Goal: Task Accomplishment & Management: Use online tool/utility

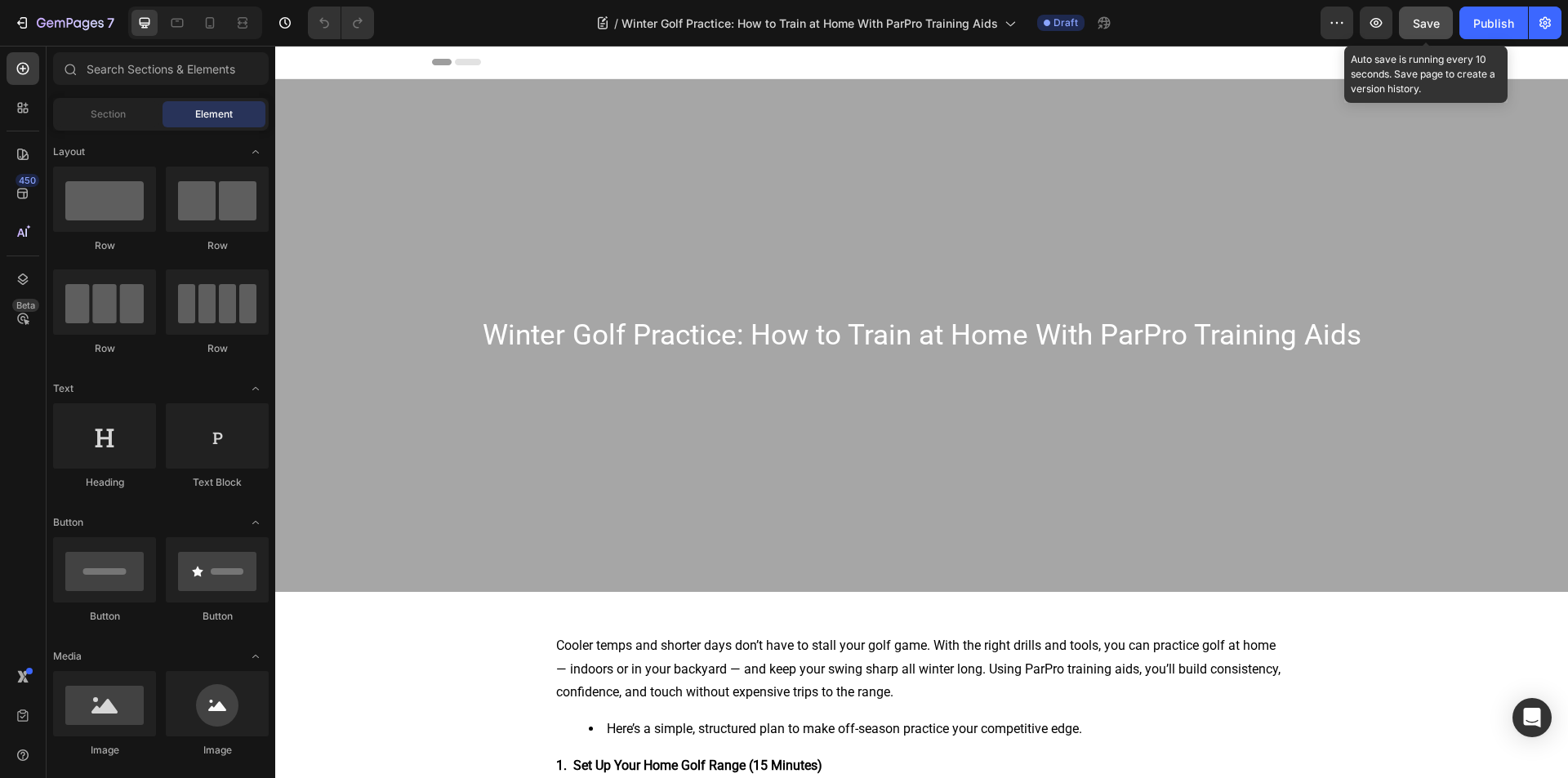
click at [1433, 34] on button "Save" at bounding box center [1426, 23] width 54 height 33
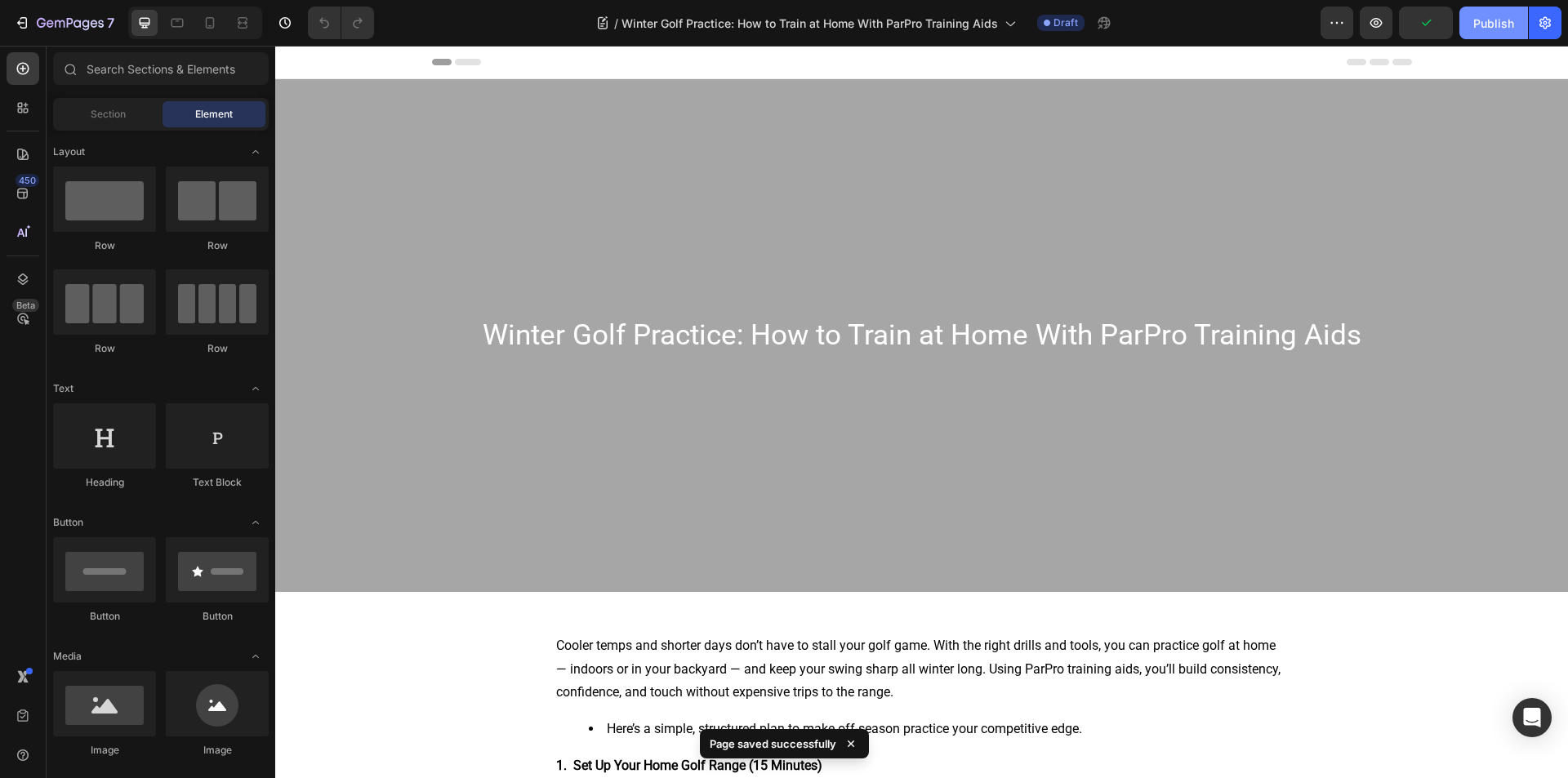
click at [1491, 29] on div "Publish" at bounding box center [1493, 23] width 41 height 17
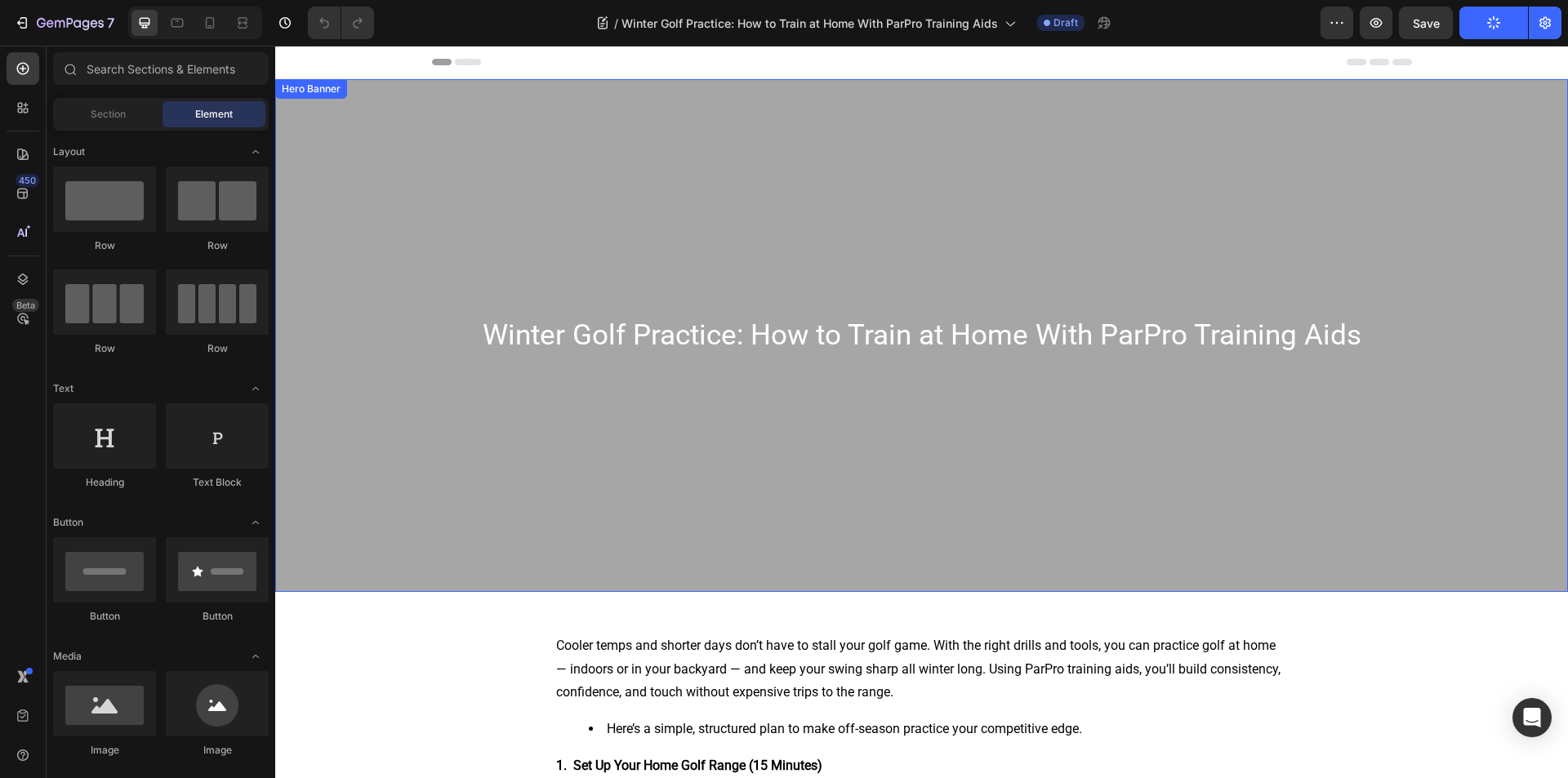
click at [442, 277] on div "Overlay" at bounding box center [922, 335] width 1293 height 513
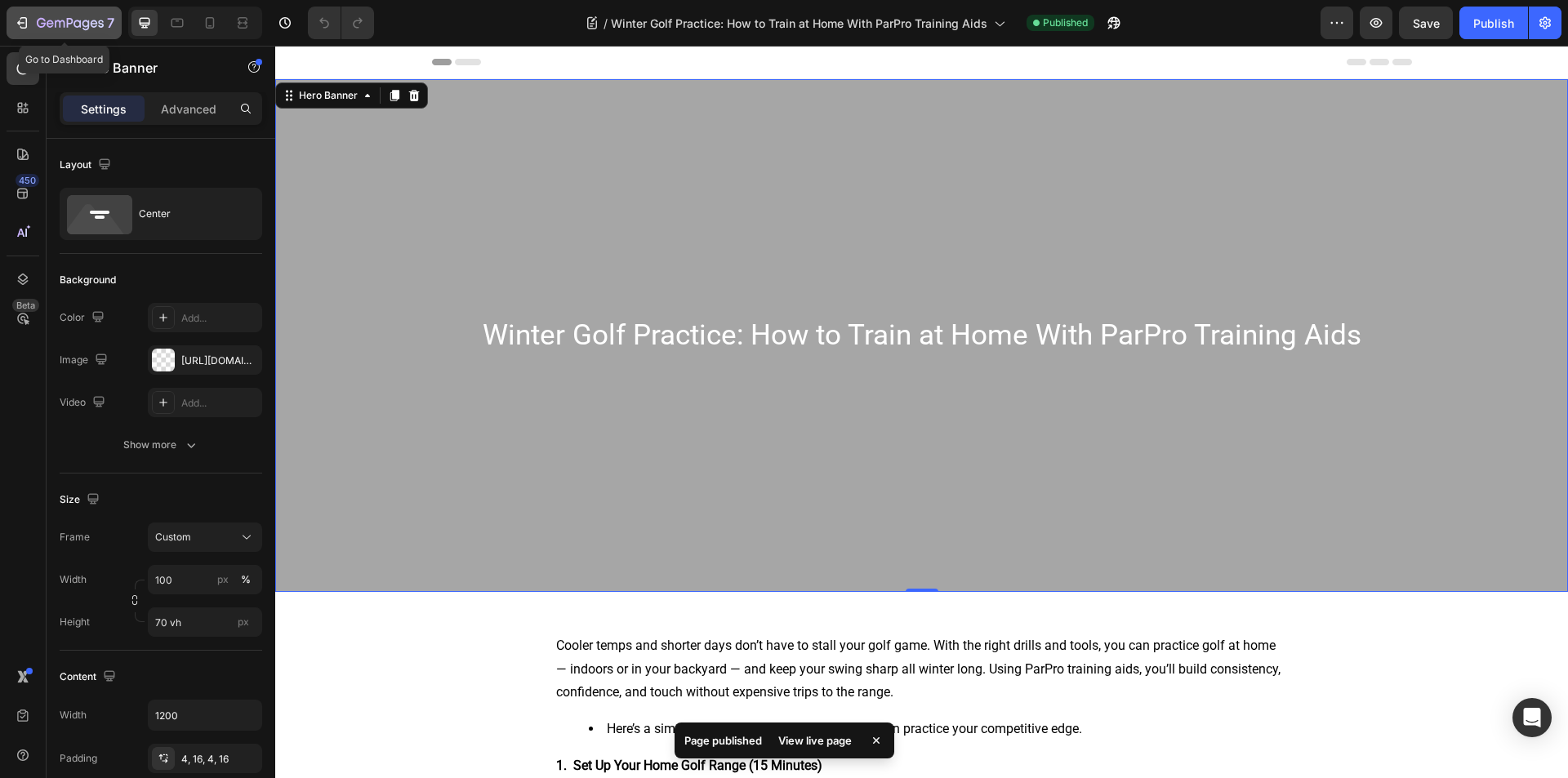
click at [18, 20] on icon "button" at bounding box center [22, 23] width 16 height 16
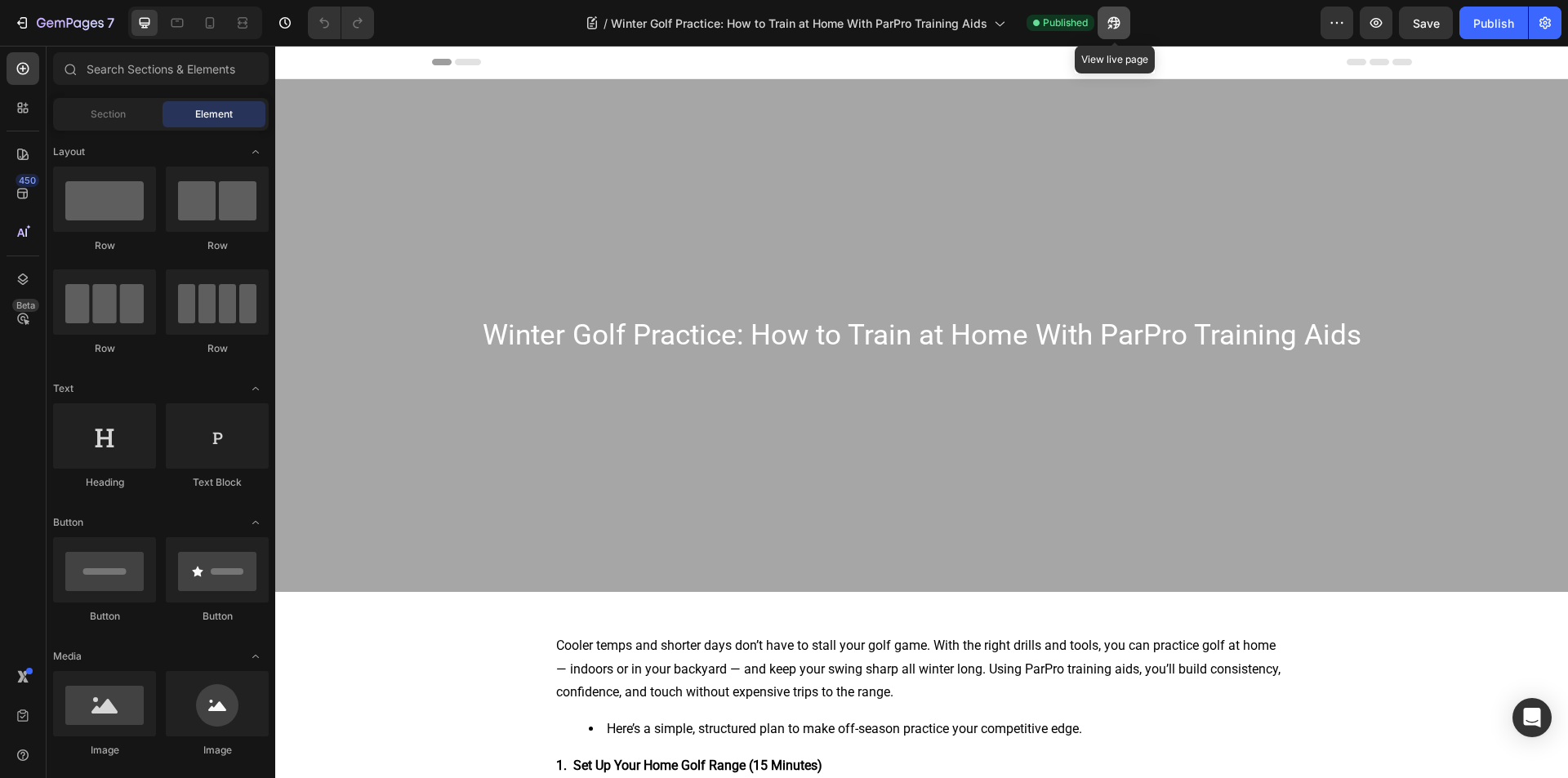
click at [1112, 23] on icon "button" at bounding box center [1114, 23] width 13 height 13
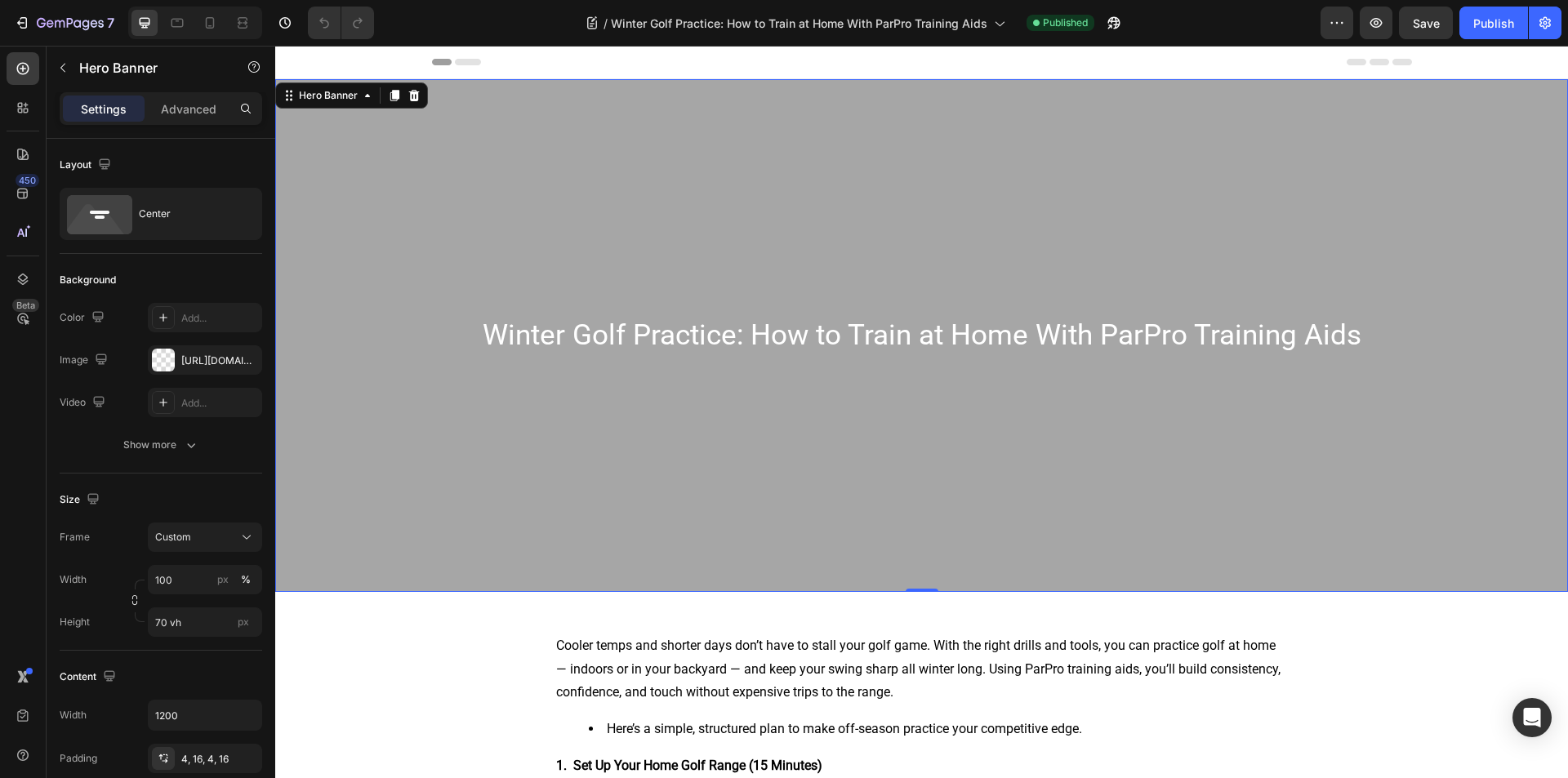
click at [605, 170] on div "Overlay" at bounding box center [922, 335] width 1293 height 513
click at [165, 350] on div at bounding box center [163, 359] width 23 height 23
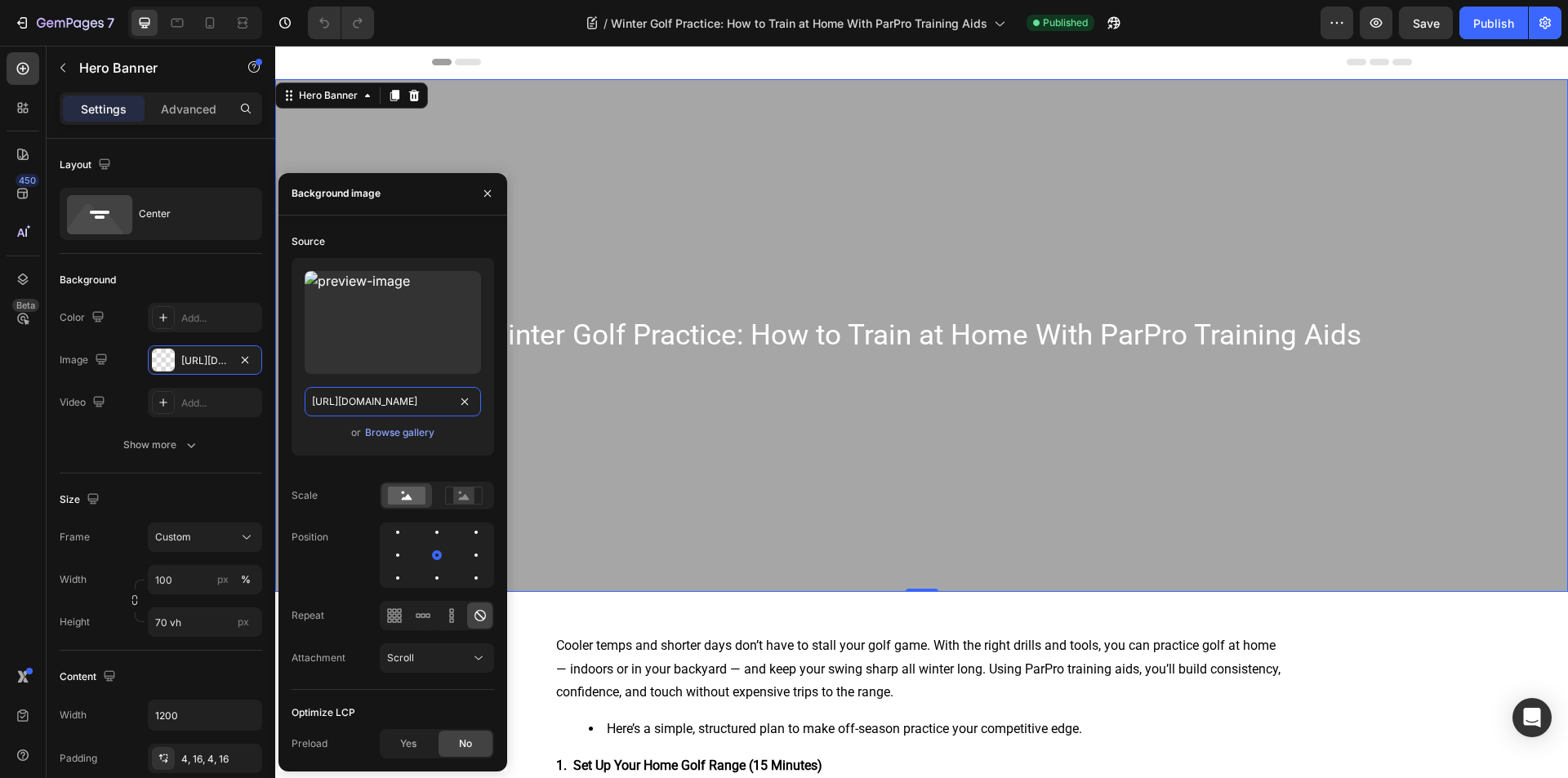
click at [350, 399] on input "https://parpro.co/cdn/shop/articles/Golf_Course_in_Winter.png?v=1757203538&widt…" at bounding box center [393, 401] width 176 height 29
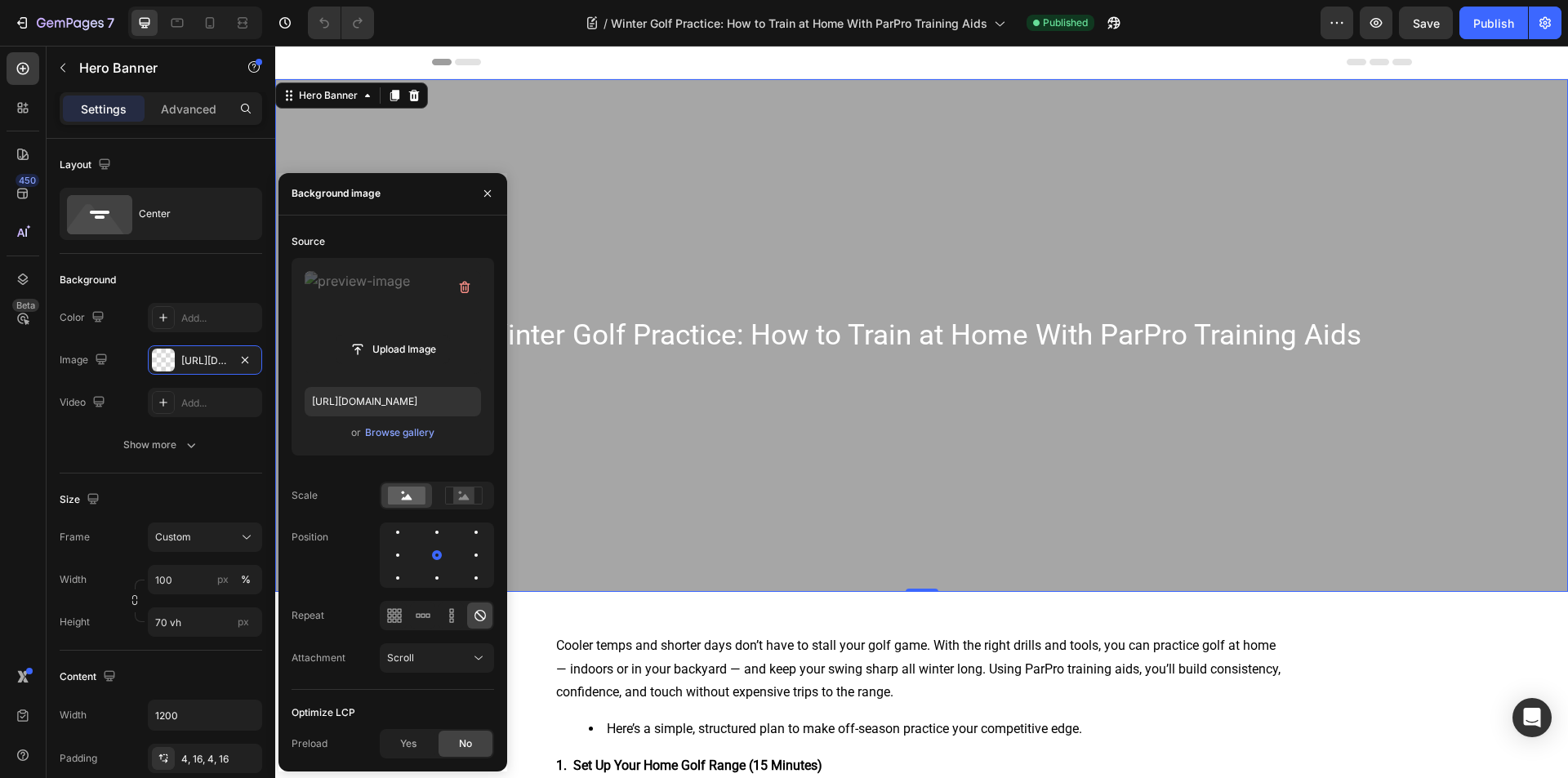
drag, startPoint x: 339, startPoint y: 308, endPoint x: 328, endPoint y: 304, distance: 11.7
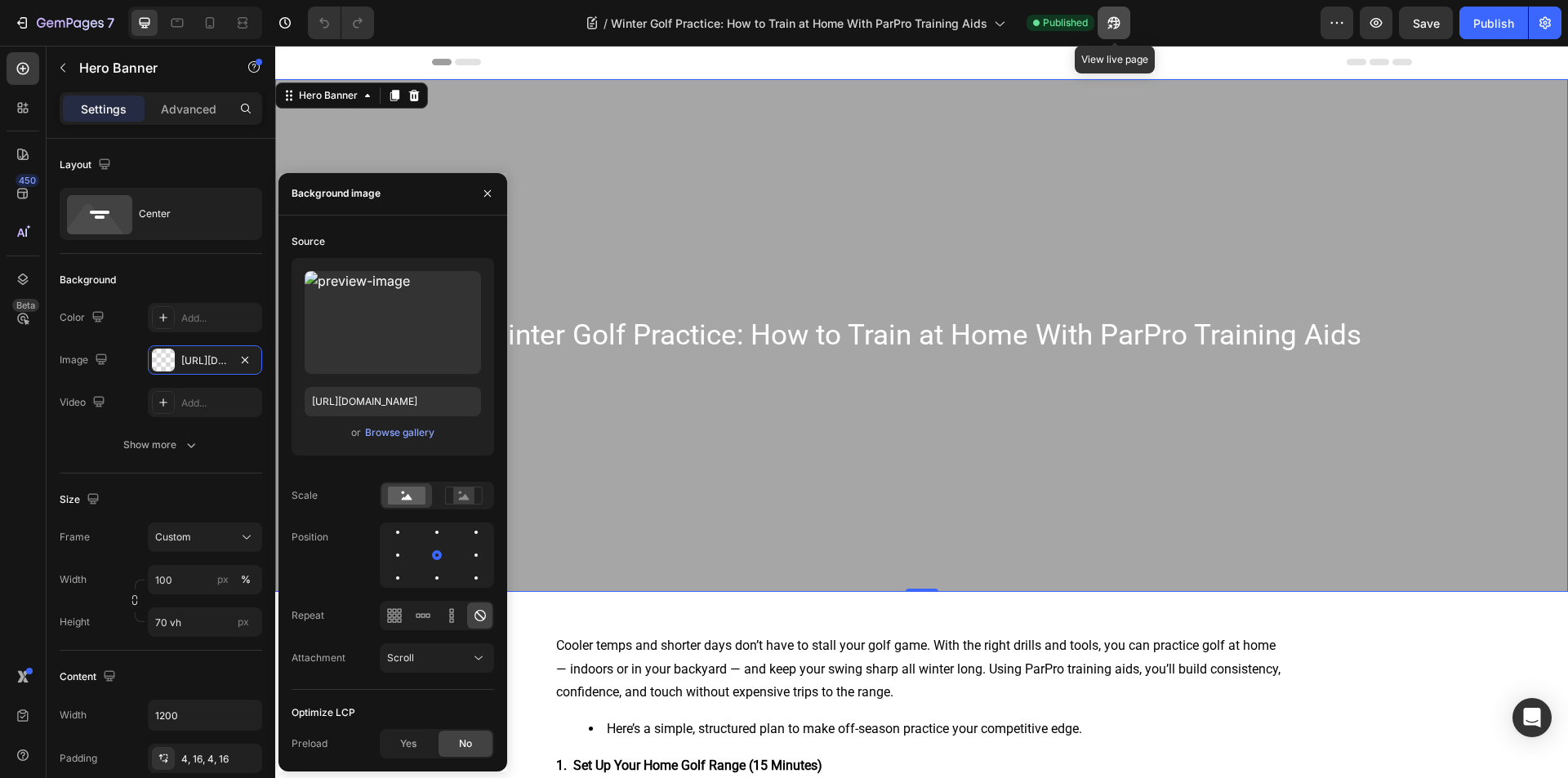
click at [1108, 29] on icon "button" at bounding box center [1113, 23] width 16 height 16
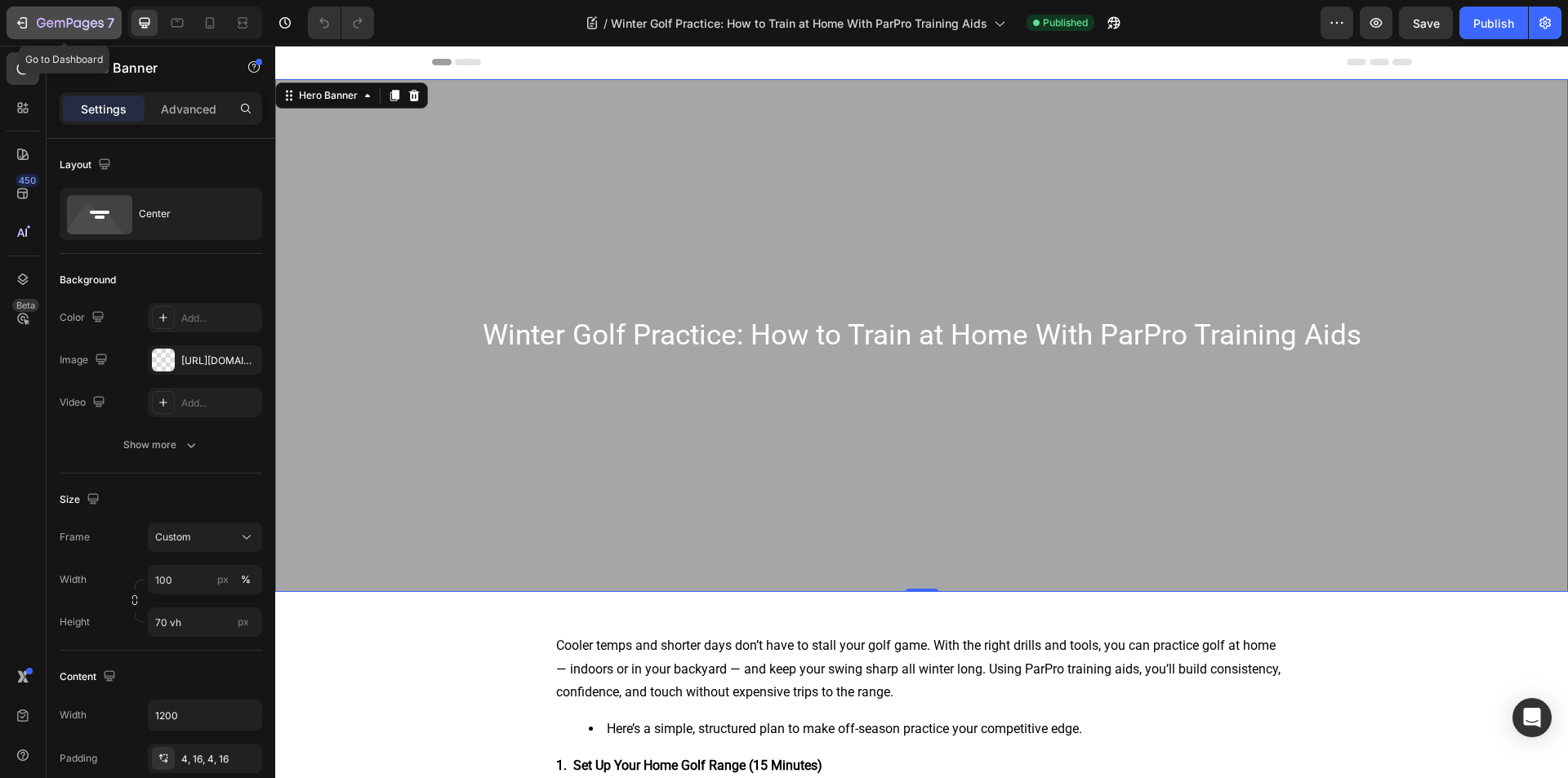
click at [18, 15] on icon "button" at bounding box center [22, 23] width 16 height 16
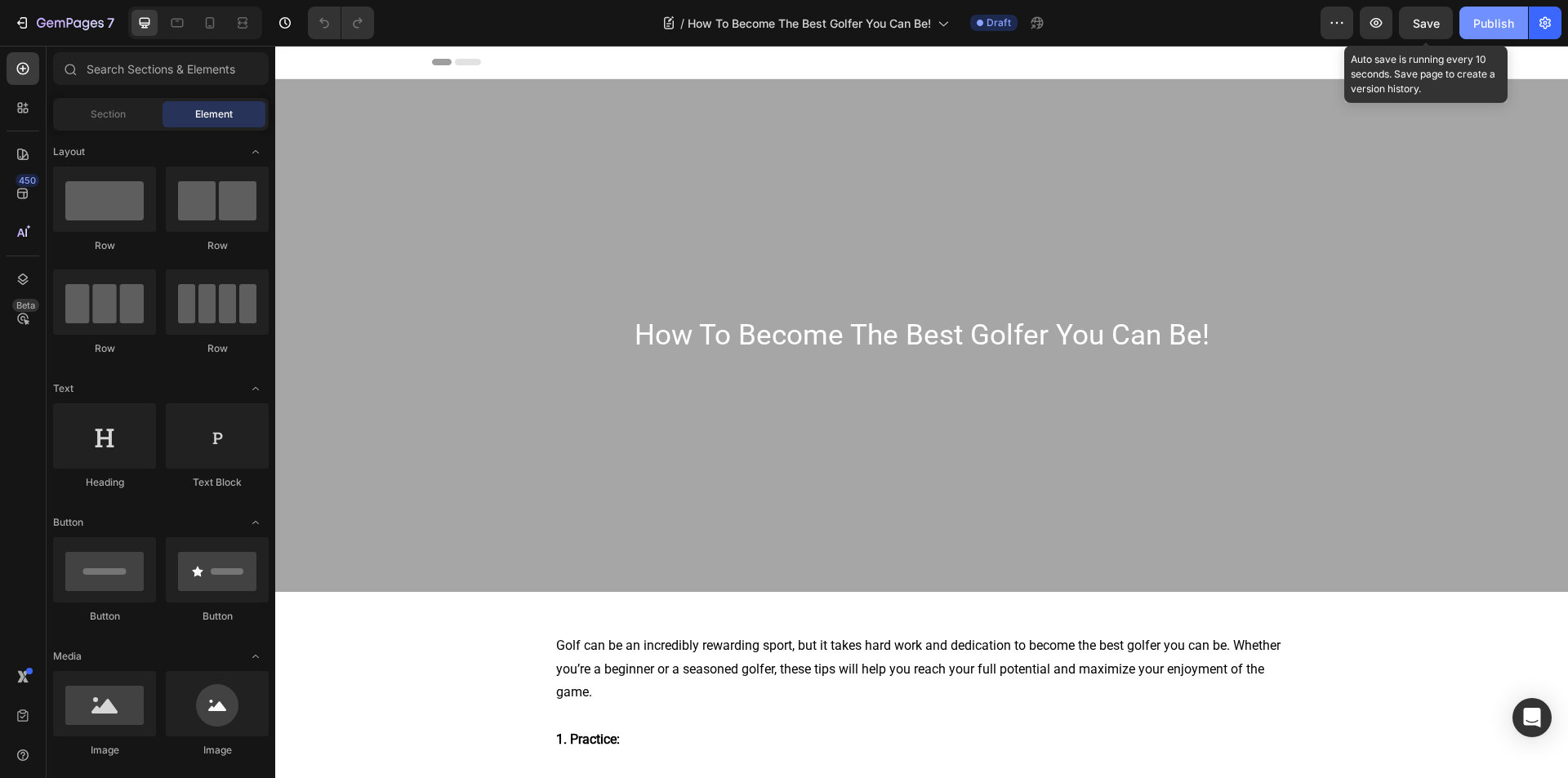
drag, startPoint x: 1434, startPoint y: 18, endPoint x: 1471, endPoint y: 27, distance: 38.1
click at [1471, 27] on div "Preview Save Auto save is running every 10 seconds. Save page to create a versi…" at bounding box center [1440, 23] width 241 height 33
click at [1471, 27] on button "Publish" at bounding box center [1494, 23] width 69 height 33
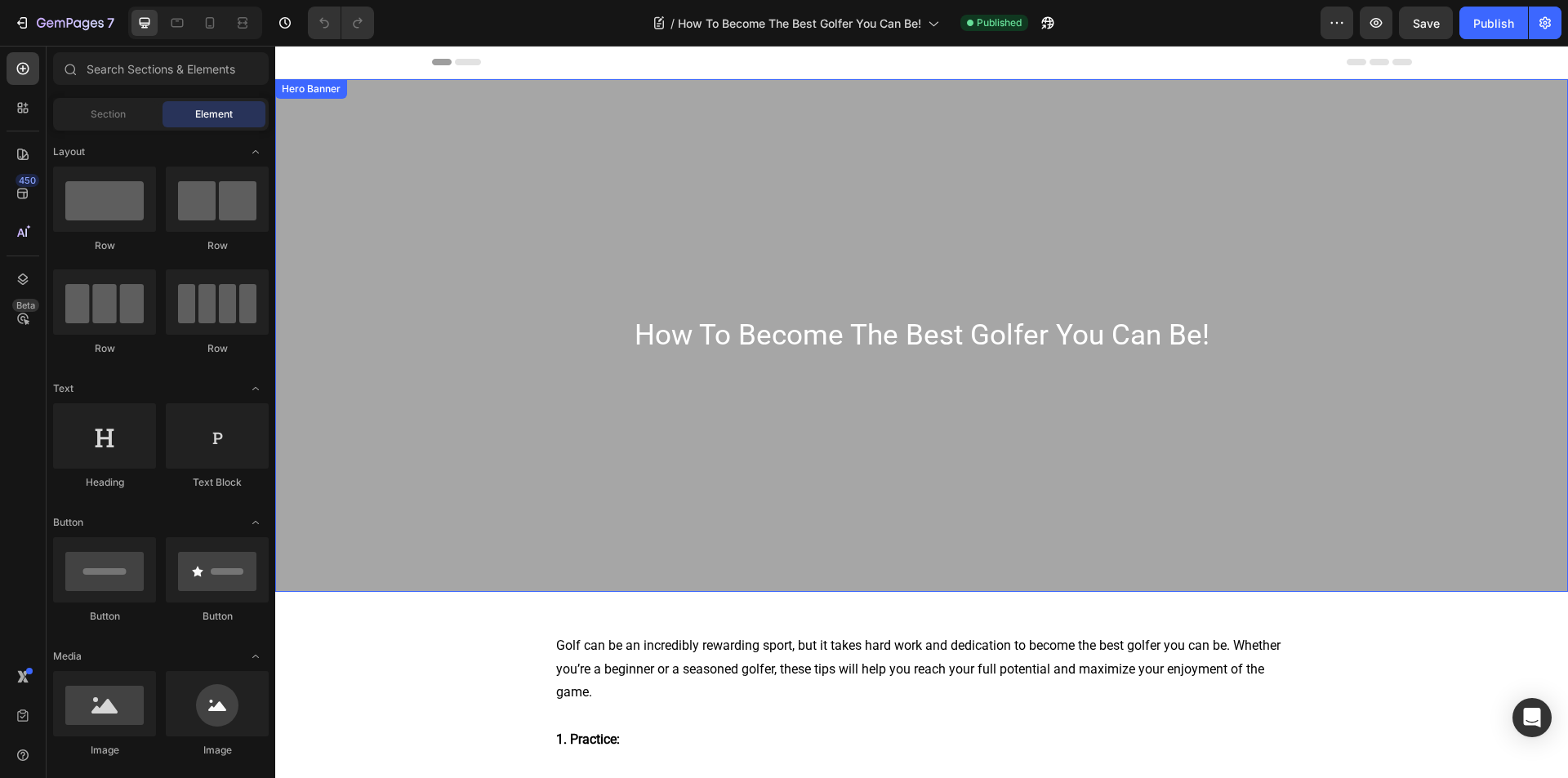
click at [319, 112] on div "Overlay" at bounding box center [922, 335] width 1293 height 513
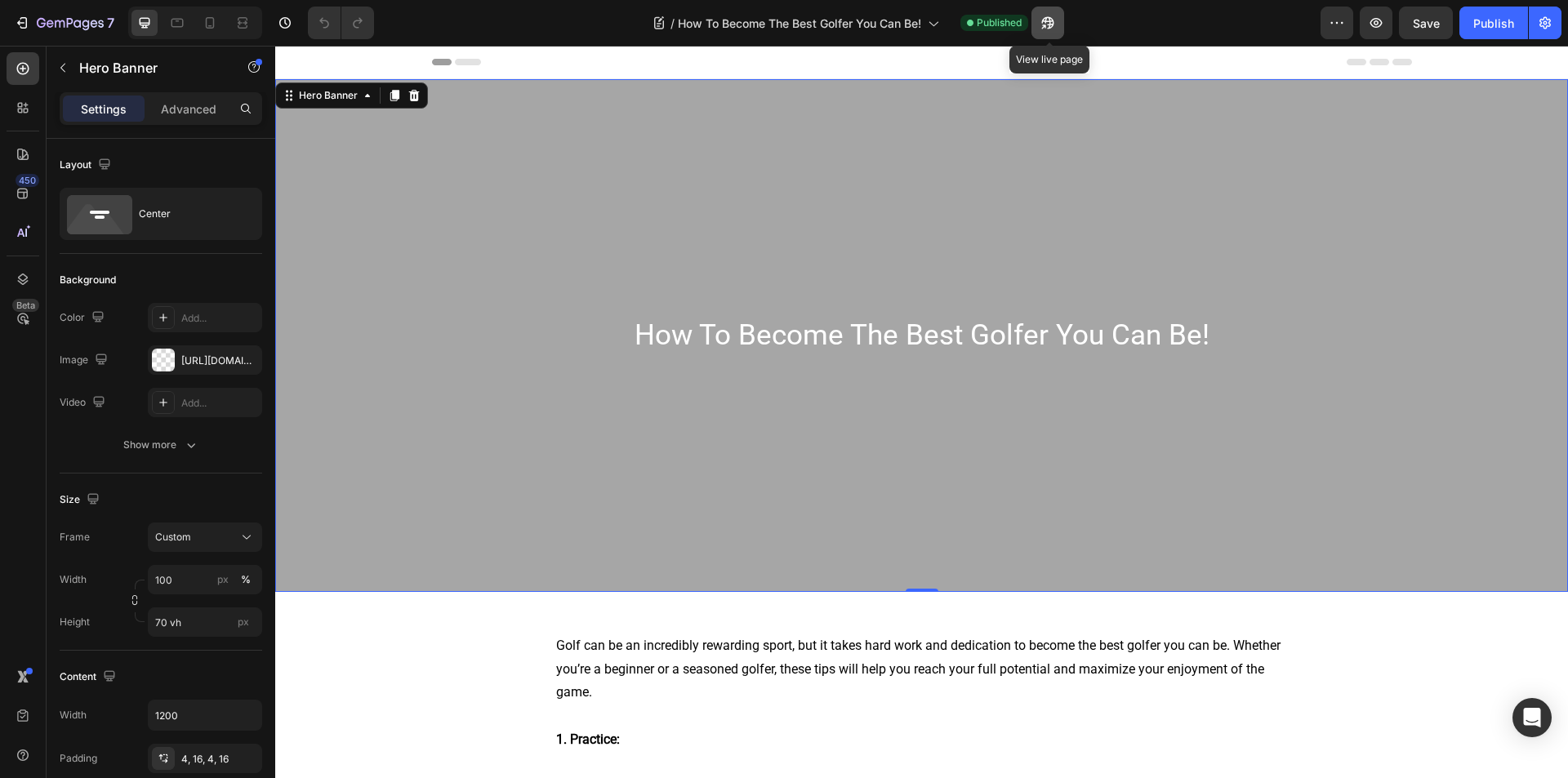
click at [1048, 21] on icon "button" at bounding box center [1048, 23] width 13 height 13
click at [158, 361] on div at bounding box center [163, 359] width 23 height 23
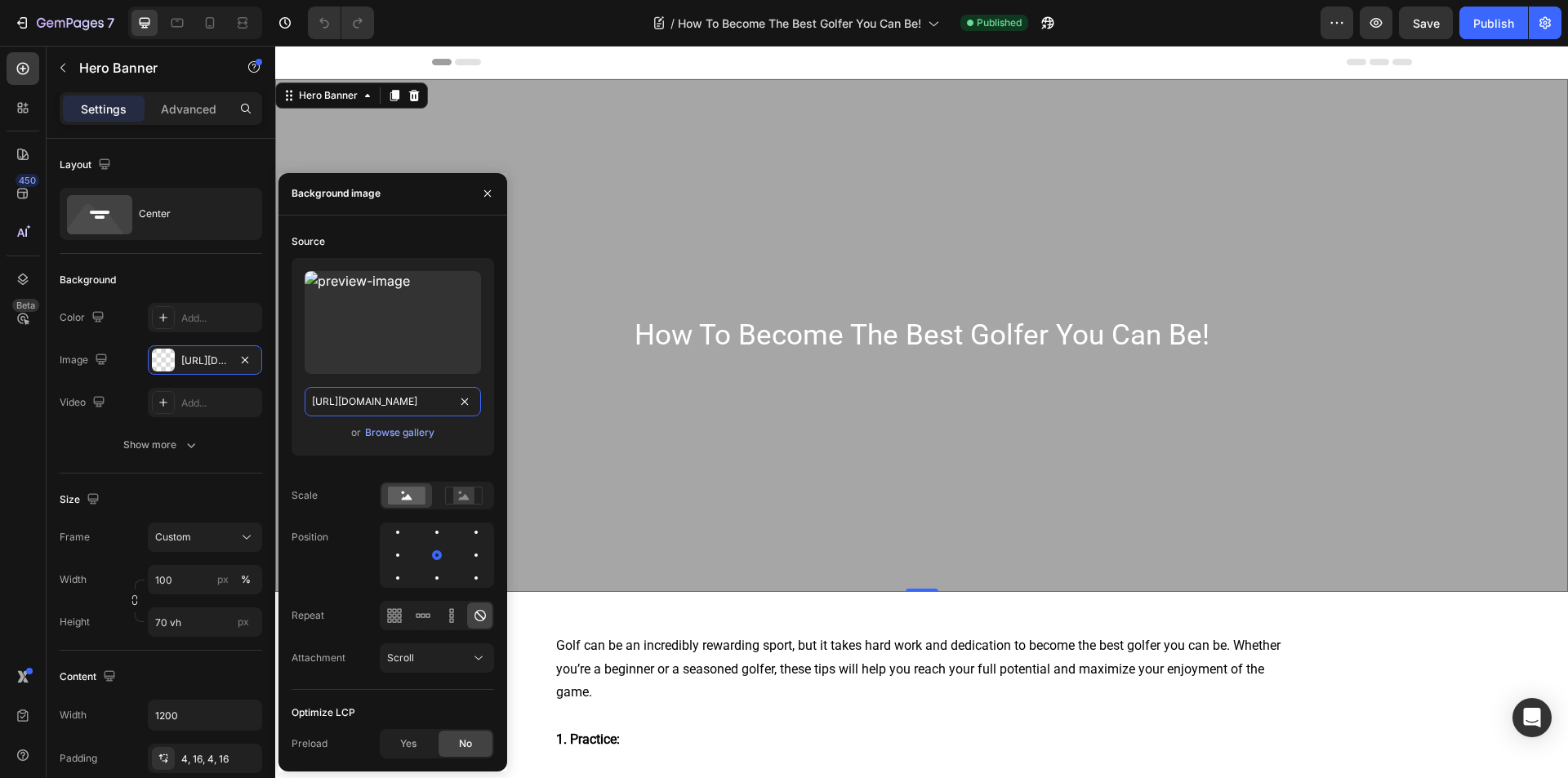
click at [321, 402] on input "https://cdn.shopify.com/s/files/1/0572/1538/5659/articles/golf-3685616_1920_7dc…" at bounding box center [393, 401] width 176 height 29
click at [479, 192] on button "button" at bounding box center [487, 193] width 26 height 26
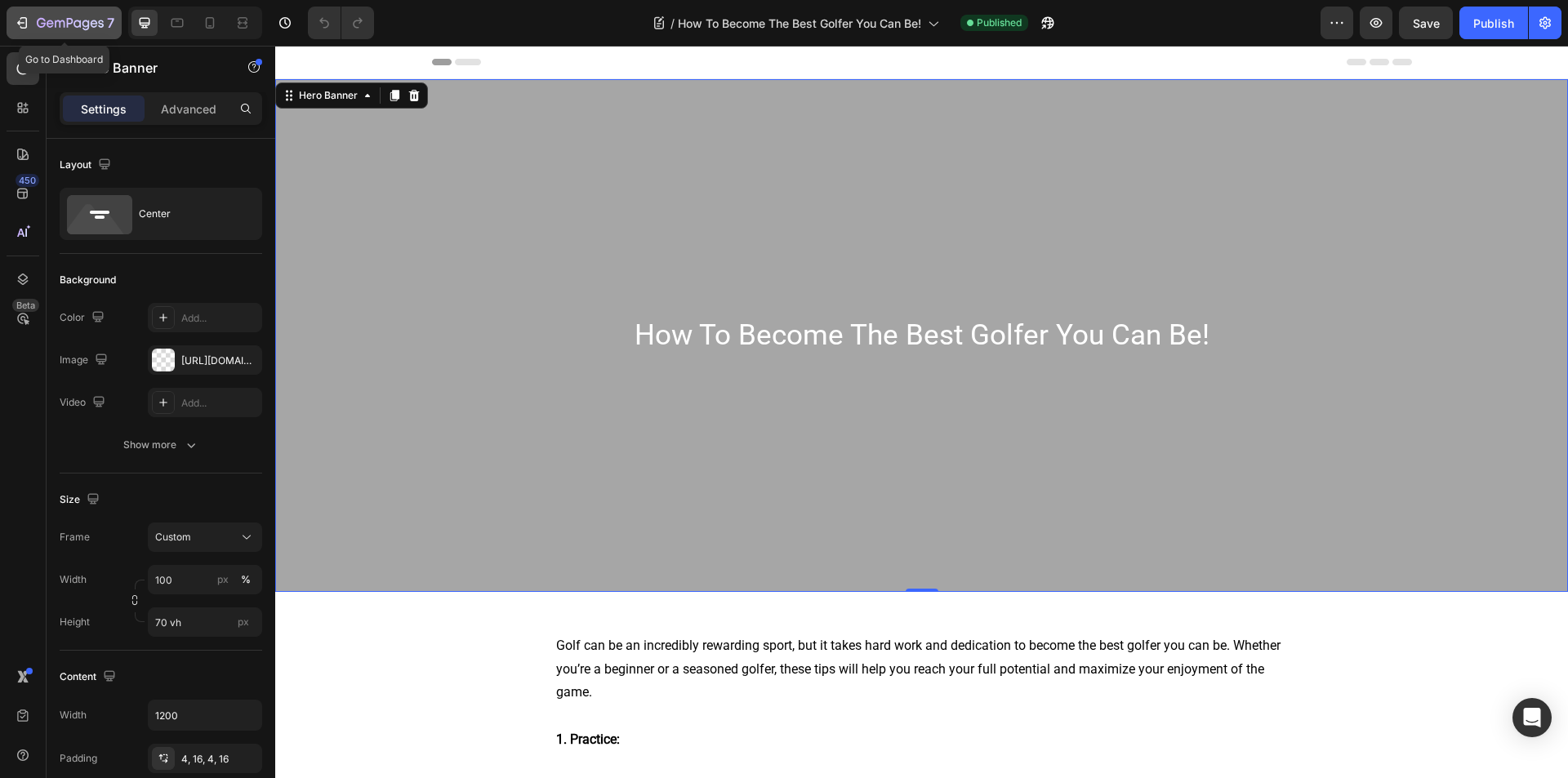
click at [19, 26] on icon "button" at bounding box center [22, 23] width 16 height 16
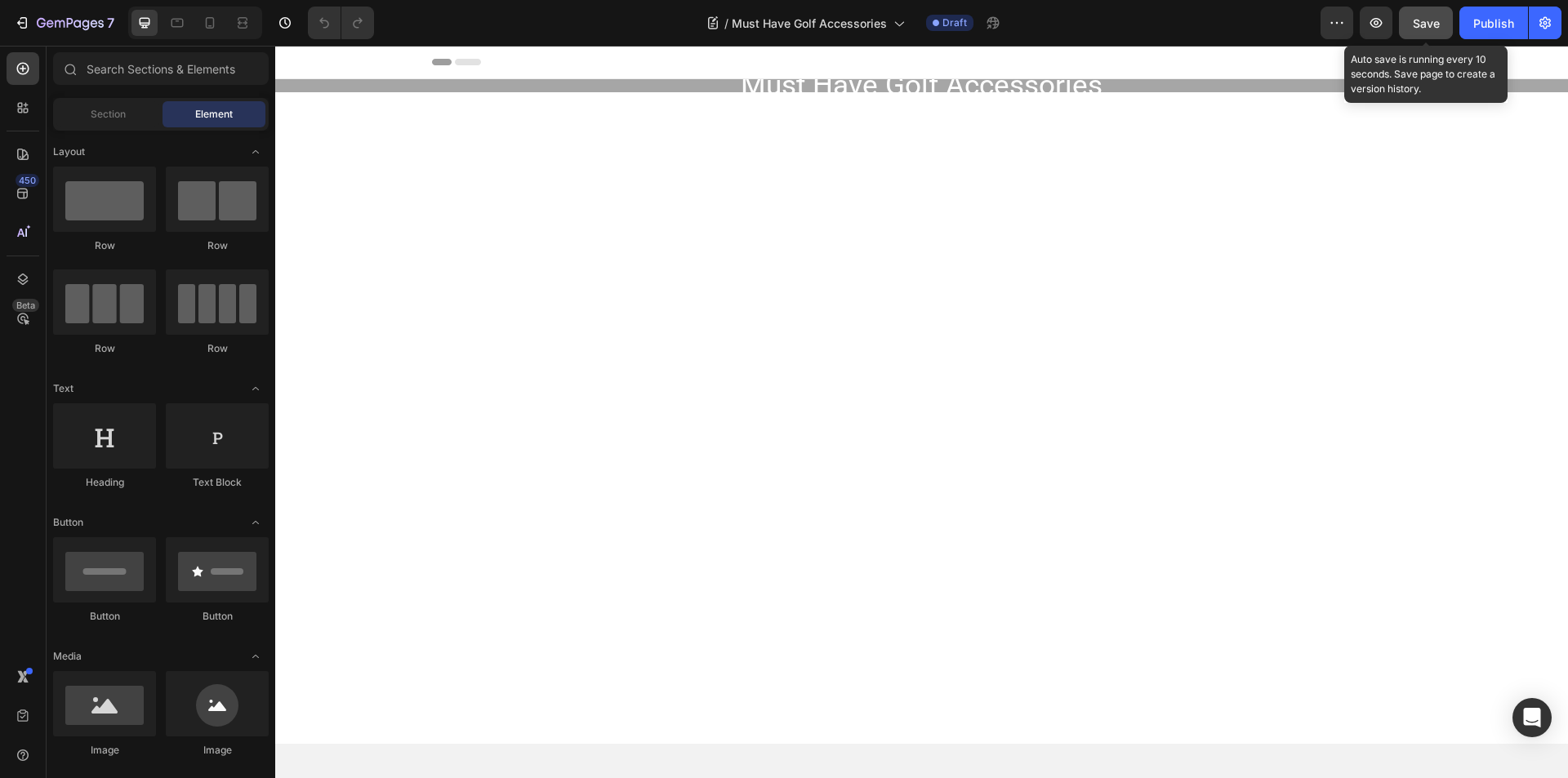
click at [1433, 35] on button "Save" at bounding box center [1426, 23] width 54 height 33
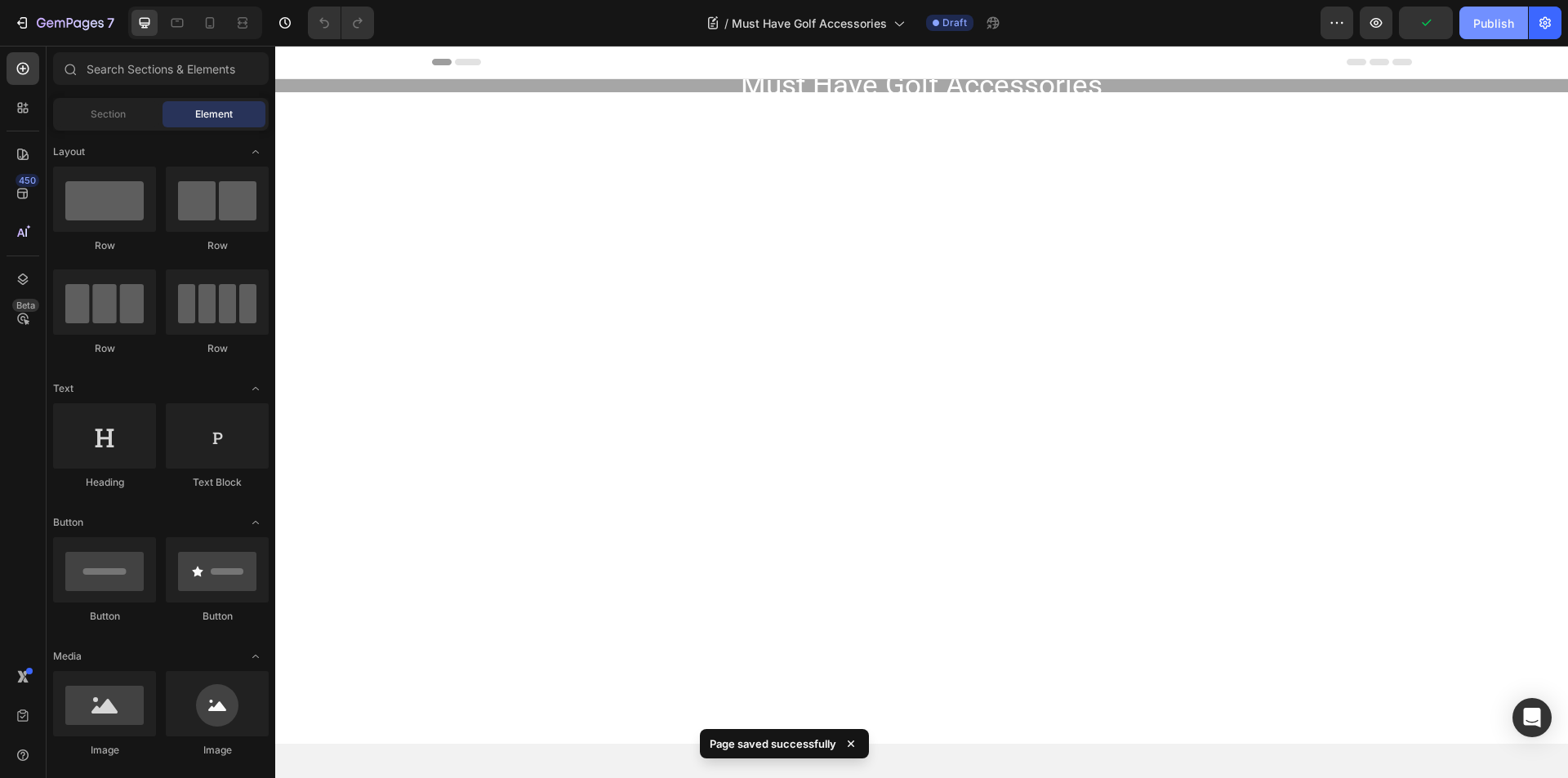
click at [1482, 30] on div "Publish" at bounding box center [1493, 23] width 41 height 17
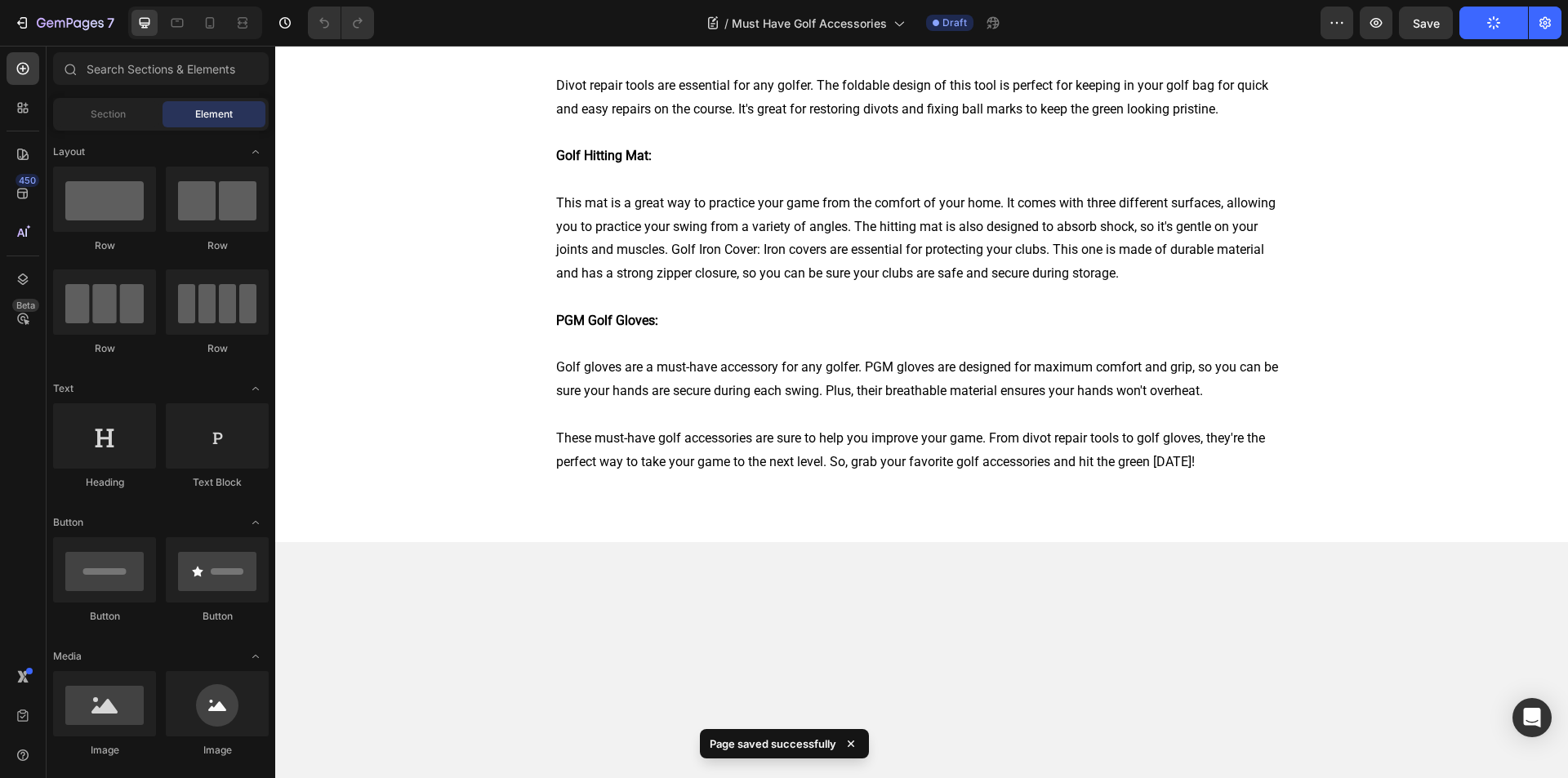
scroll to position [196, 0]
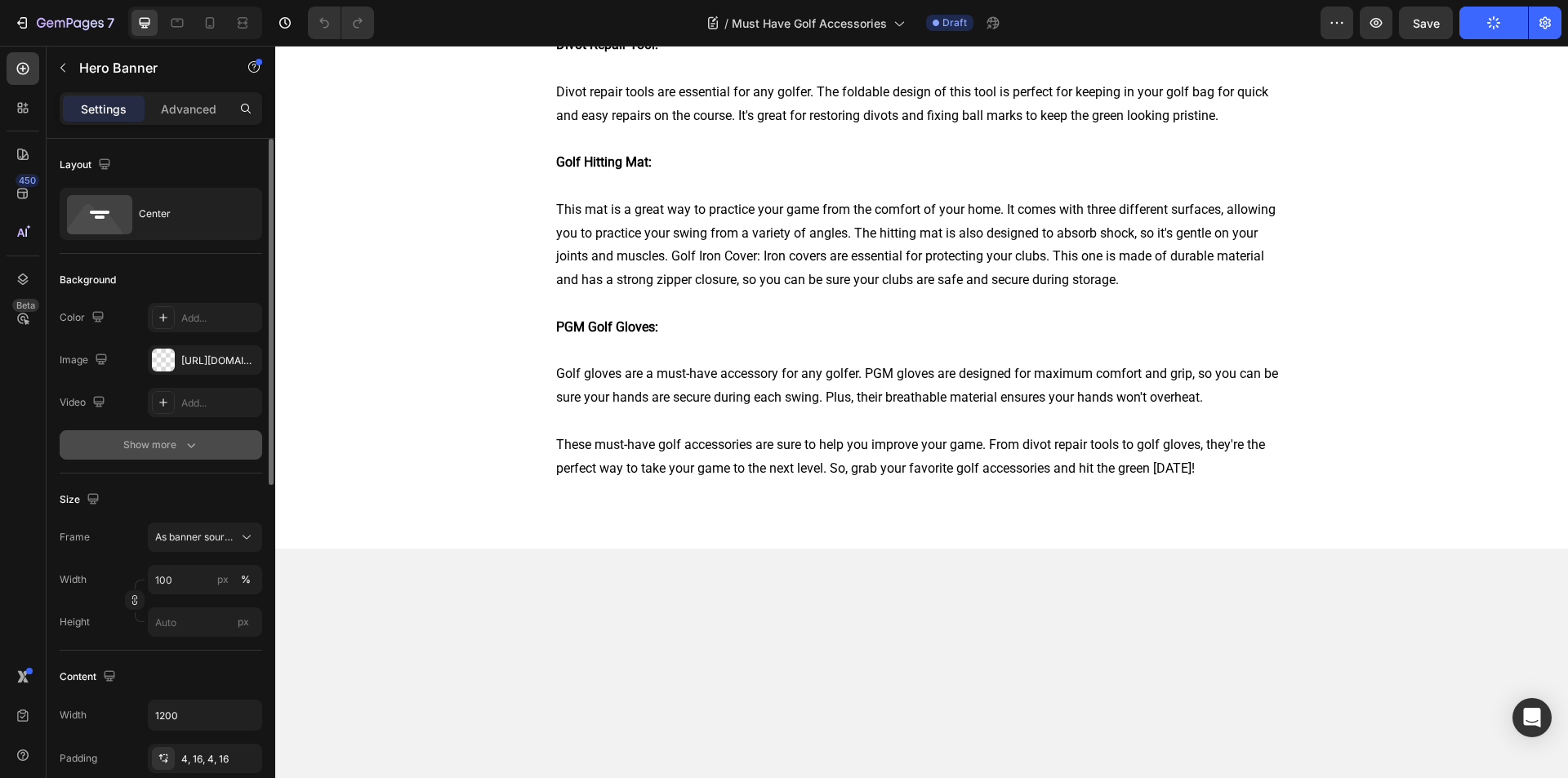
click at [176, 446] on div "Show more" at bounding box center [161, 445] width 76 height 16
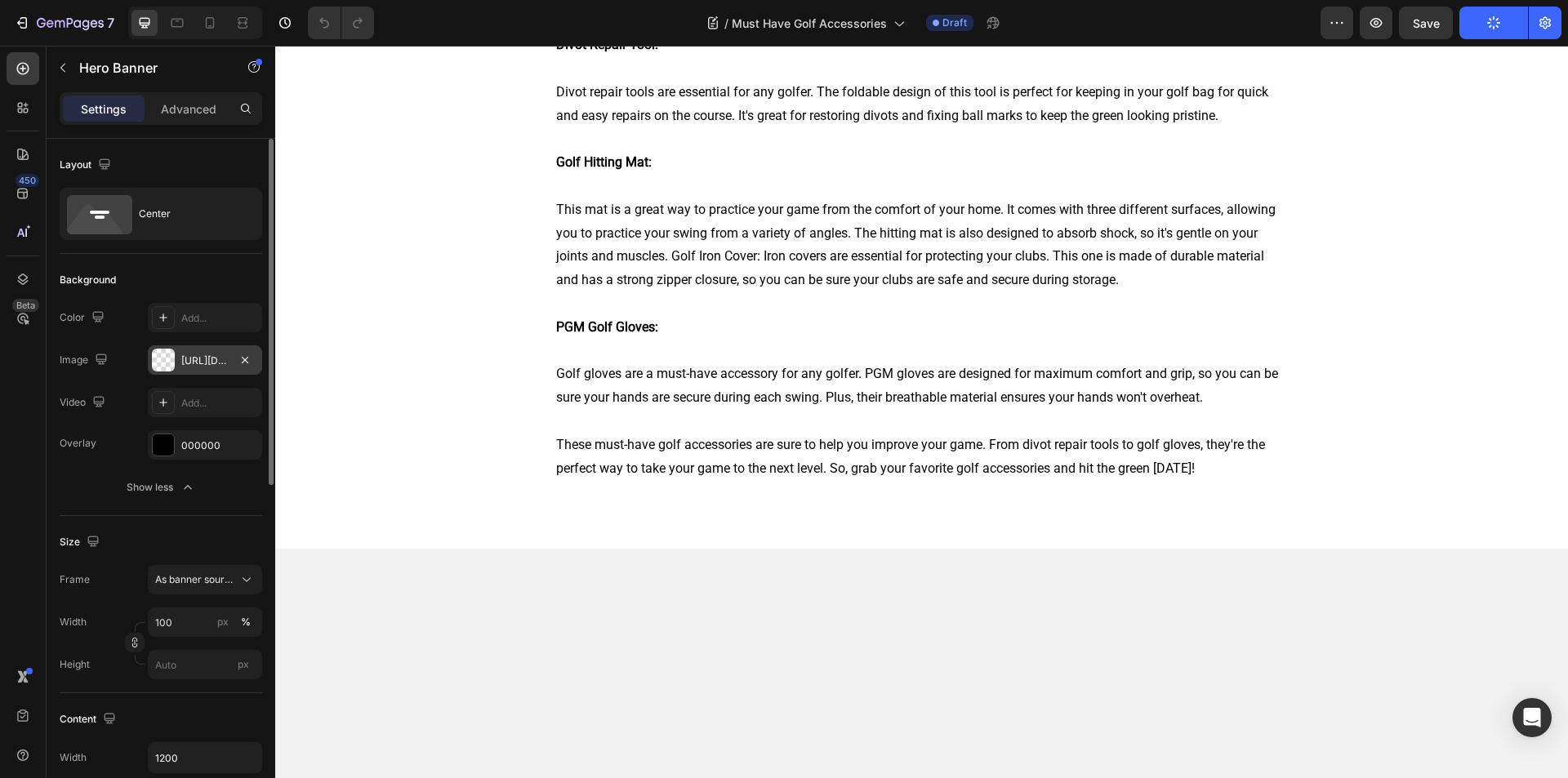
click at [190, 354] on div "[URL][DOMAIN_NAME]" at bounding box center [205, 361] width 47 height 15
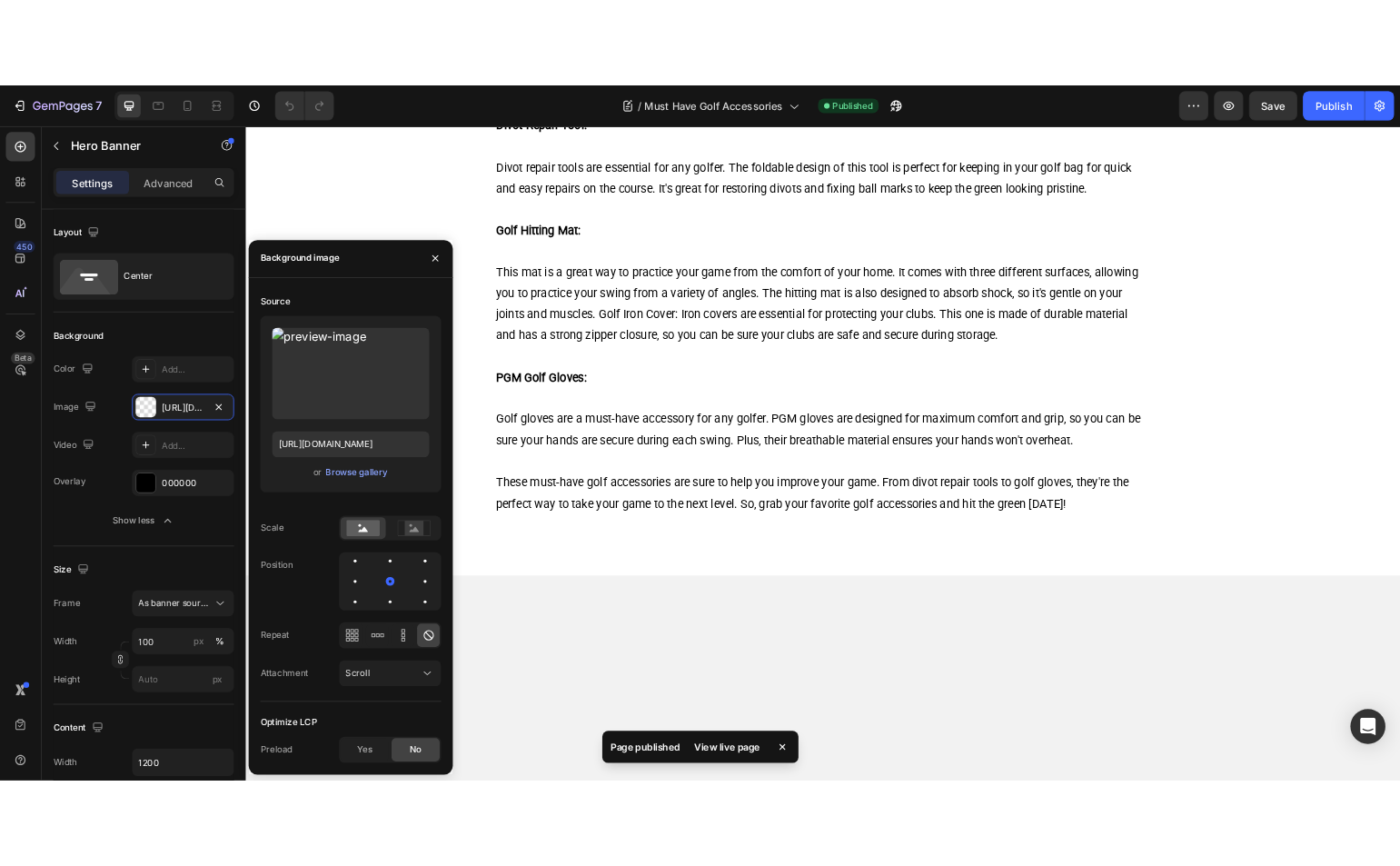
scroll to position [231, 0]
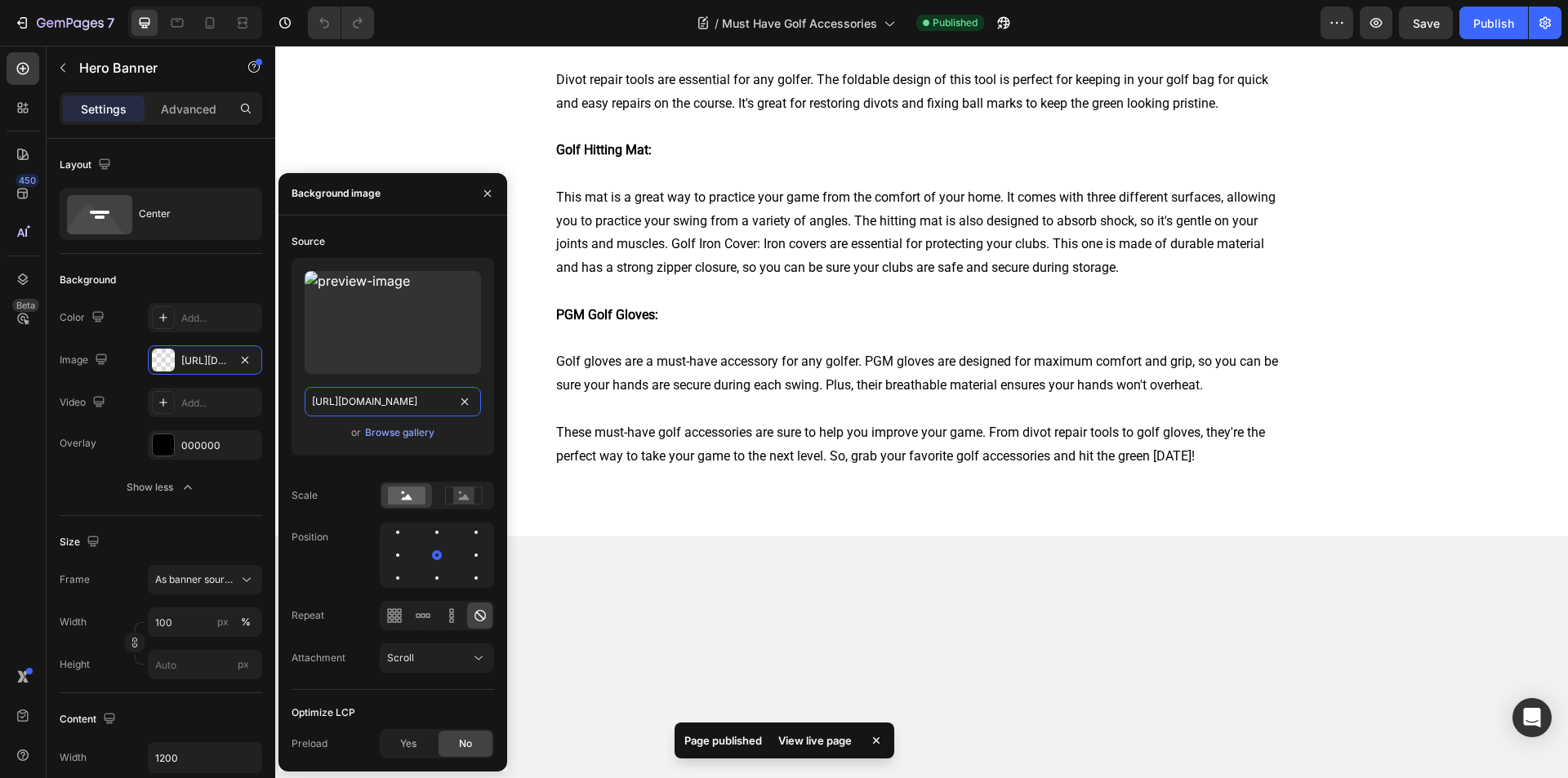
click at [393, 395] on input "https://cdn.shopify.com/s/files/1/0572/1538/5659/articles/golf-880532_1920.jpg?…" at bounding box center [393, 401] width 176 height 29
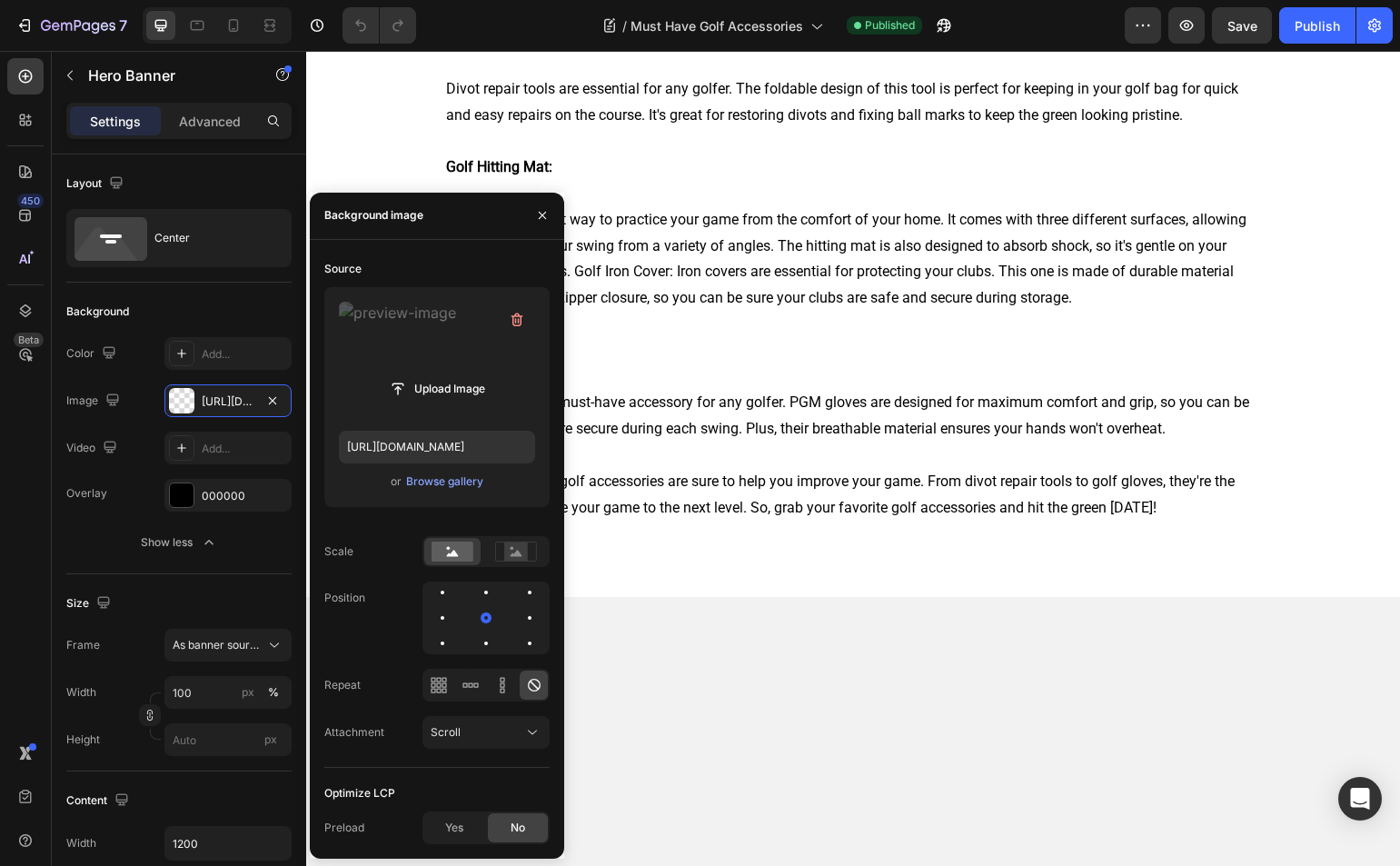
drag, startPoint x: 488, startPoint y: 333, endPoint x: 408, endPoint y: 358, distance: 83.8
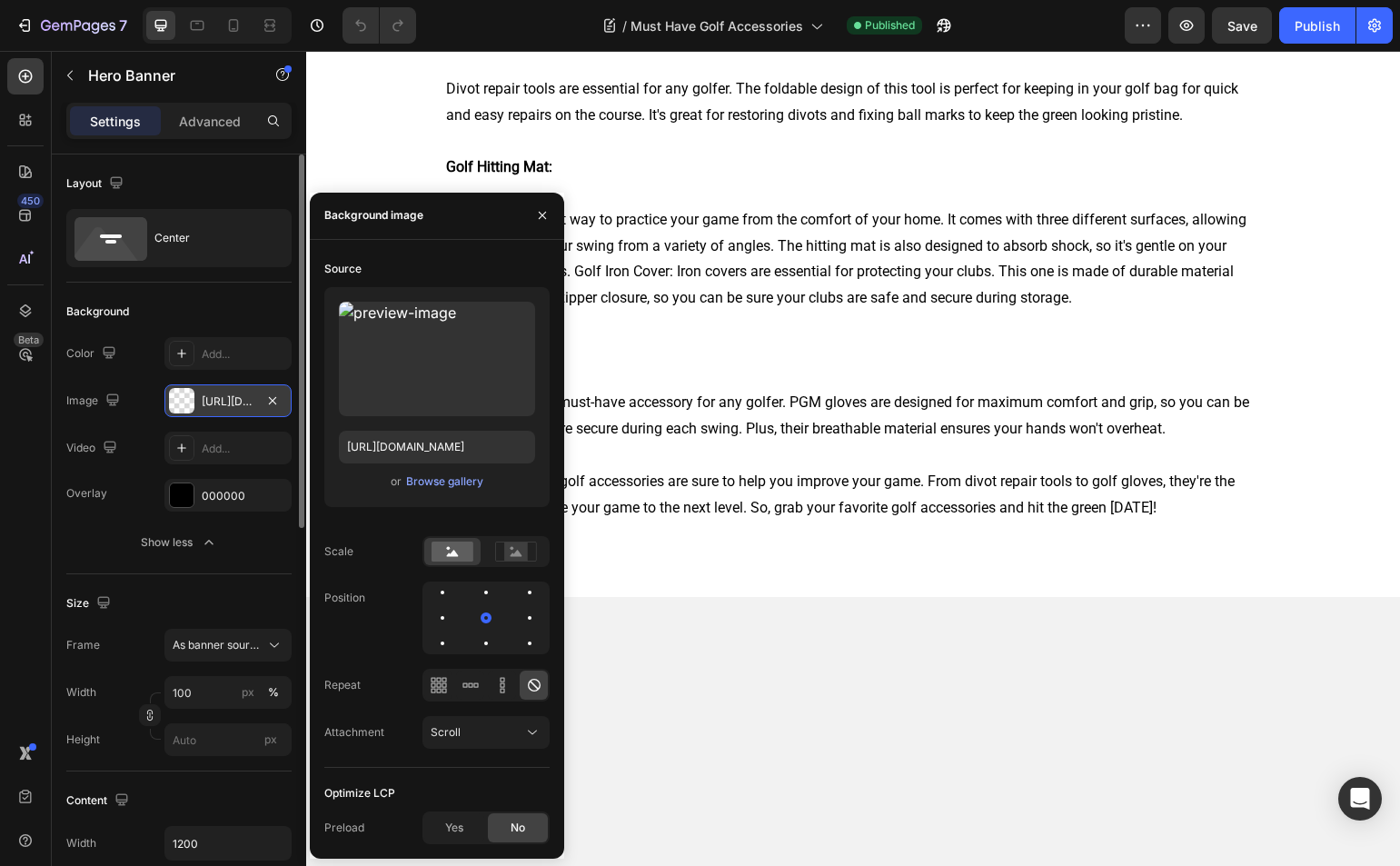
drag, startPoint x: 408, startPoint y: 358, endPoint x: 176, endPoint y: 395, distance: 234.9
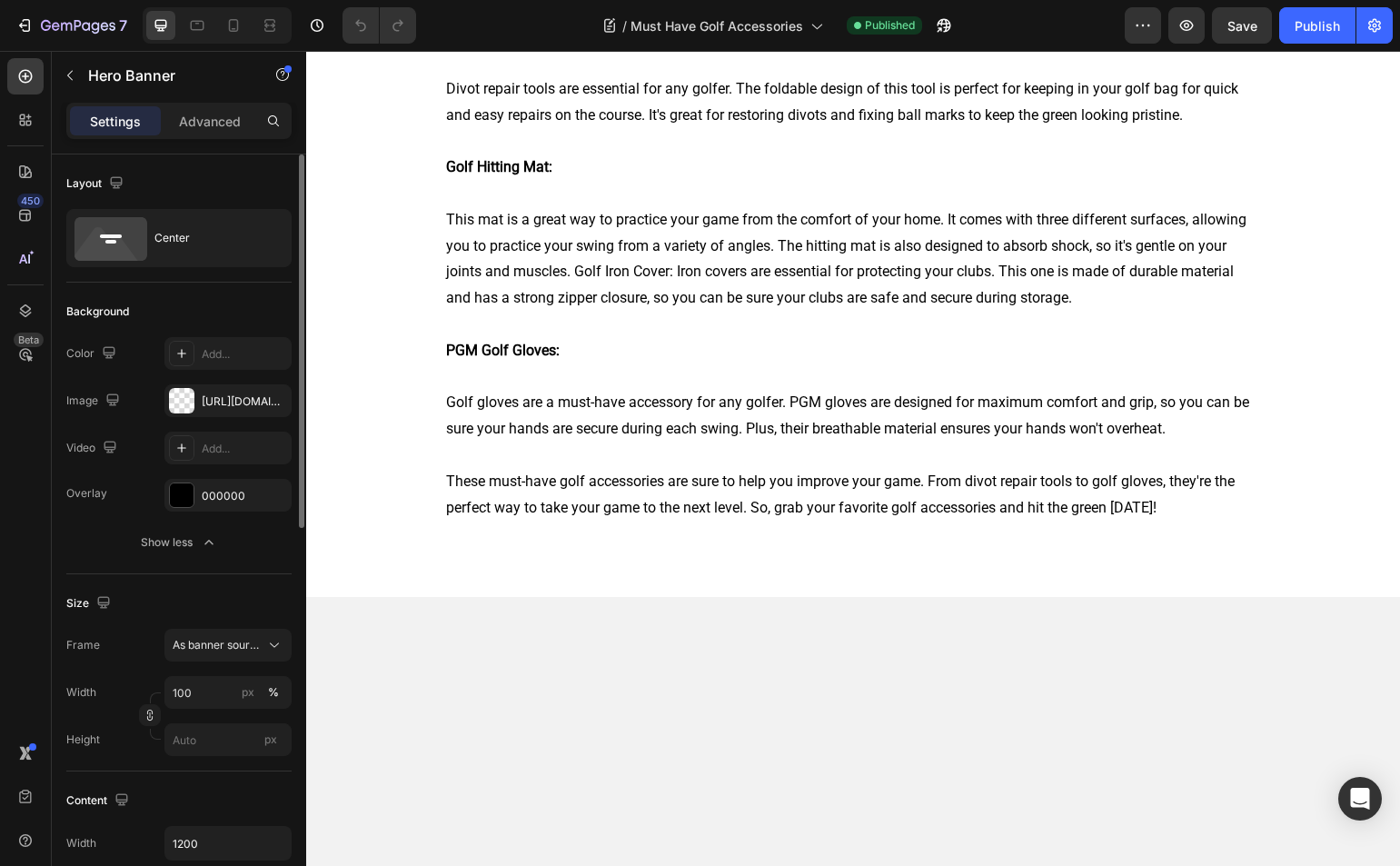
drag, startPoint x: 176, startPoint y: 395, endPoint x: 133, endPoint y: 394, distance: 43.0
click at [133, 394] on div "Image https://cdn.shopify.com/s/files/1/0572/1538/5659/articles/golf-880532_192…" at bounding box center [178, 401] width 225 height 33
drag, startPoint x: 185, startPoint y: 400, endPoint x: 954, endPoint y: 26, distance: 855.1
click at [954, 26] on button "button" at bounding box center [943, 25] width 36 height 36
drag, startPoint x: 485, startPoint y: 456, endPoint x: 655, endPoint y: 440, distance: 170.8
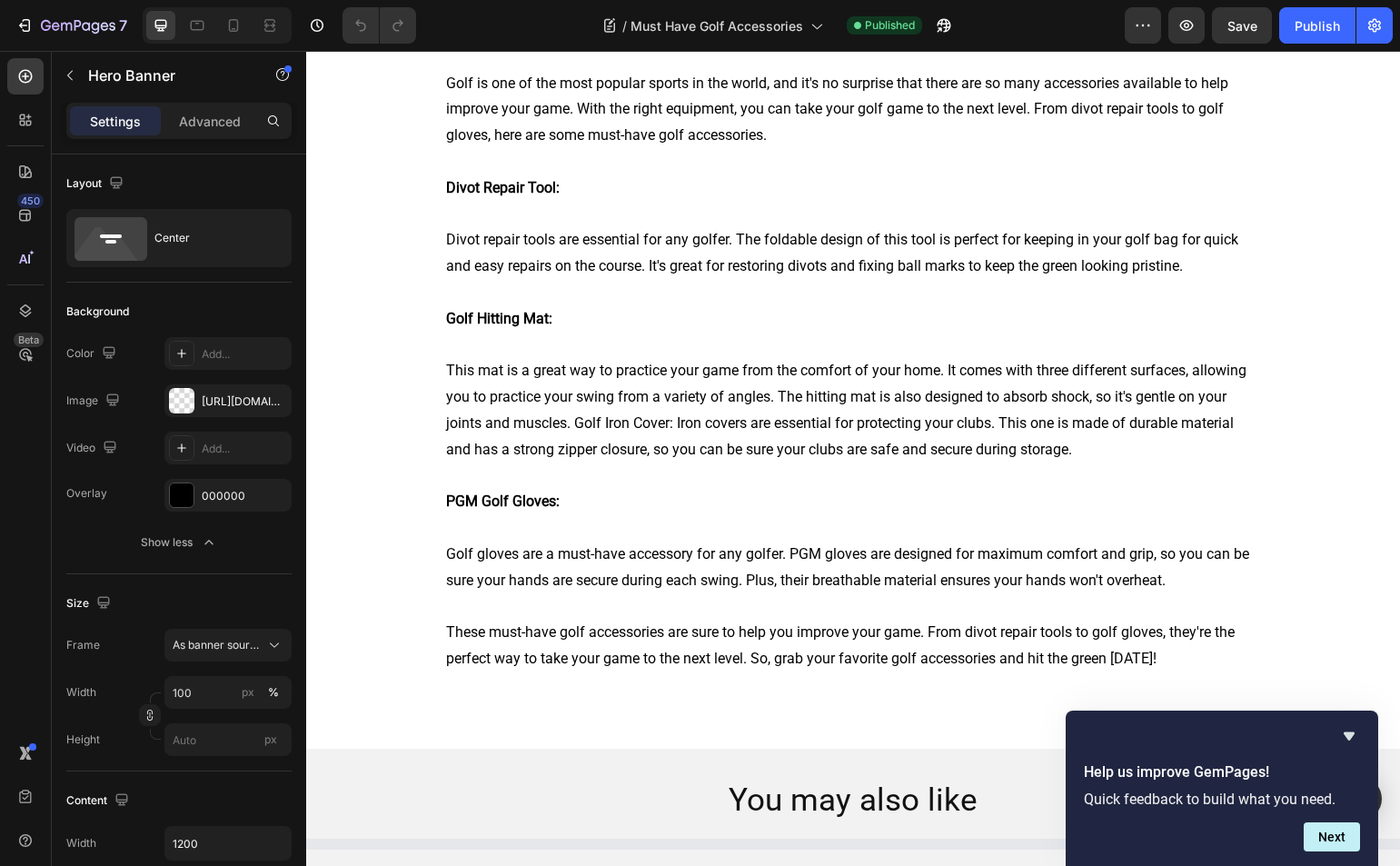
scroll to position [789, 0]
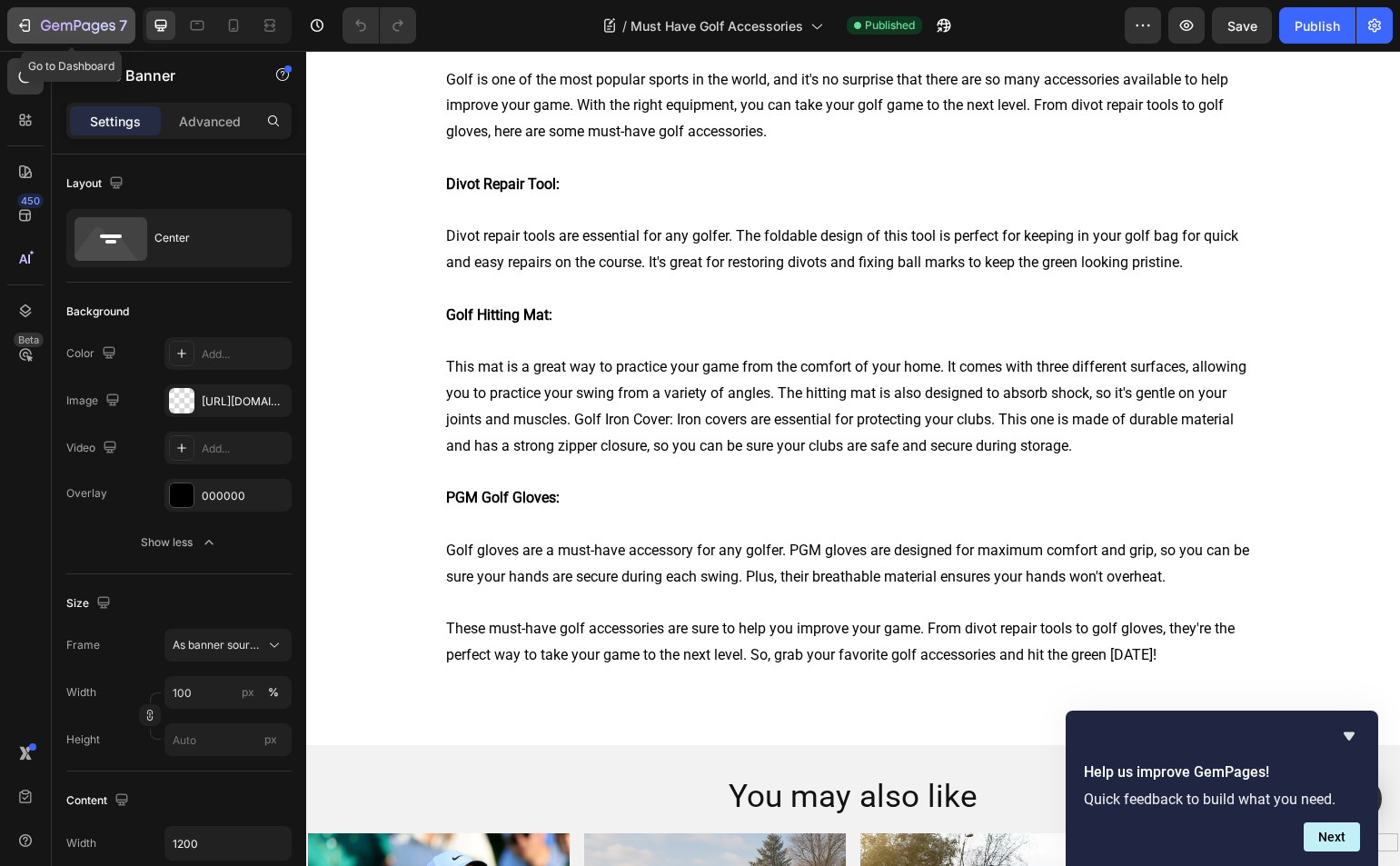
click at [21, 23] on icon "button" at bounding box center [22, 25] width 8 height 6
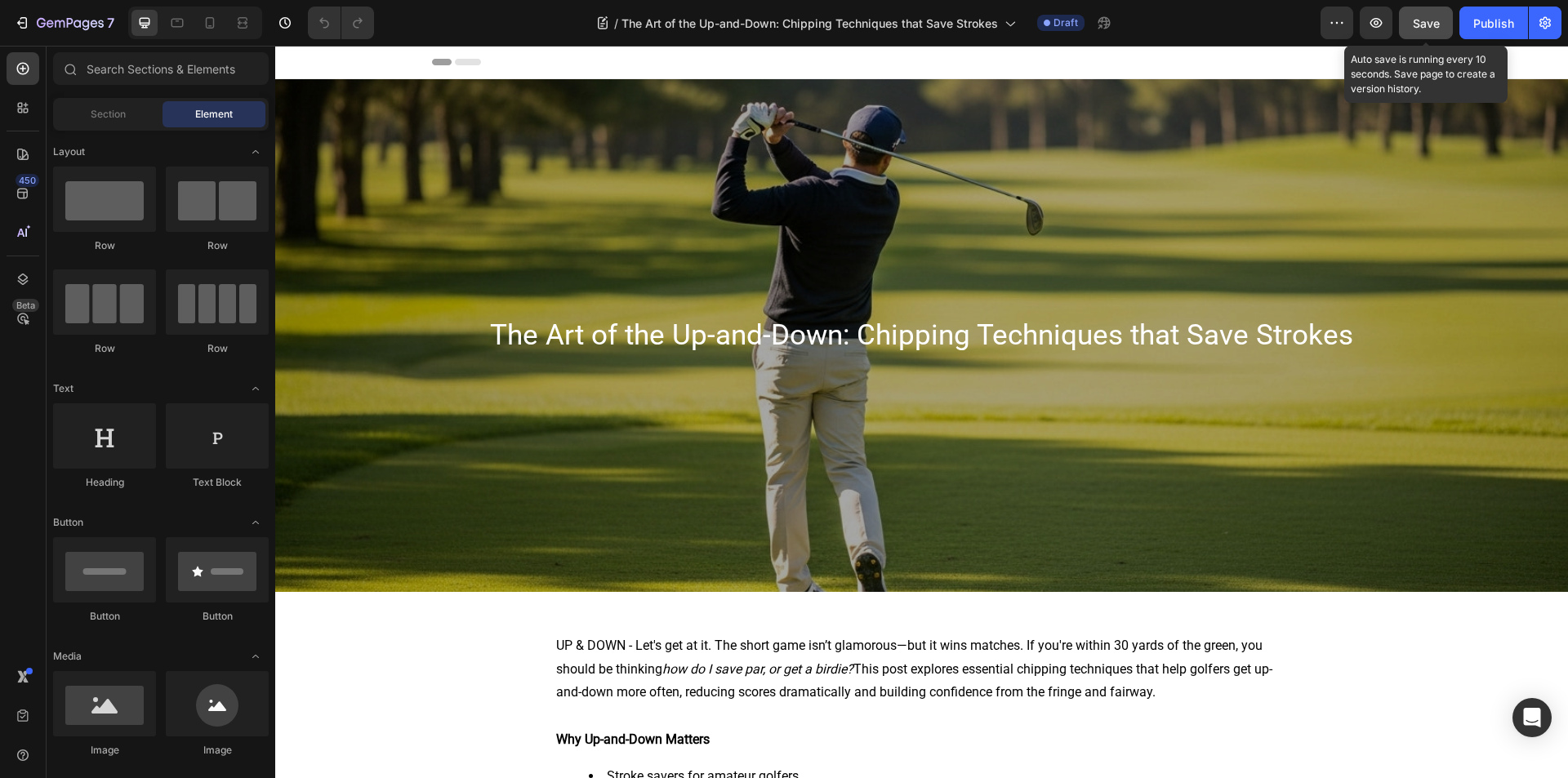
click at [1257, 20] on button "Save" at bounding box center [1426, 23] width 54 height 33
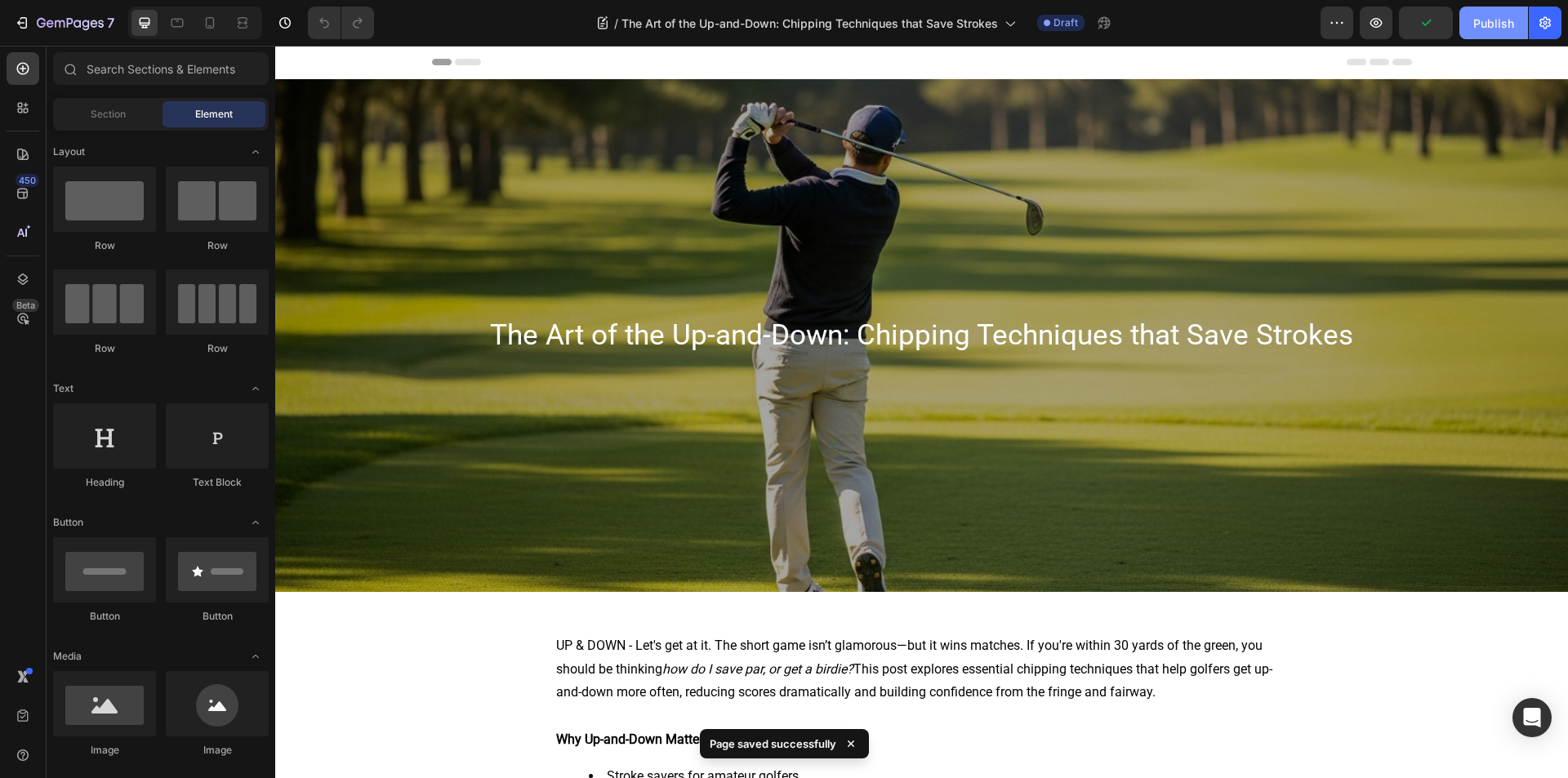
click at [1257, 29] on div "Publish" at bounding box center [1493, 23] width 41 height 17
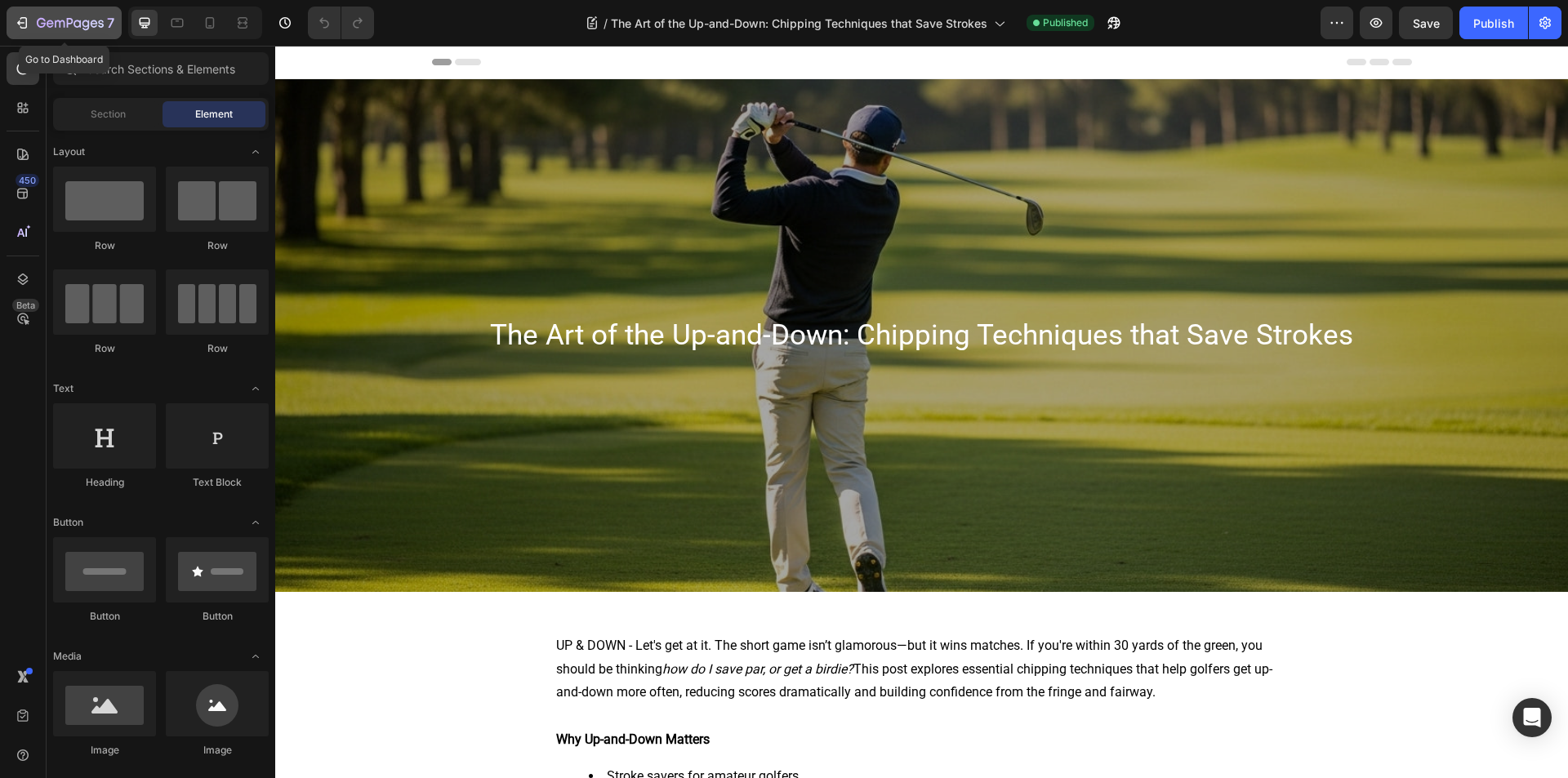
click at [15, 27] on icon "button" at bounding box center [22, 23] width 16 height 16
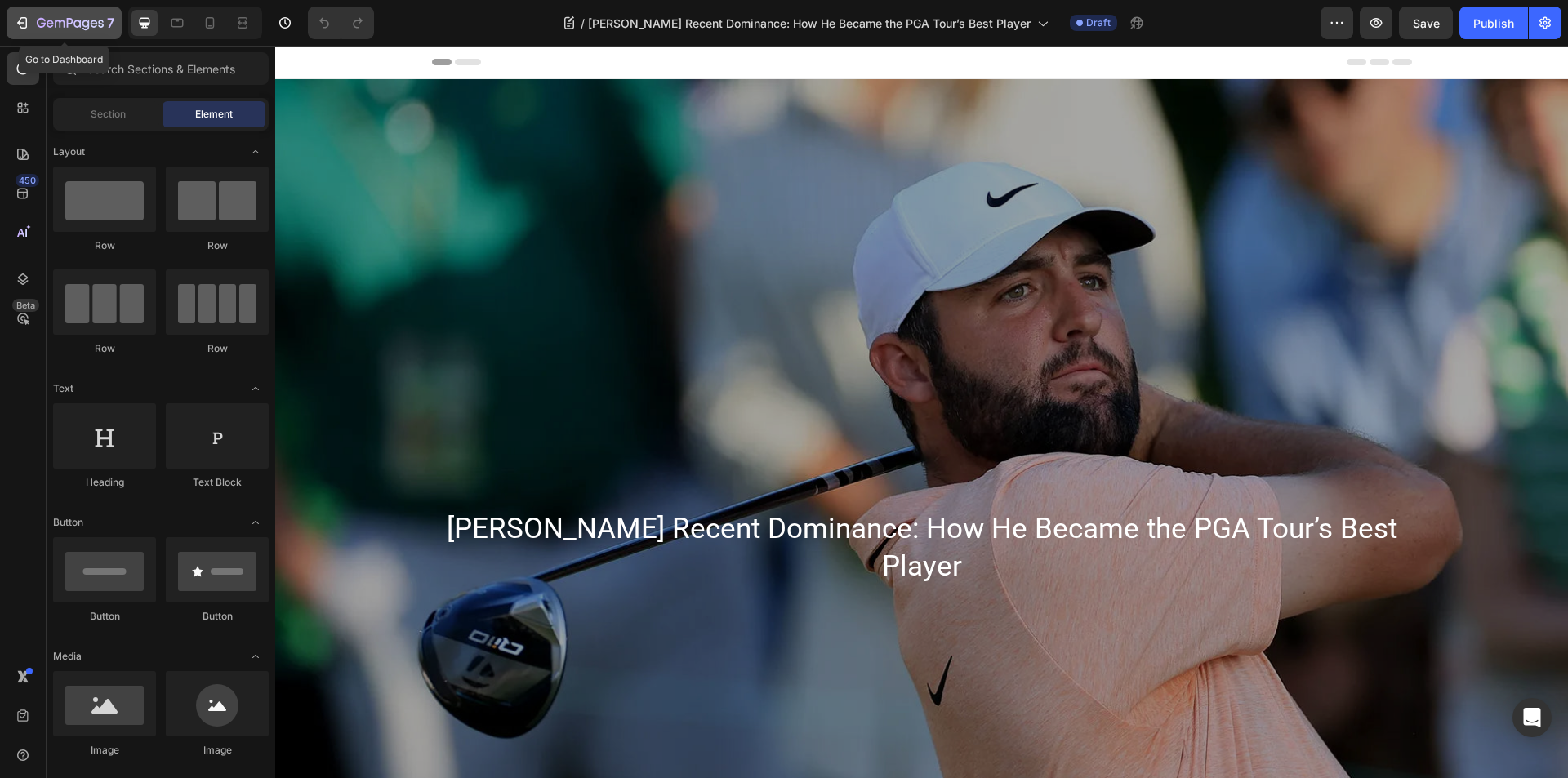
click at [21, 15] on icon "button" at bounding box center [22, 23] width 16 height 16
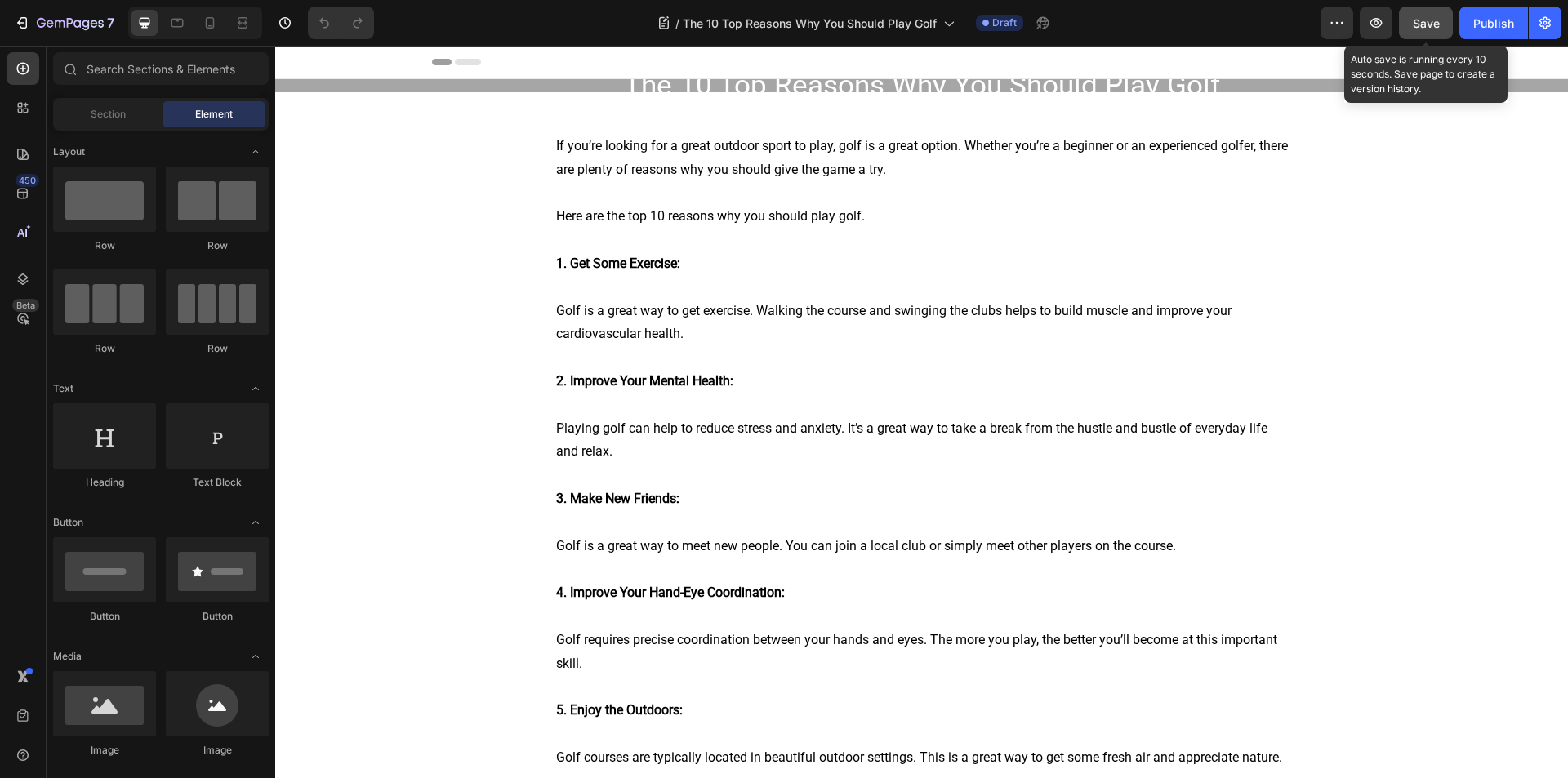
click at [1429, 34] on button "Save" at bounding box center [1426, 23] width 54 height 33
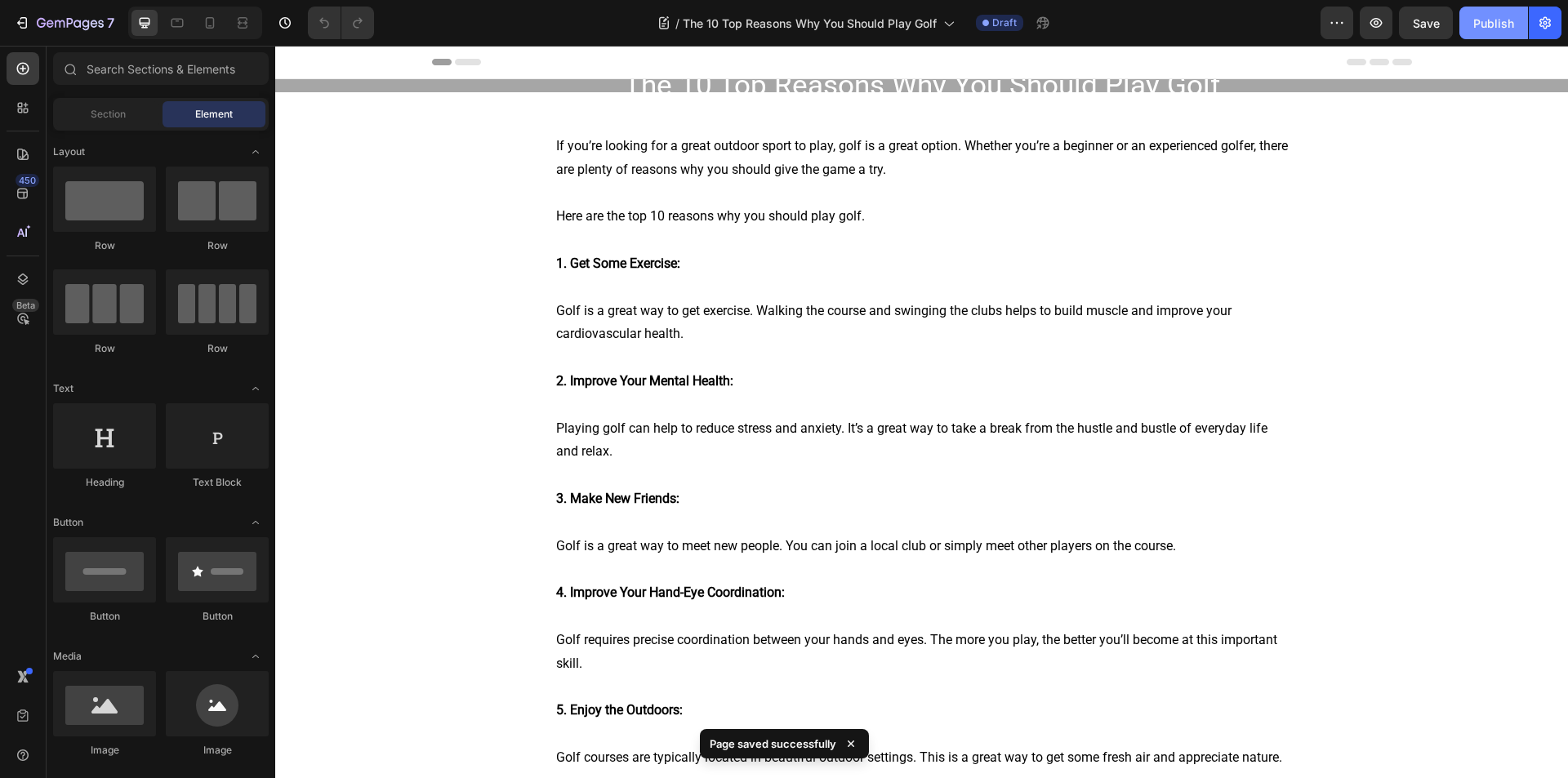
click at [1466, 29] on button "Publish" at bounding box center [1494, 23] width 69 height 33
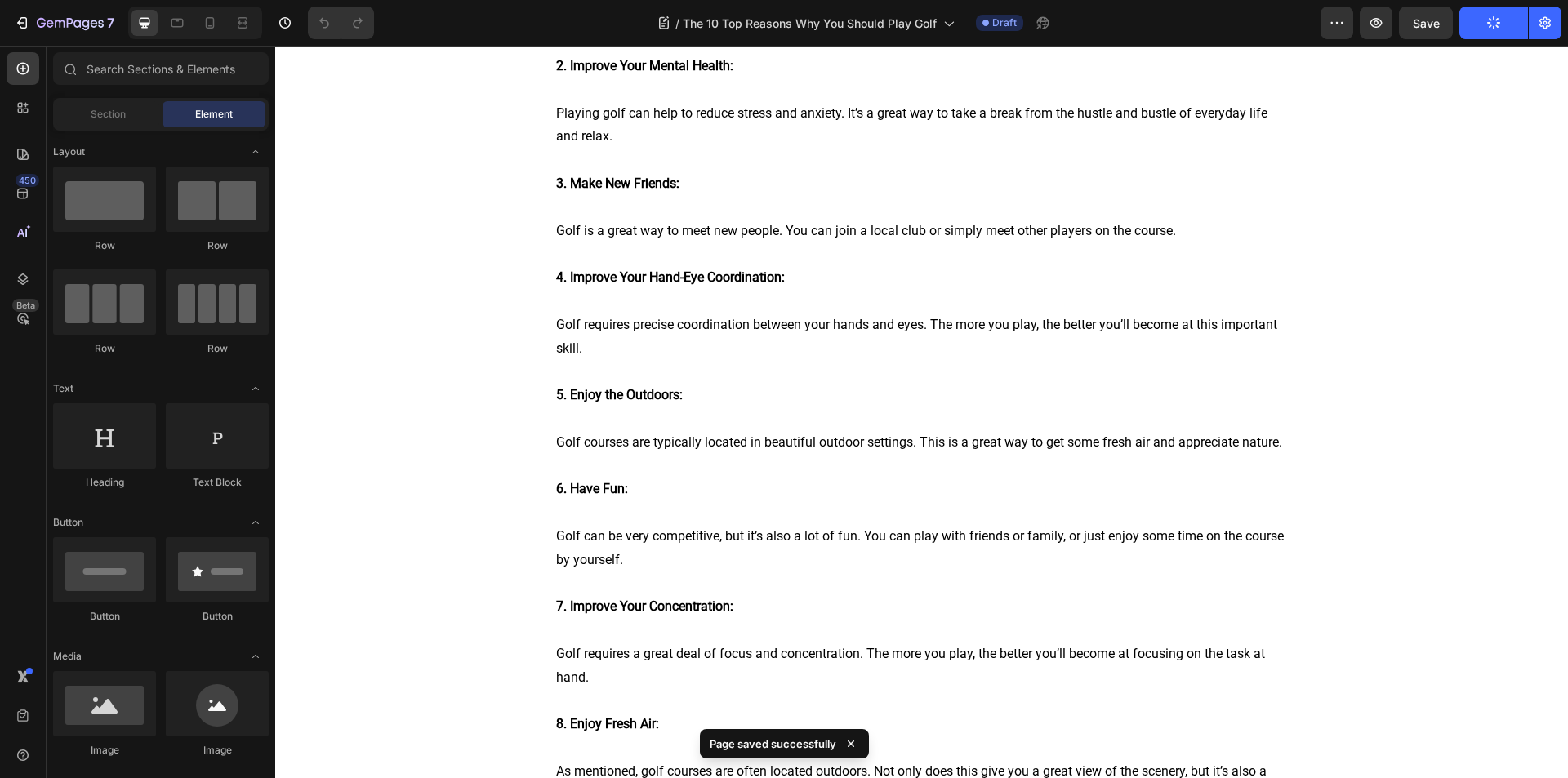
scroll to position [321, 0]
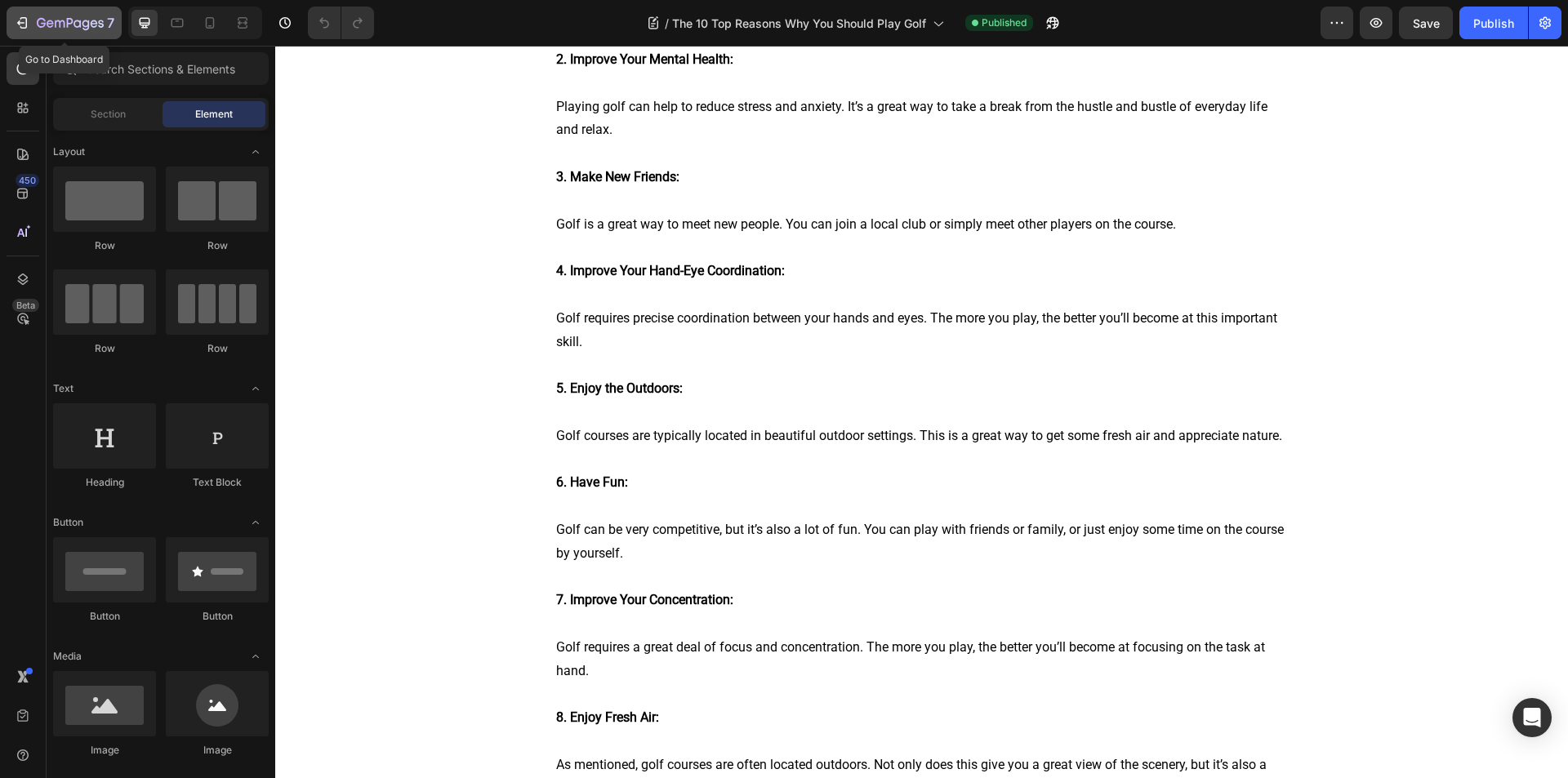
click at [15, 13] on div "7" at bounding box center [65, 23] width 101 height 19
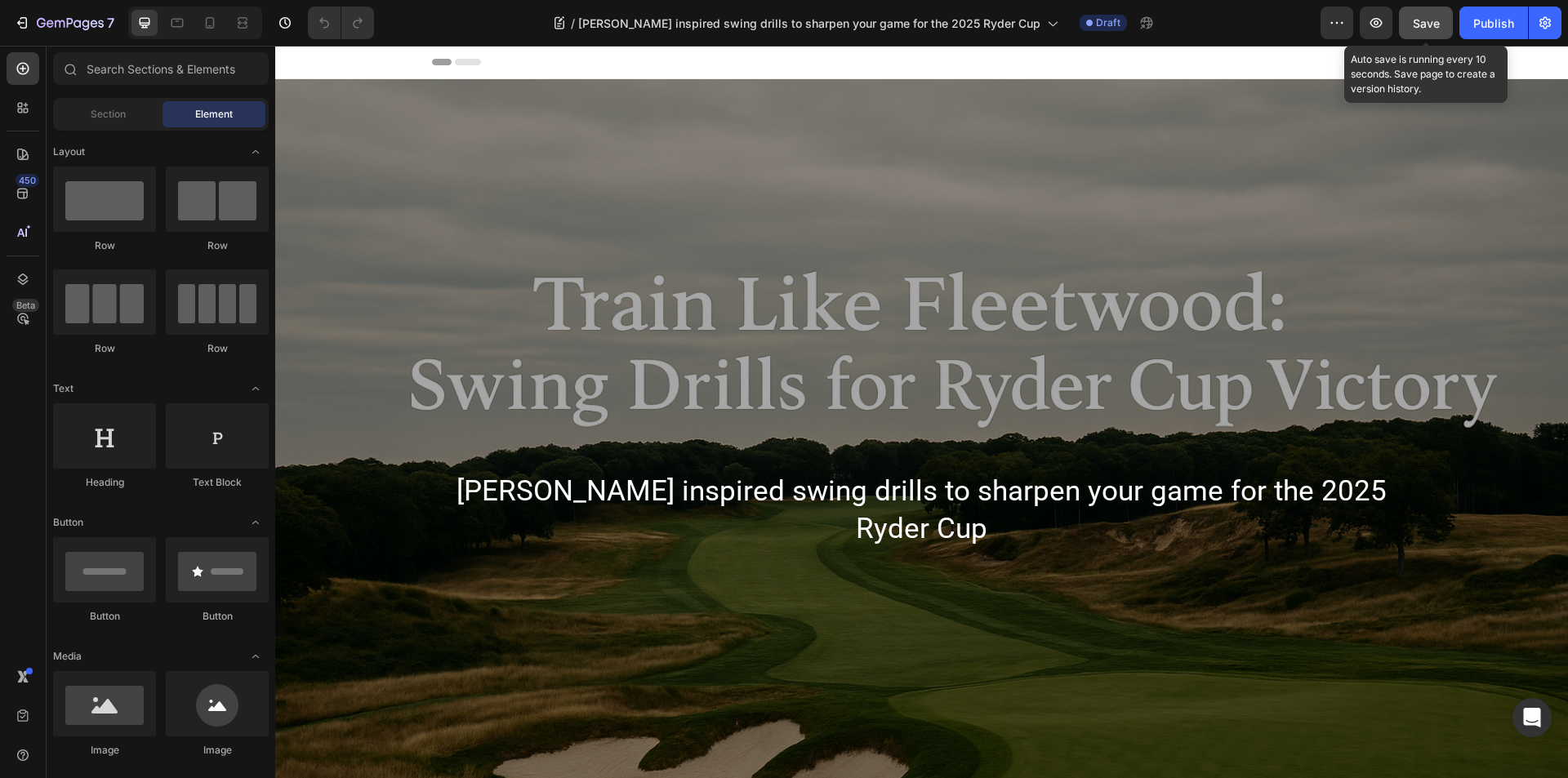
click at [1433, 20] on span "Save" at bounding box center [1426, 23] width 27 height 14
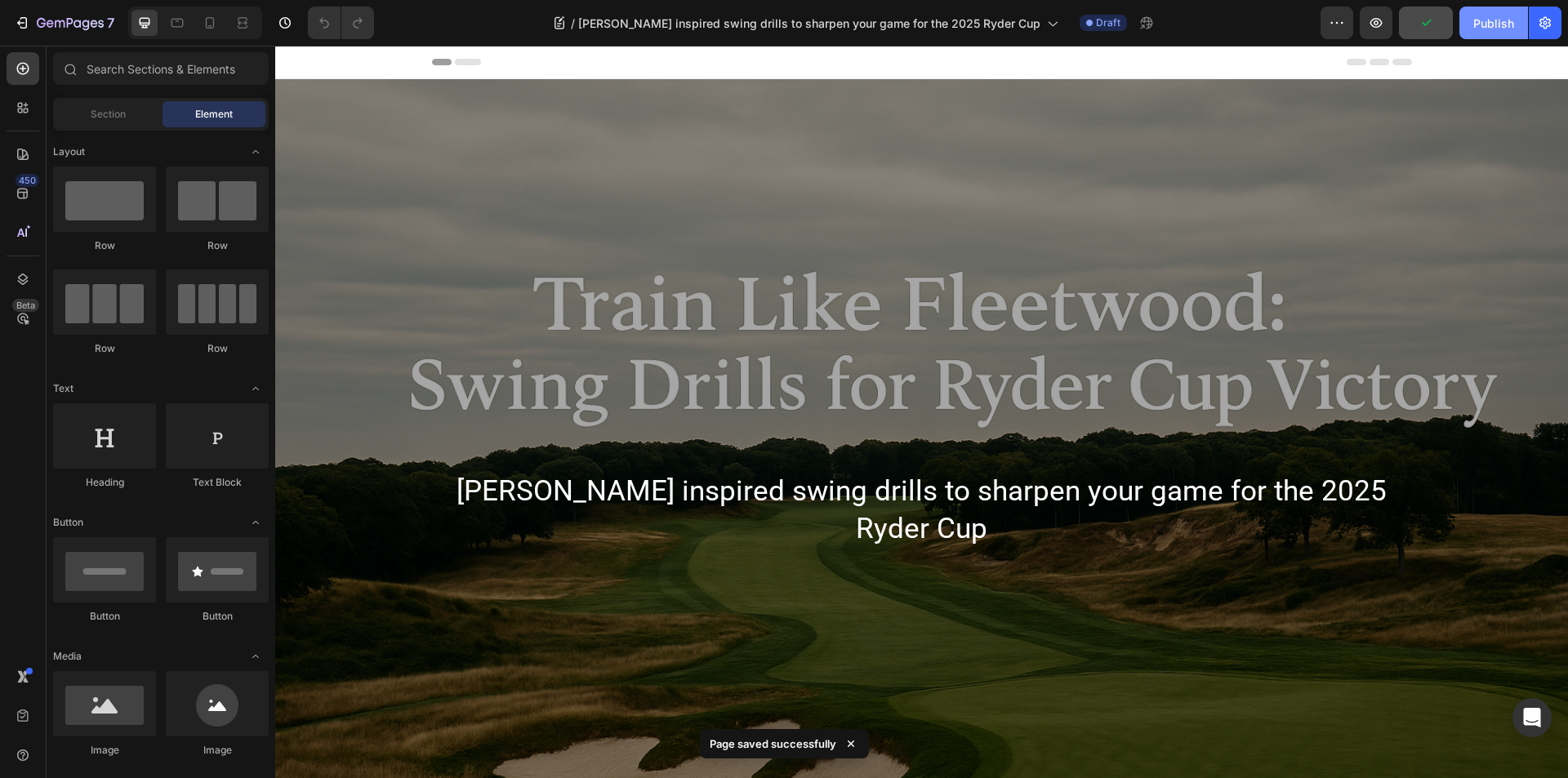
click at [1485, 23] on div "Publish" at bounding box center [1493, 23] width 41 height 17
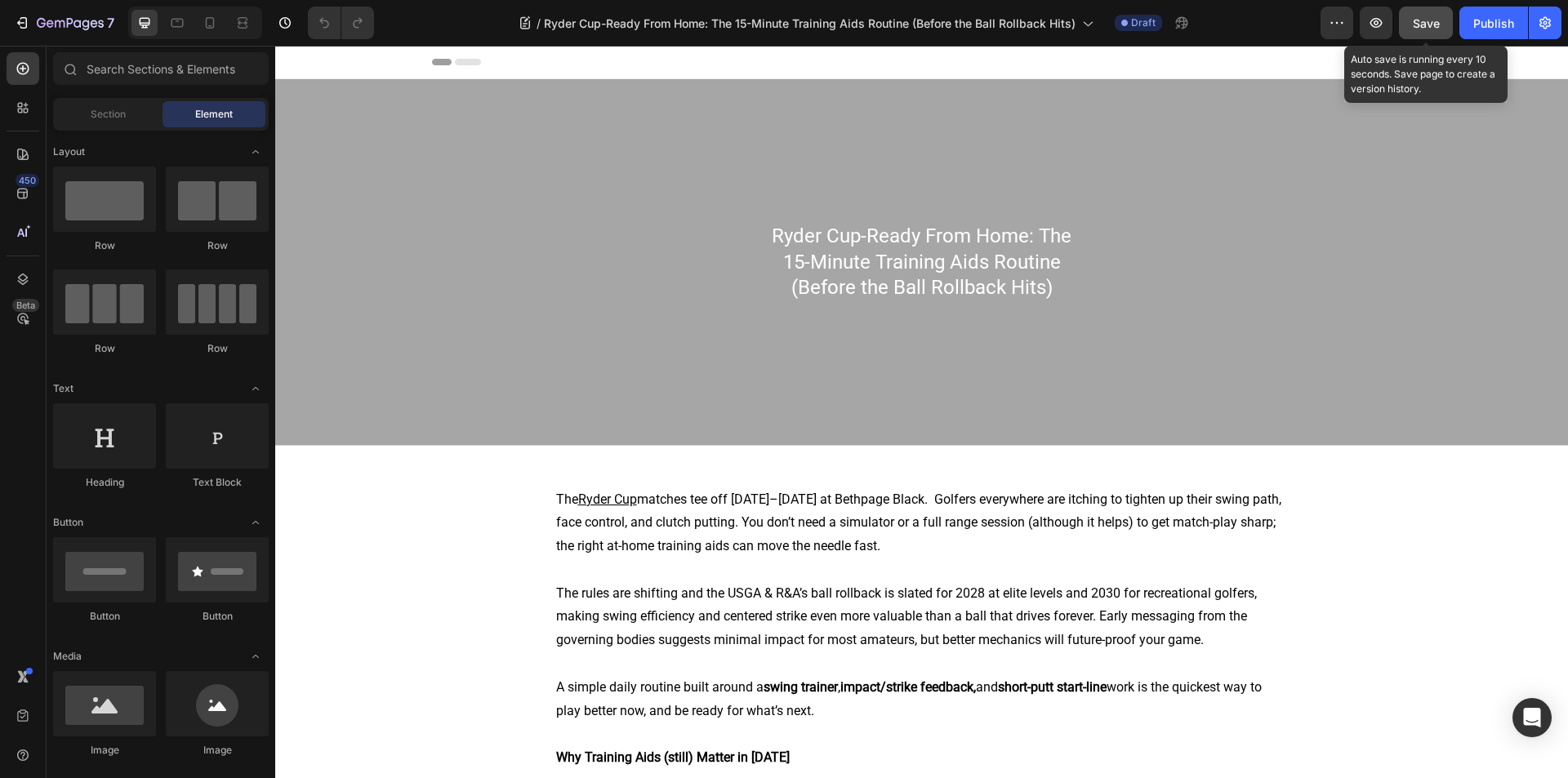
click at [1434, 20] on span "Save" at bounding box center [1426, 23] width 27 height 14
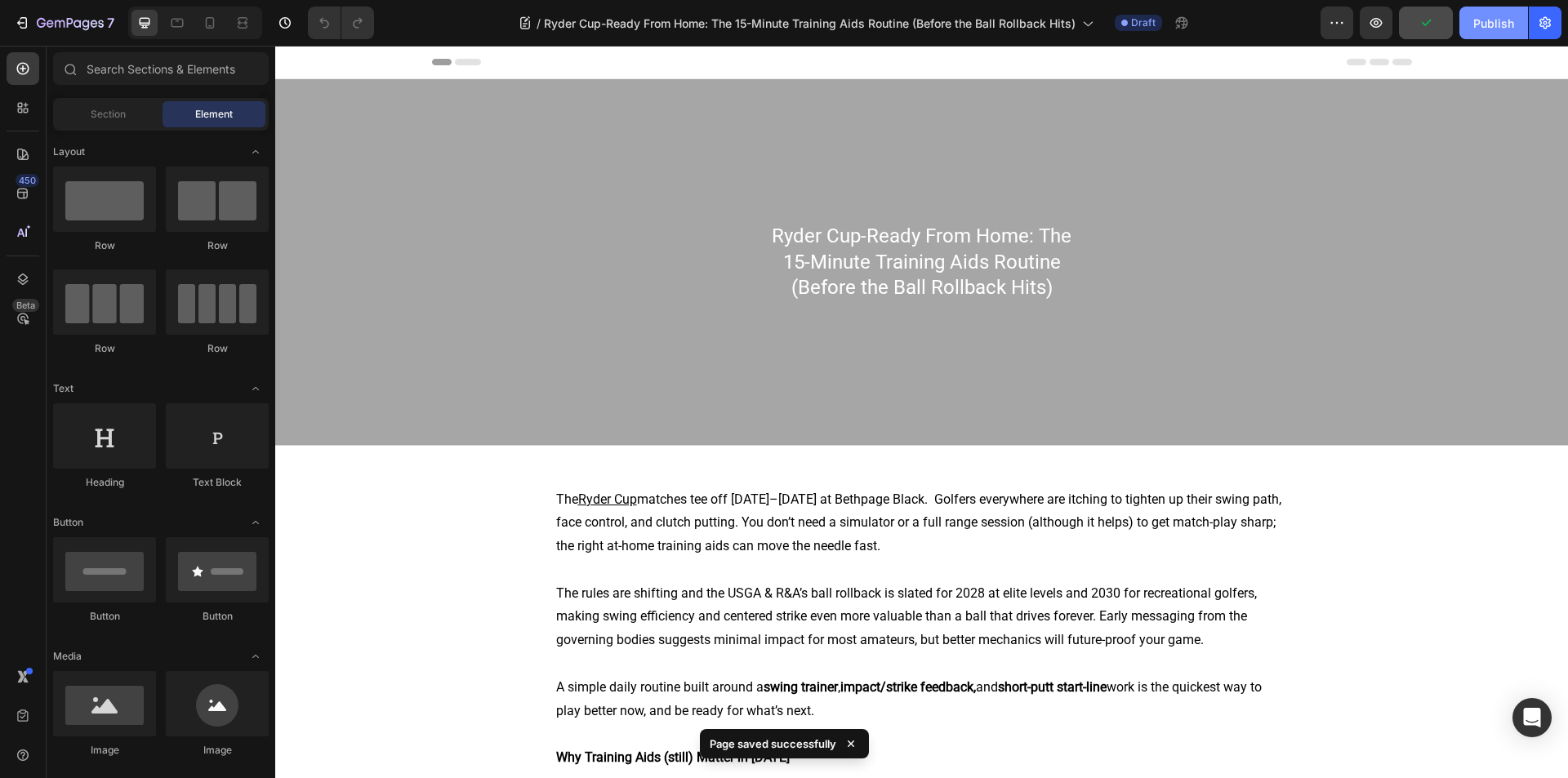
click at [1478, 19] on div "Publish" at bounding box center [1493, 23] width 41 height 17
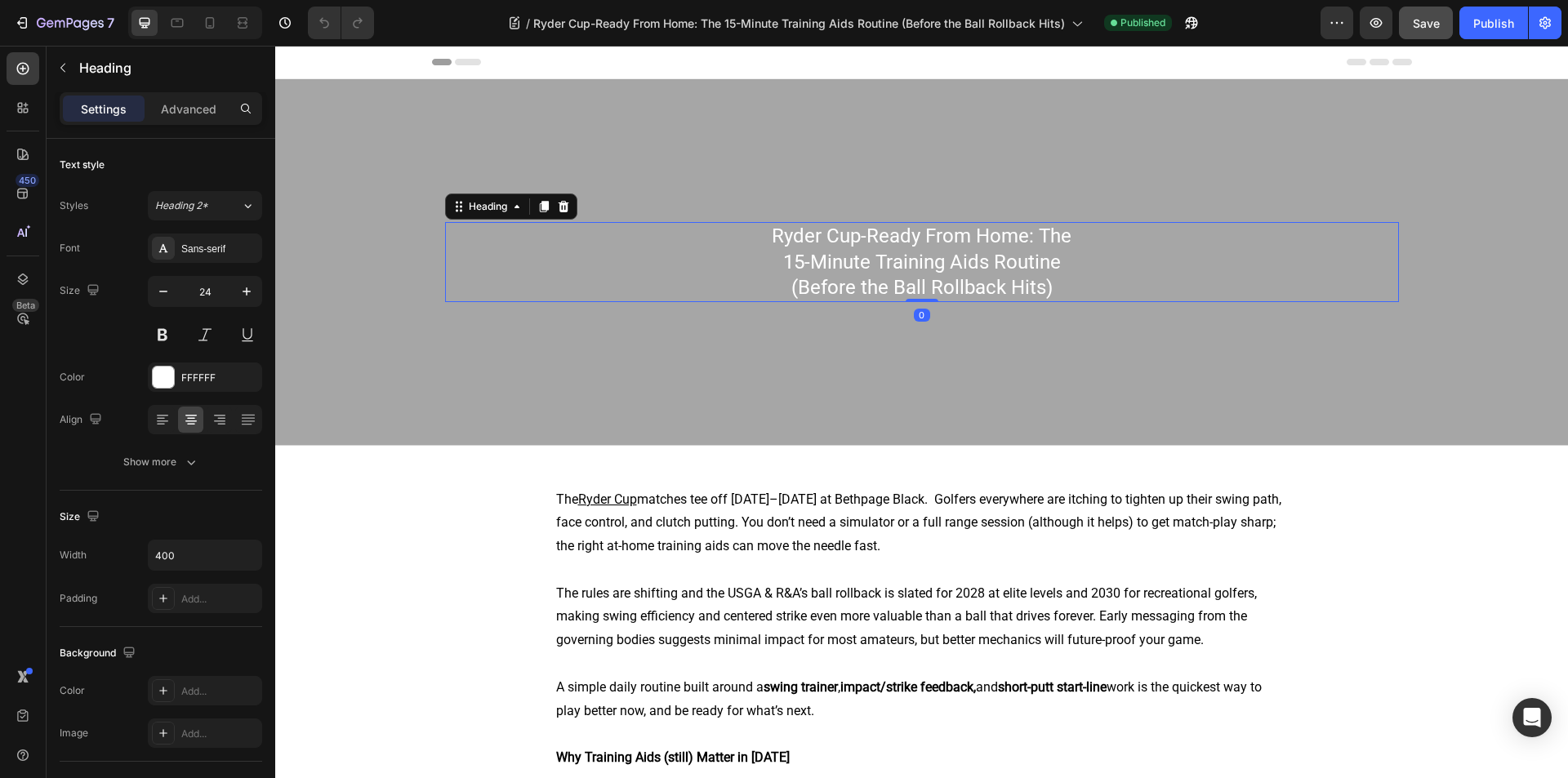
click at [937, 251] on h2 "Ryder Cup-Ready From Home: The 15-Minute Training Aids Routine (Before the Ball…" at bounding box center [922, 262] width 327 height 80
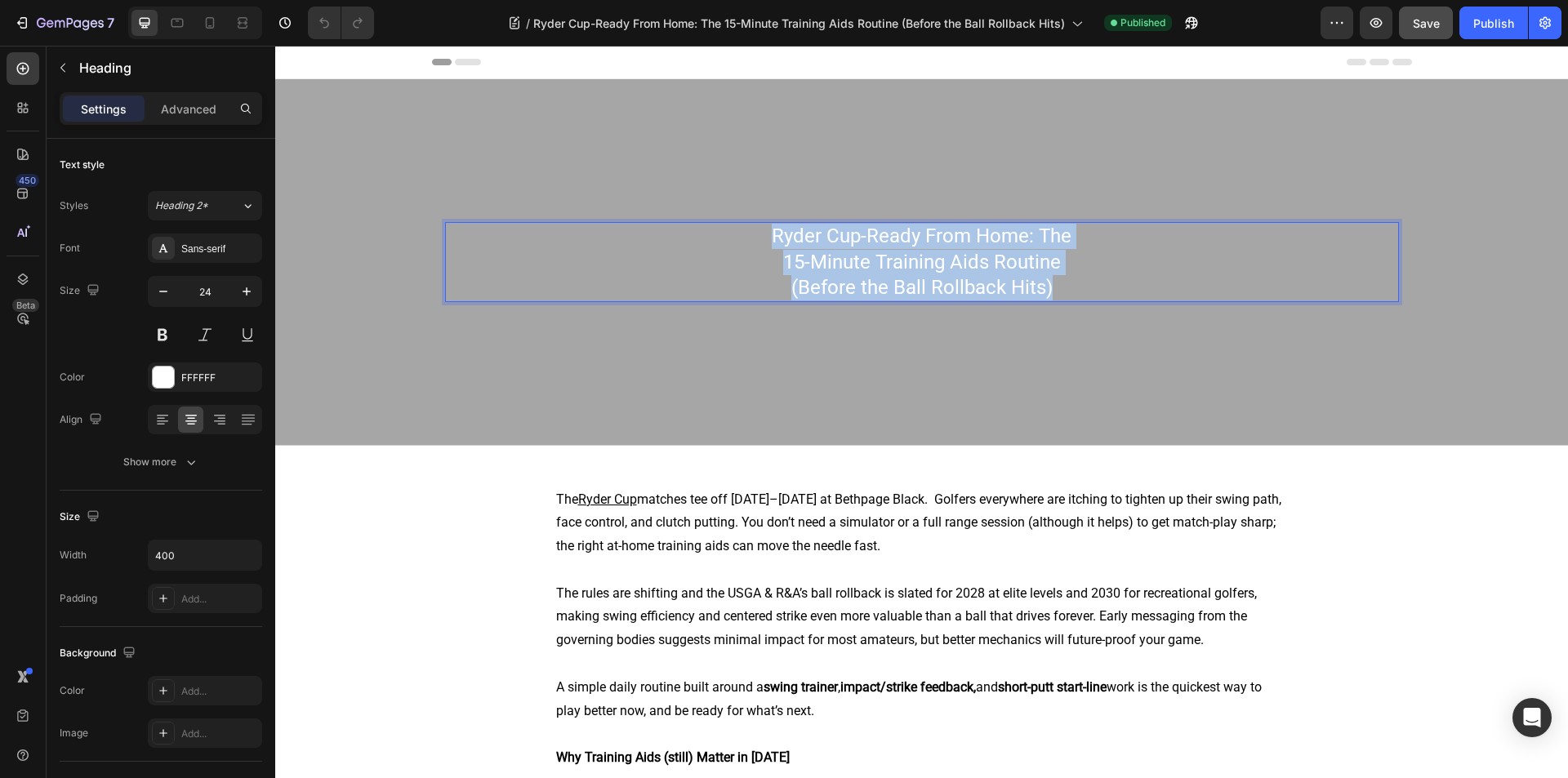
click at [937, 251] on p "Ryder Cup-Ready From Home: The 15-Minute Training Aids Routine (Before the Ball…" at bounding box center [922, 262] width 323 height 76
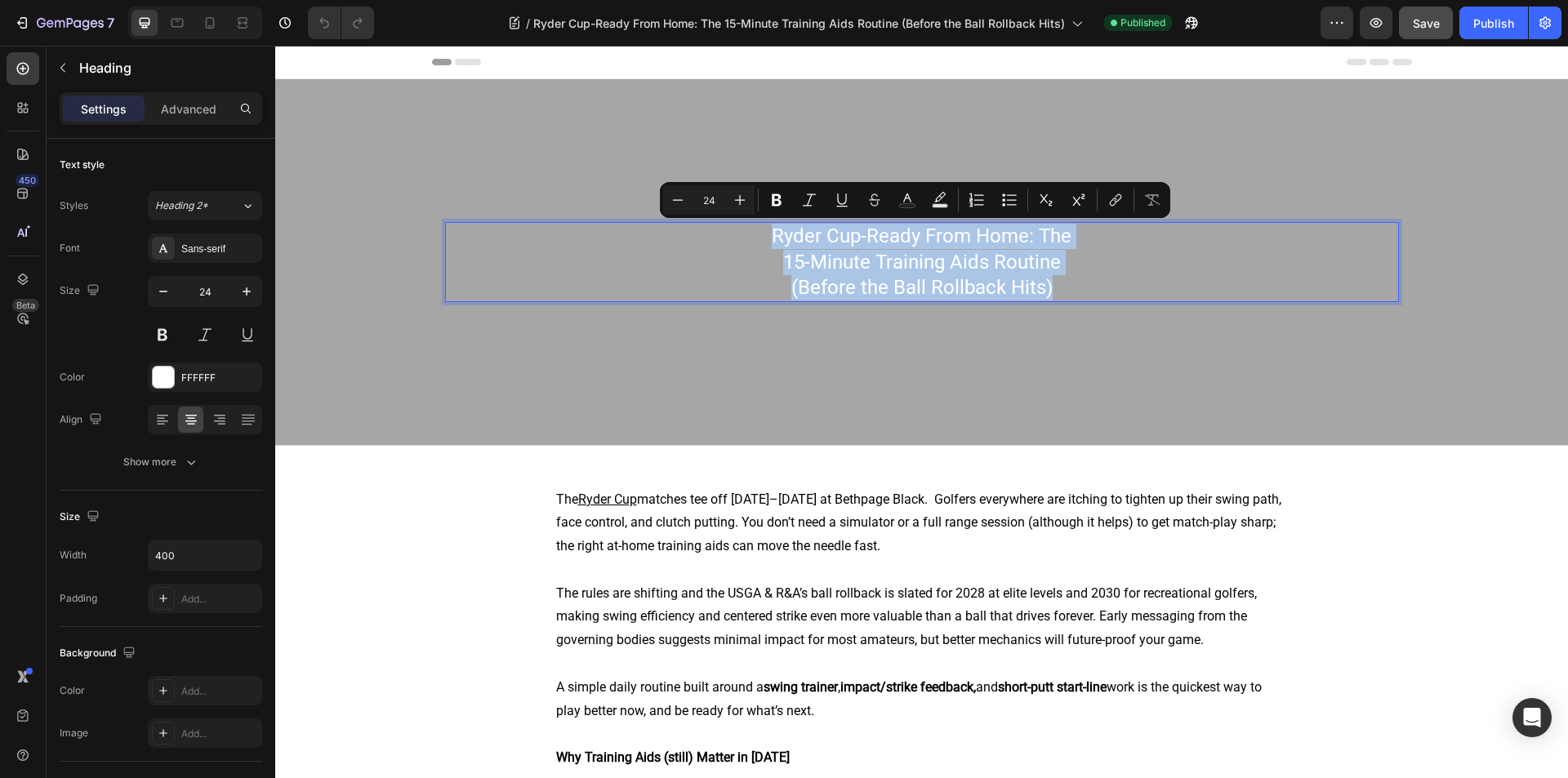
click at [937, 251] on p "Ryder Cup-Ready From Home: The 15-Minute Training Aids Routine (Before the Ball…" at bounding box center [922, 262] width 323 height 76
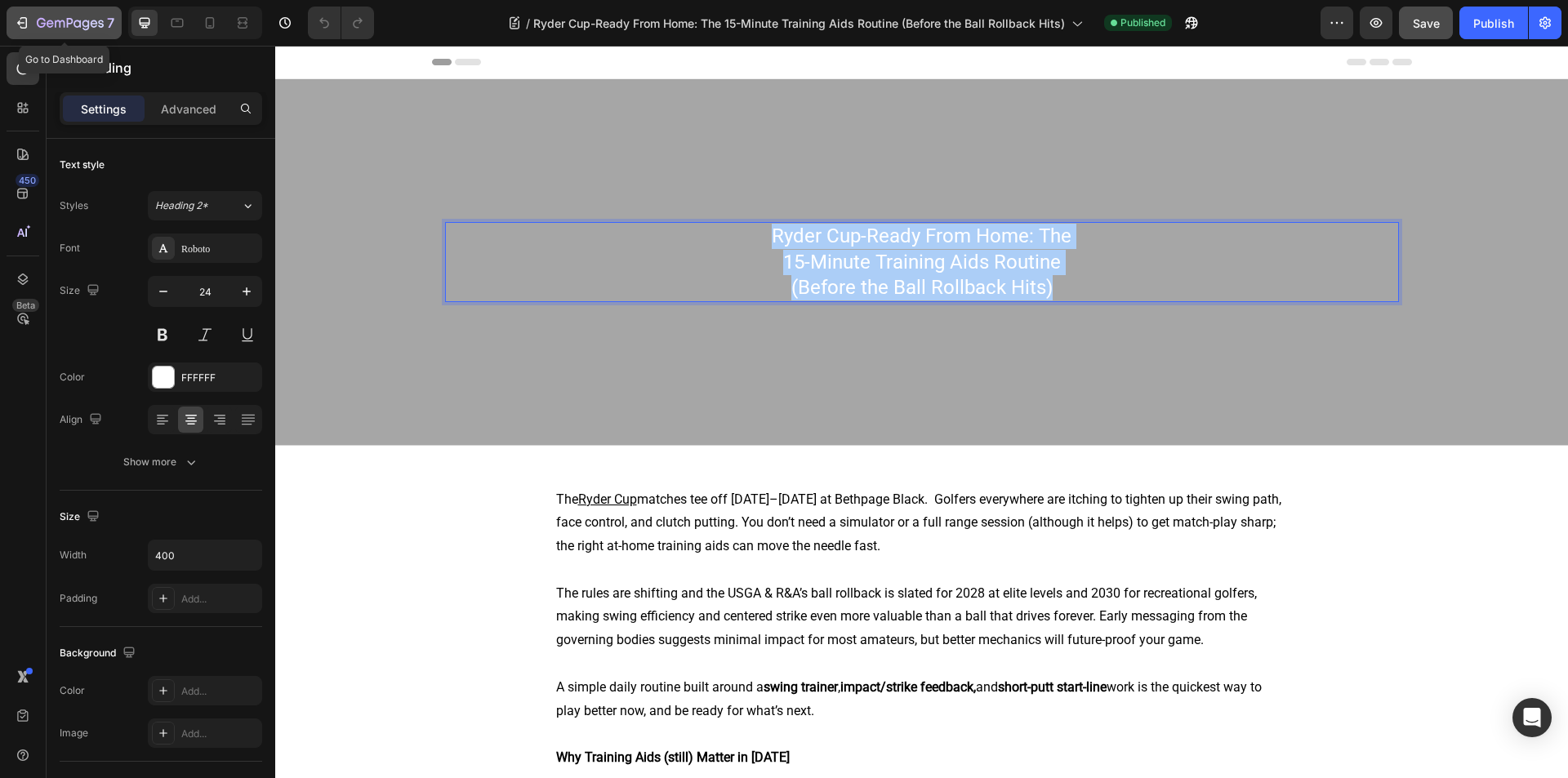
click at [21, 15] on icon "button" at bounding box center [22, 23] width 16 height 16
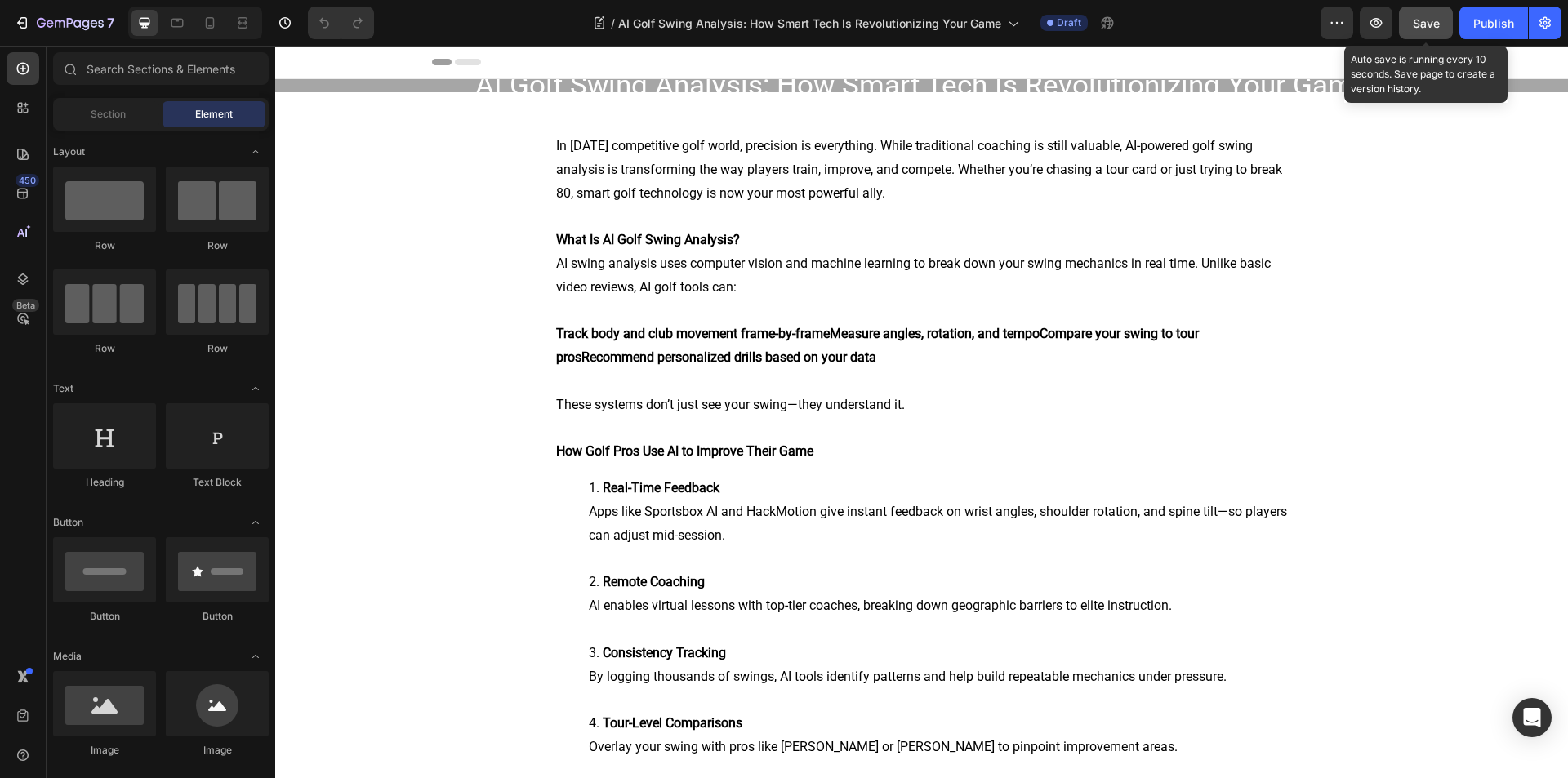
click at [1410, 20] on button "Save" at bounding box center [1426, 23] width 54 height 33
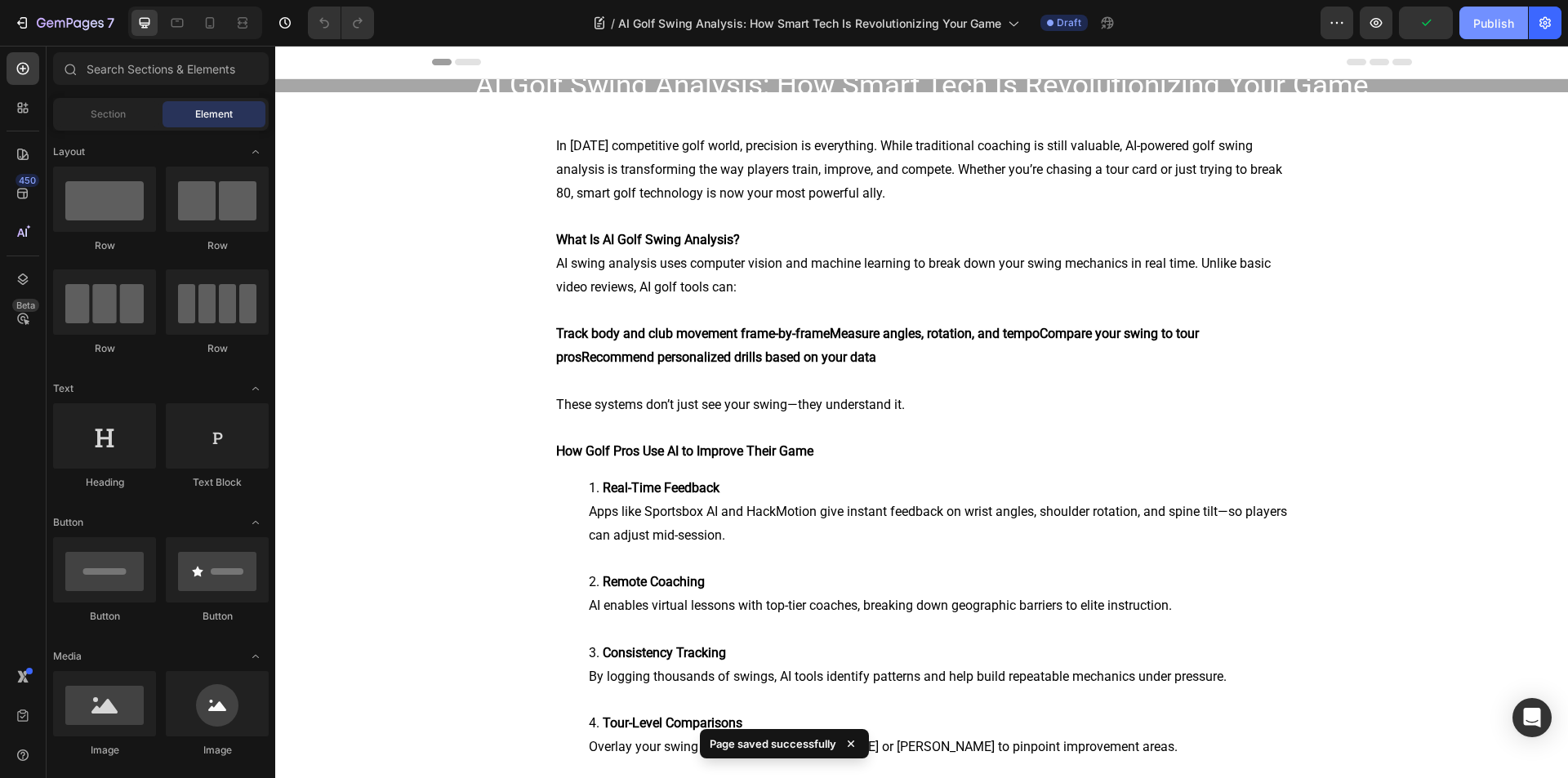
click at [1507, 23] on div "Publish" at bounding box center [1493, 23] width 41 height 17
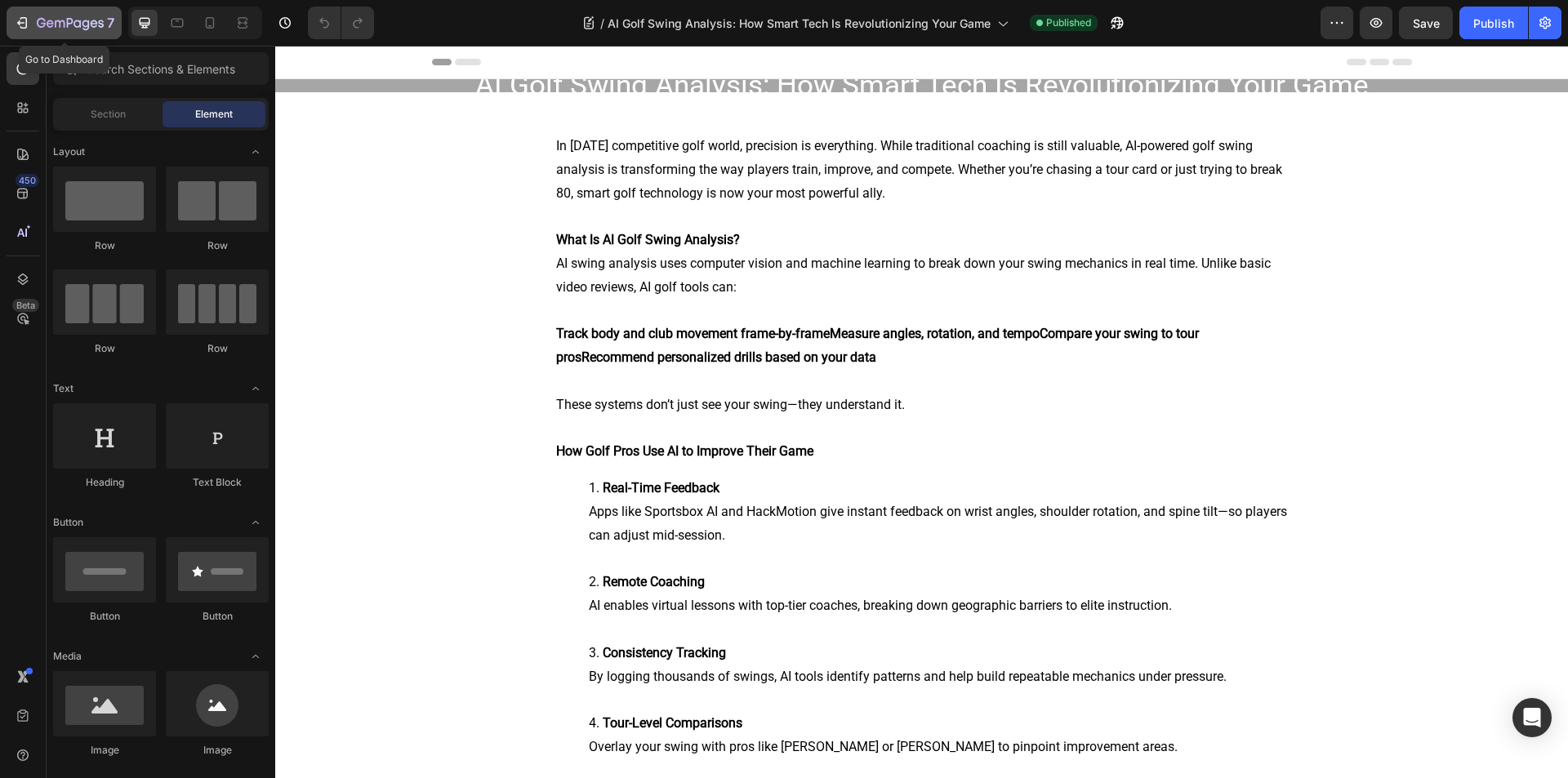
click at [21, 21] on icon "button" at bounding box center [22, 23] width 16 height 16
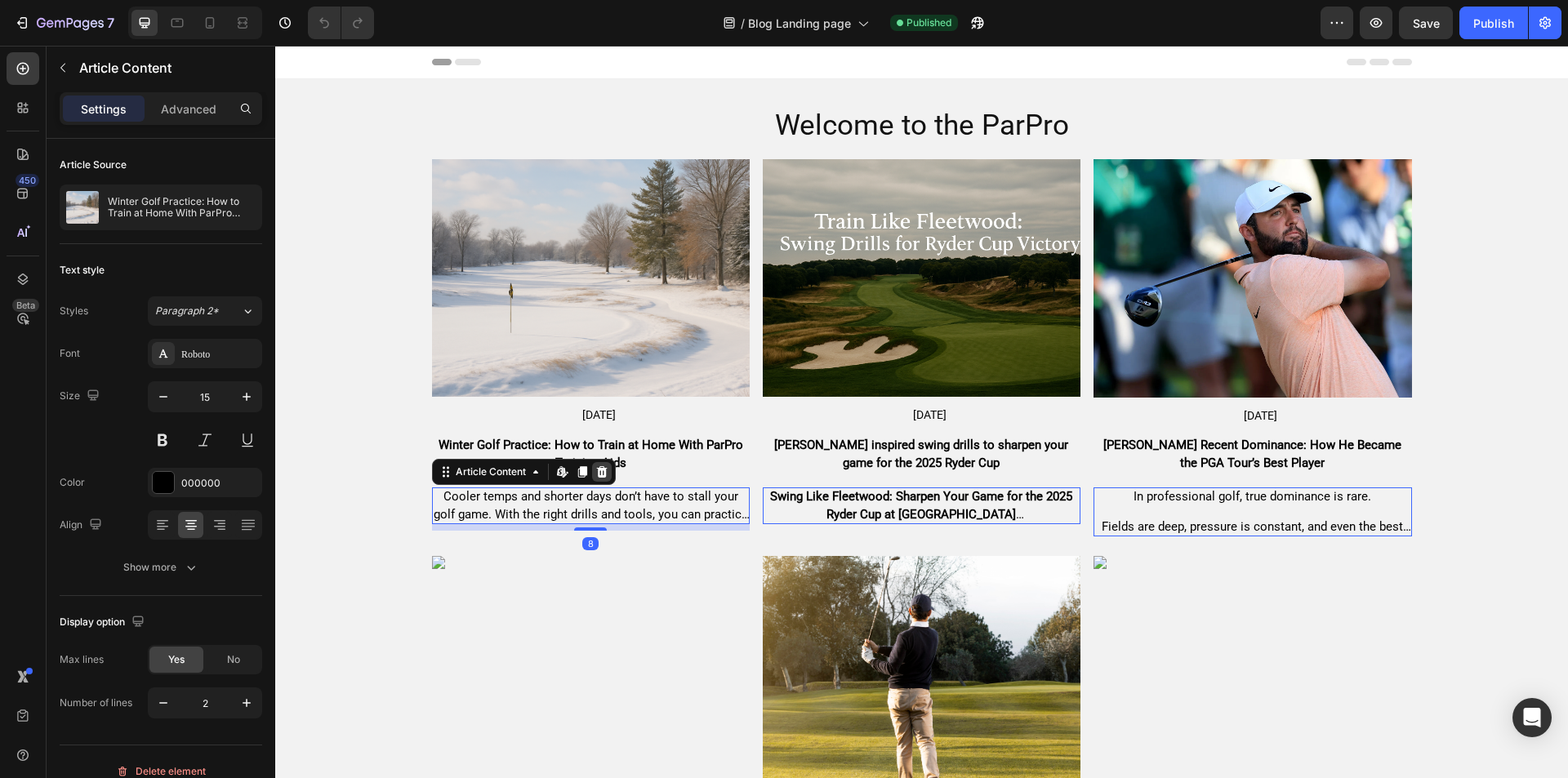
click at [596, 467] on icon at bounding box center [601, 473] width 11 height 12
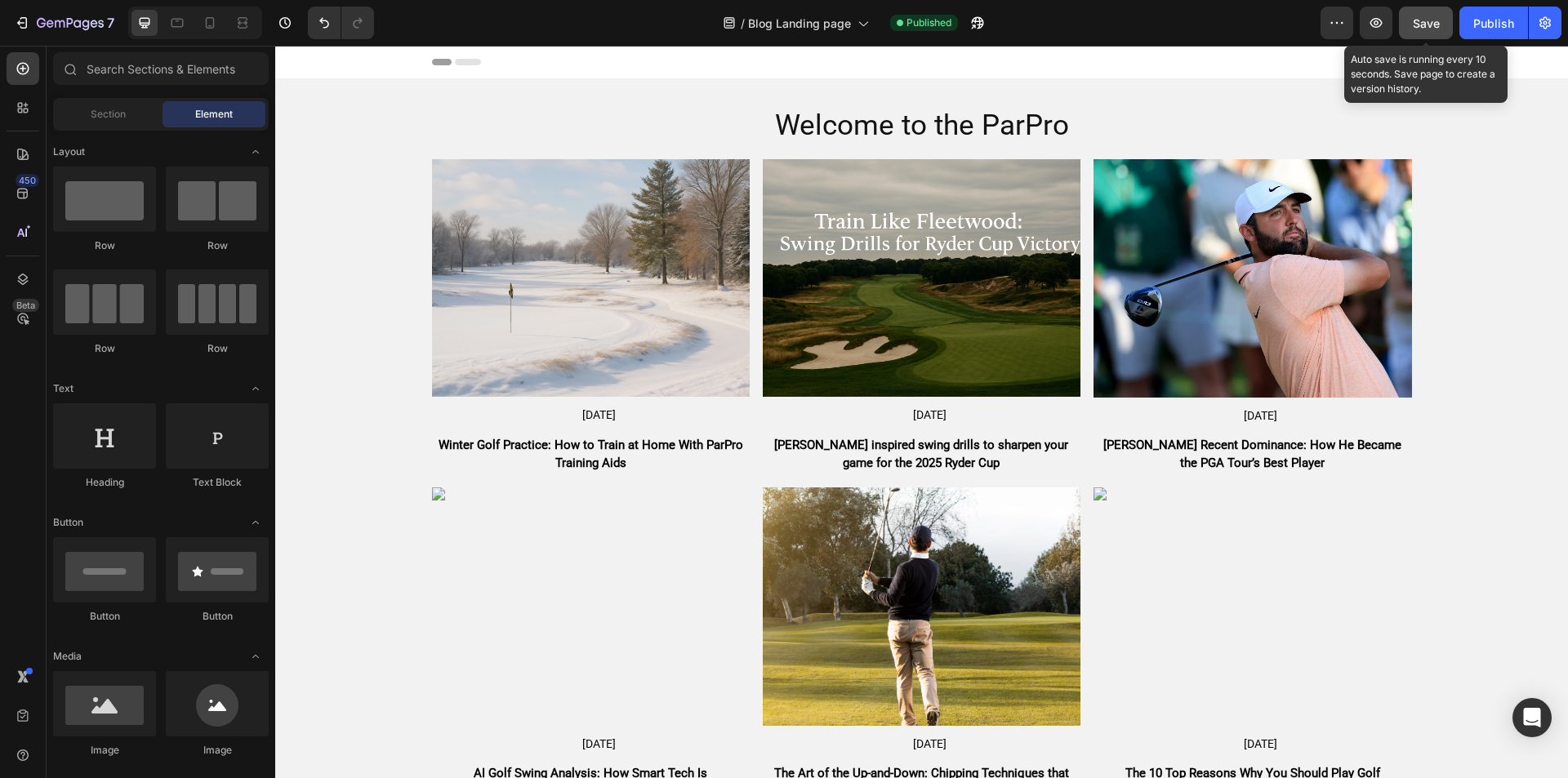
click at [1435, 19] on span "Save" at bounding box center [1426, 23] width 27 height 14
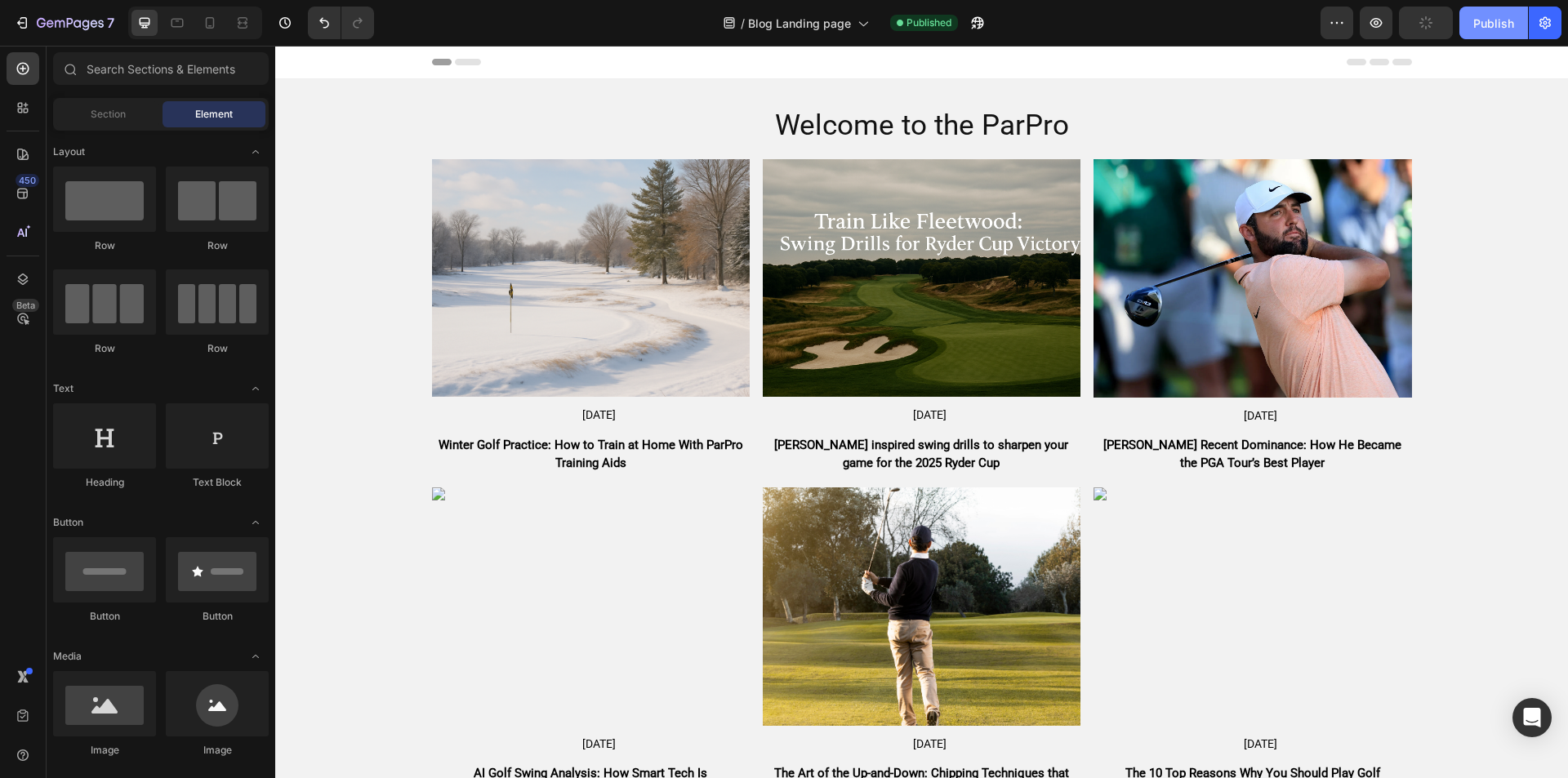
click at [1492, 30] on div "Publish" at bounding box center [1493, 23] width 41 height 17
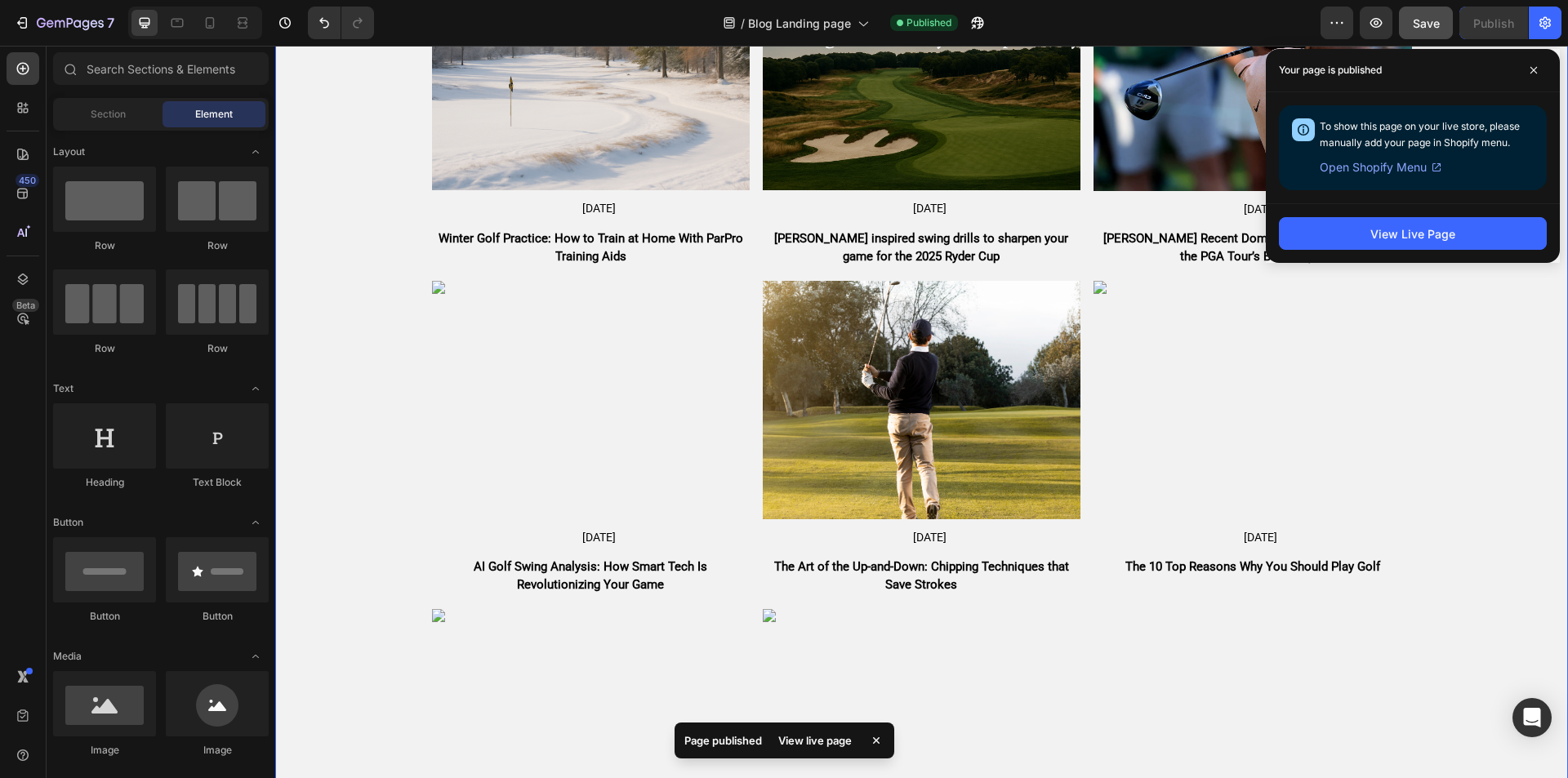
scroll to position [175, 0]
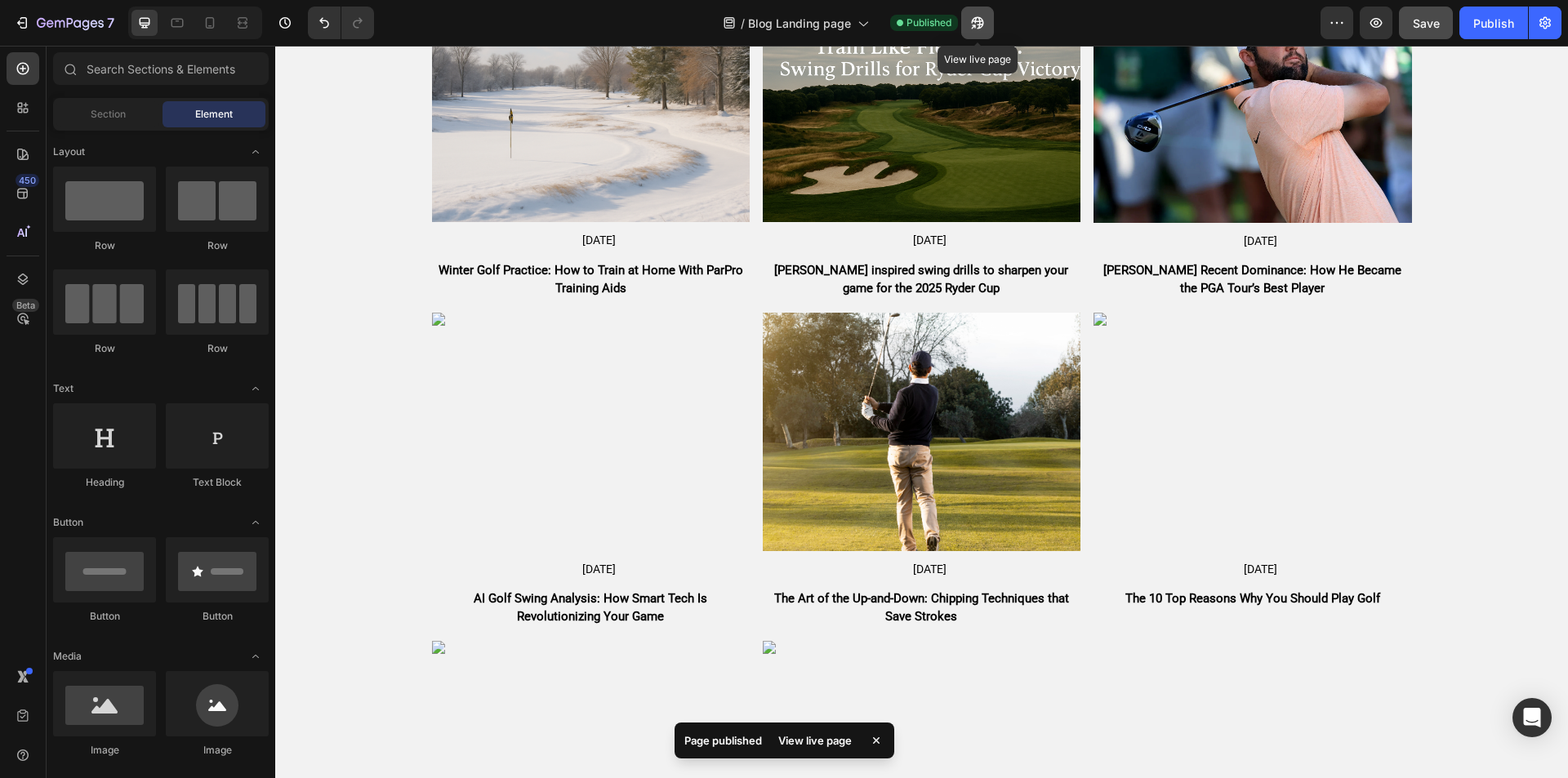
click at [975, 13] on button "button" at bounding box center [977, 23] width 33 height 33
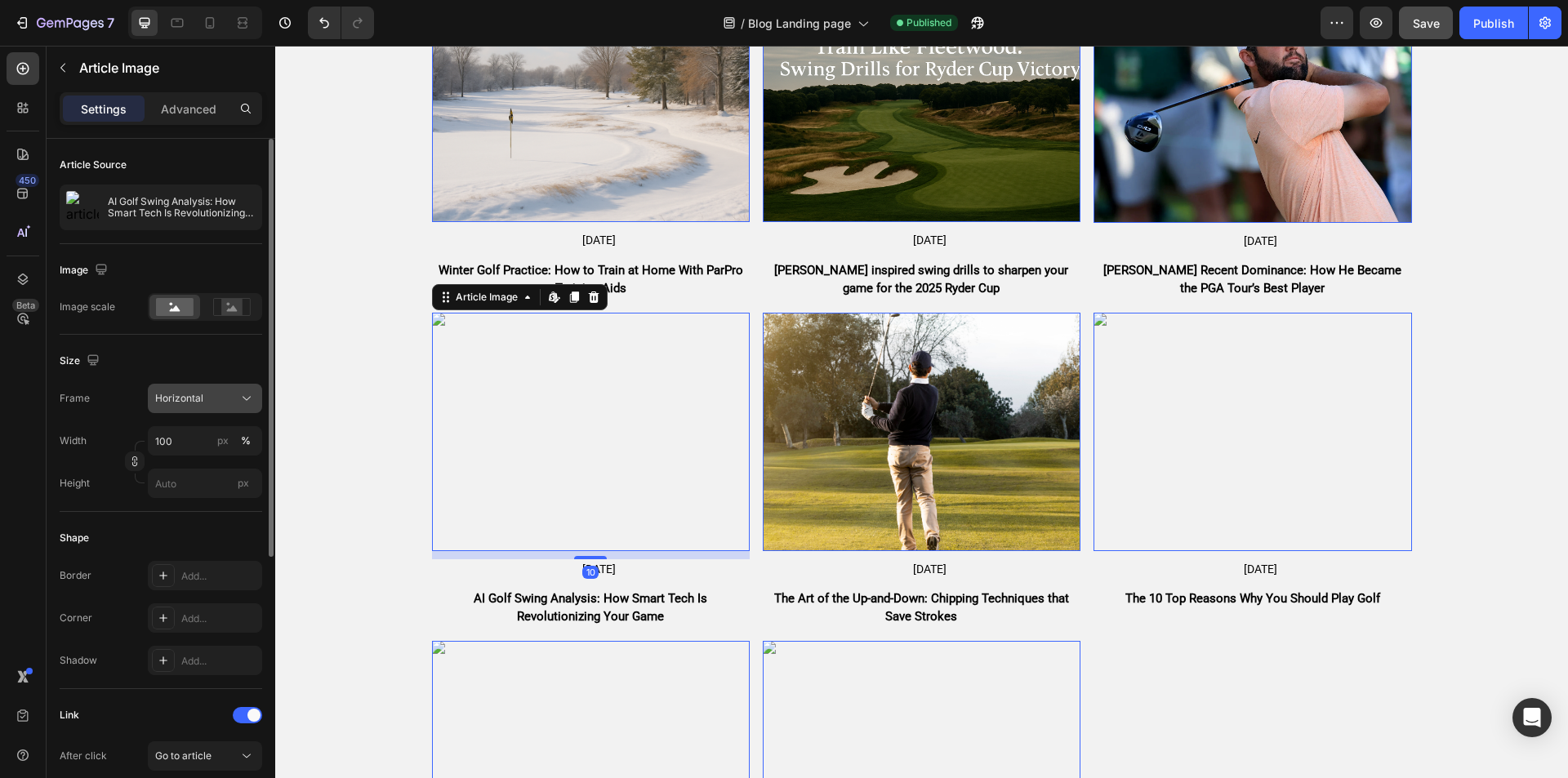
click at [212, 403] on div "Horizontal" at bounding box center [195, 399] width 80 height 15
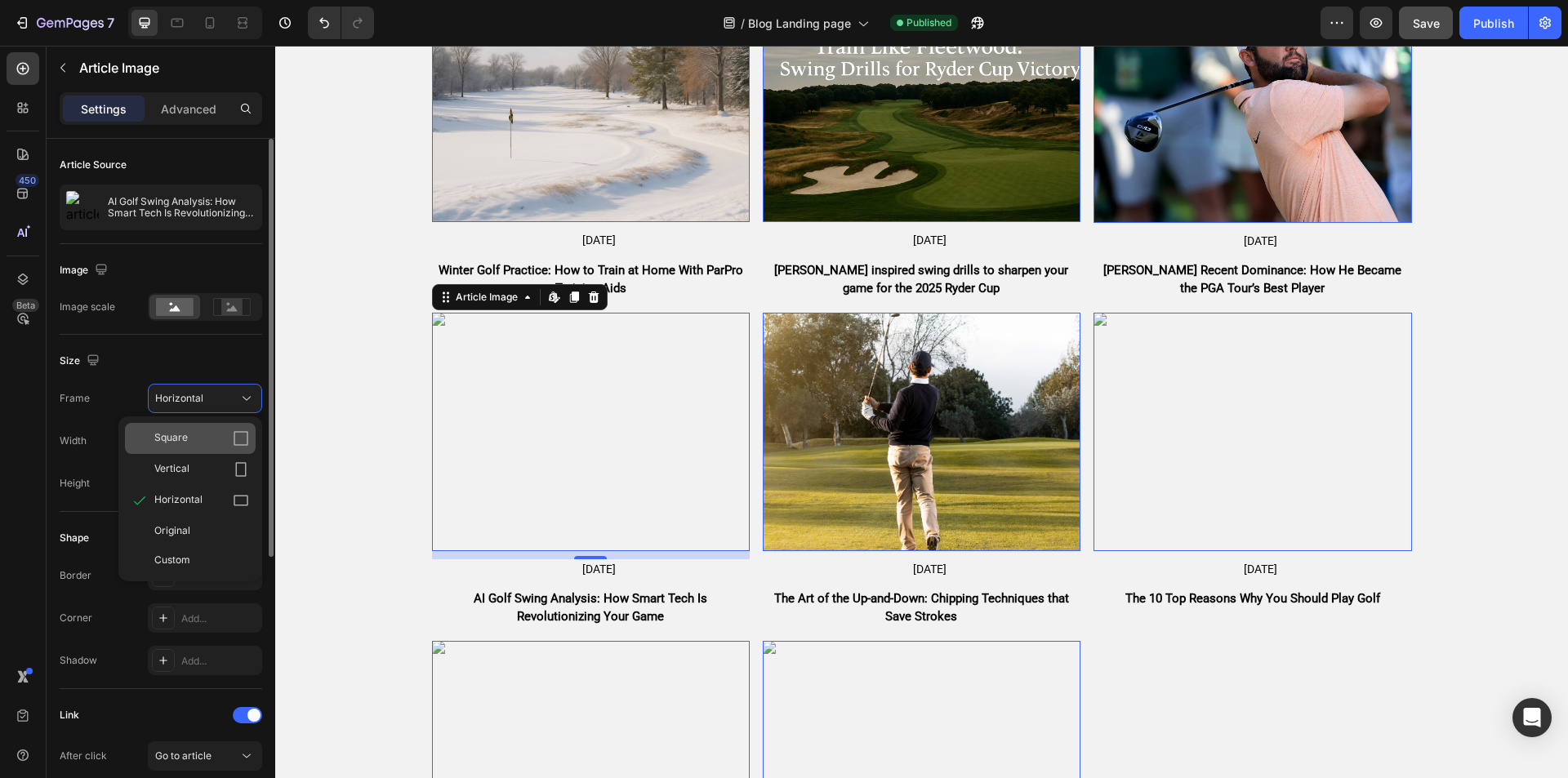
click at [231, 434] on div "Square" at bounding box center [201, 438] width 95 height 16
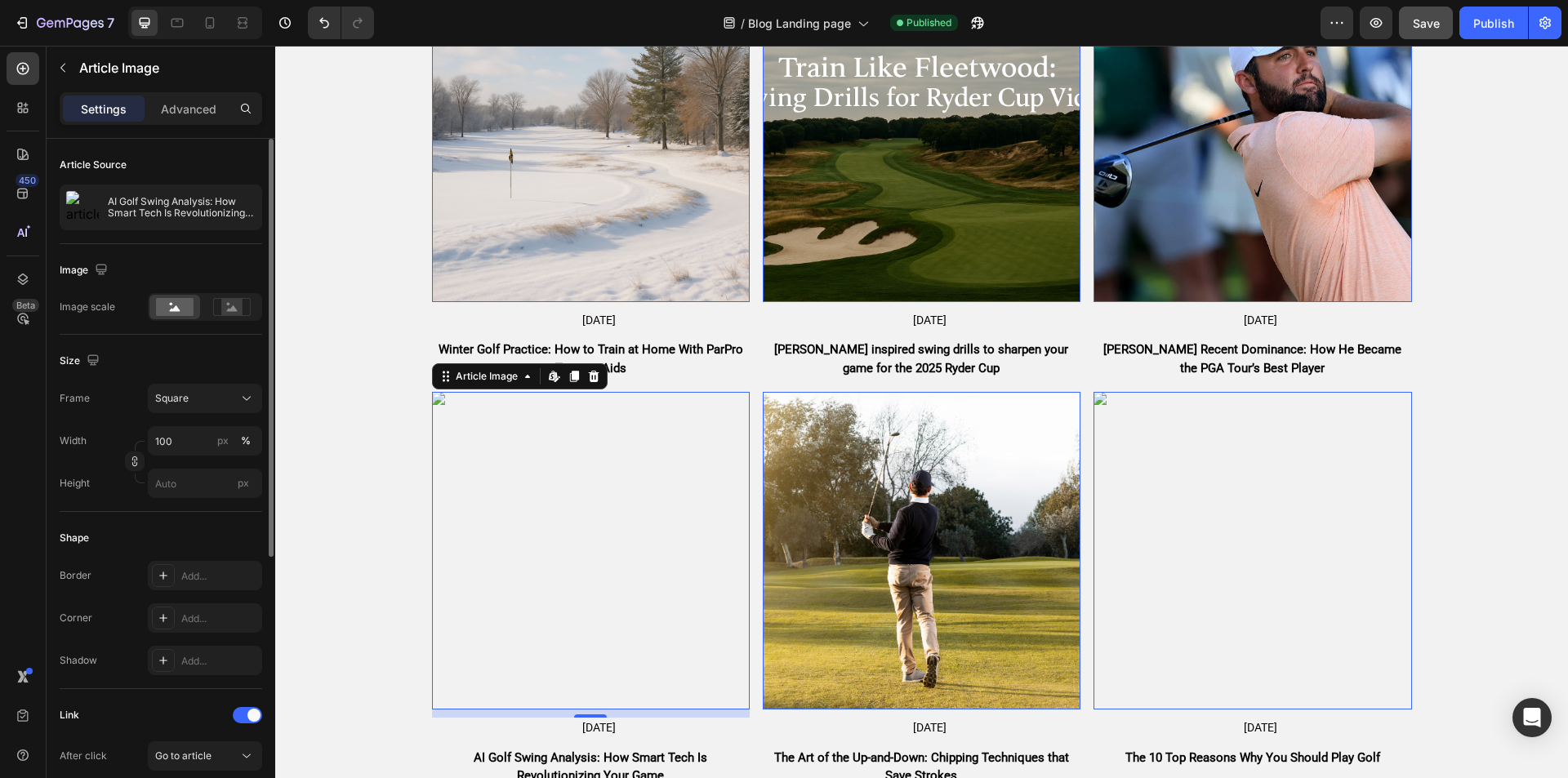
scroll to position [255, 0]
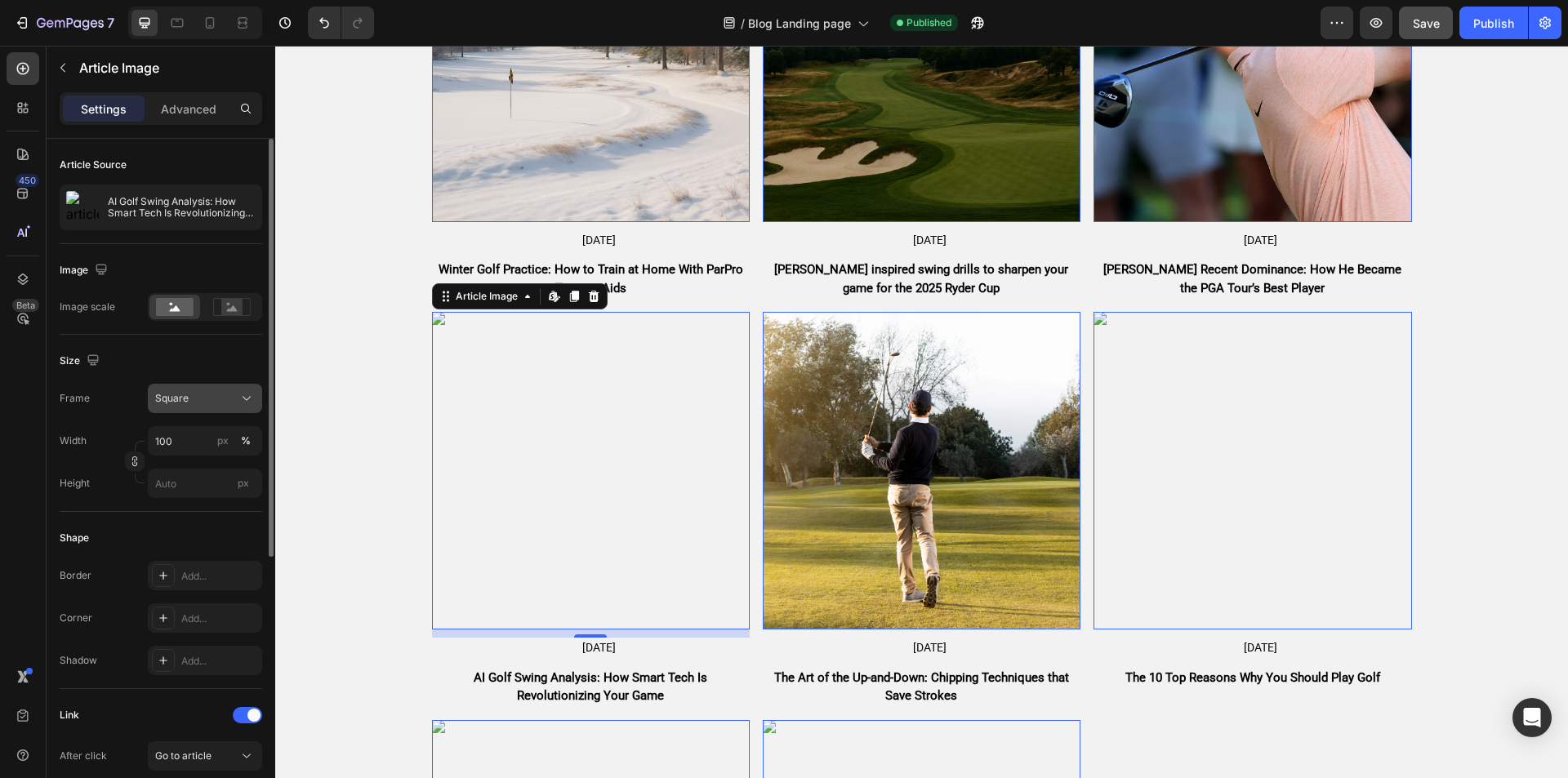
click at [212, 398] on div "Square" at bounding box center [195, 399] width 80 height 15
click at [227, 305] on rect at bounding box center [232, 306] width 21 height 16
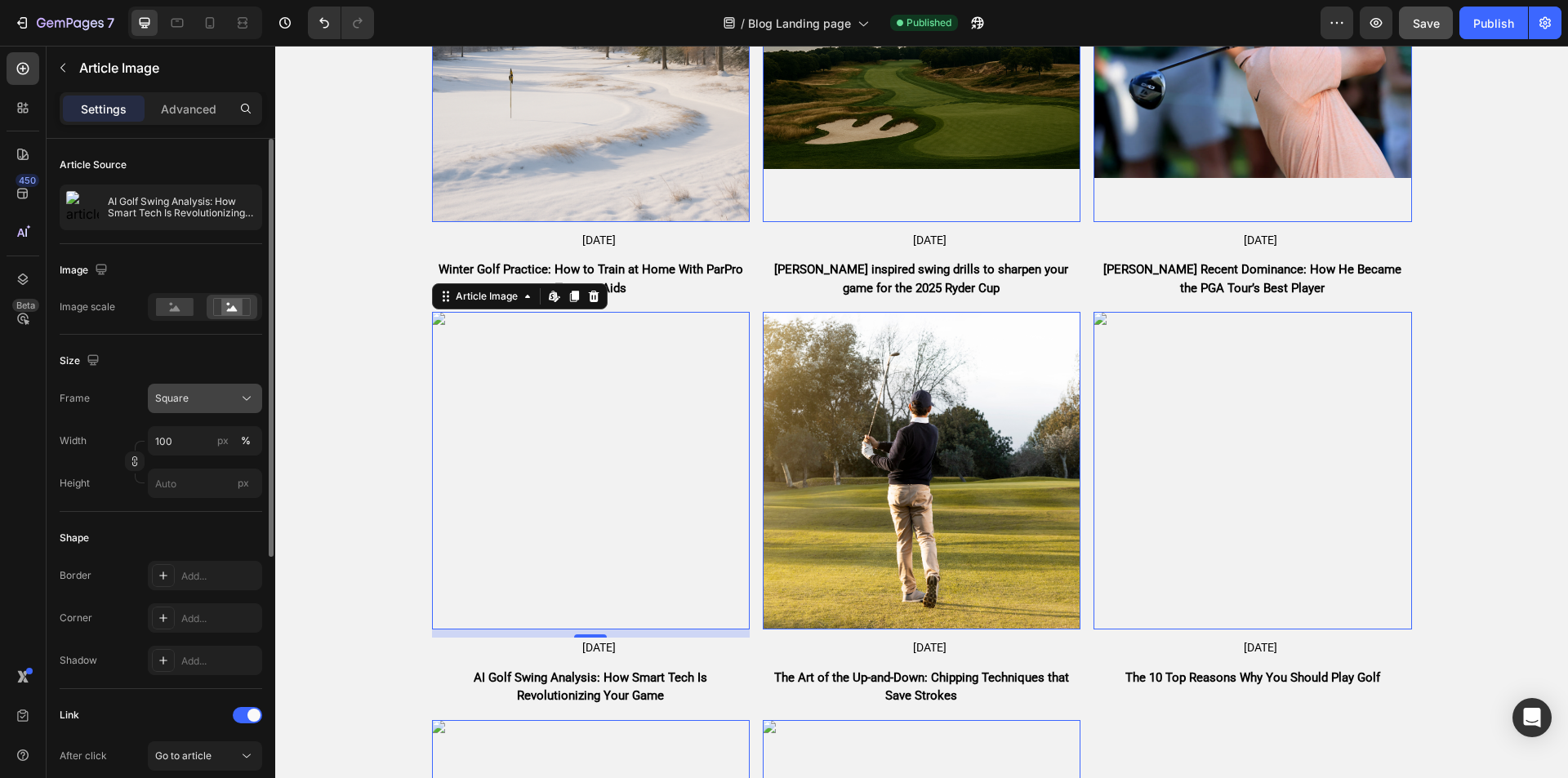
click at [217, 394] on div "Square" at bounding box center [195, 399] width 80 height 15
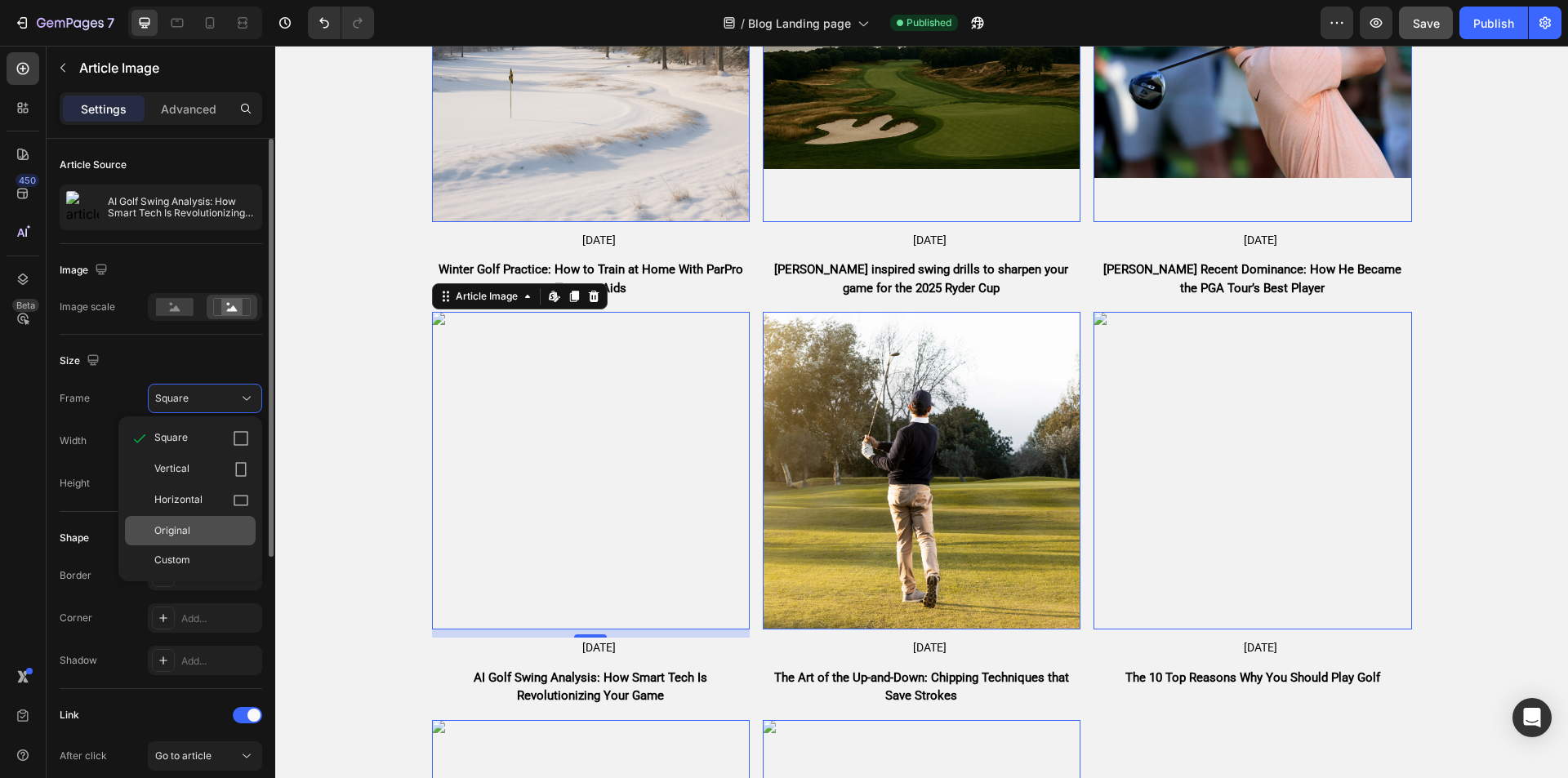
click at [219, 529] on div "Original" at bounding box center [201, 531] width 95 height 15
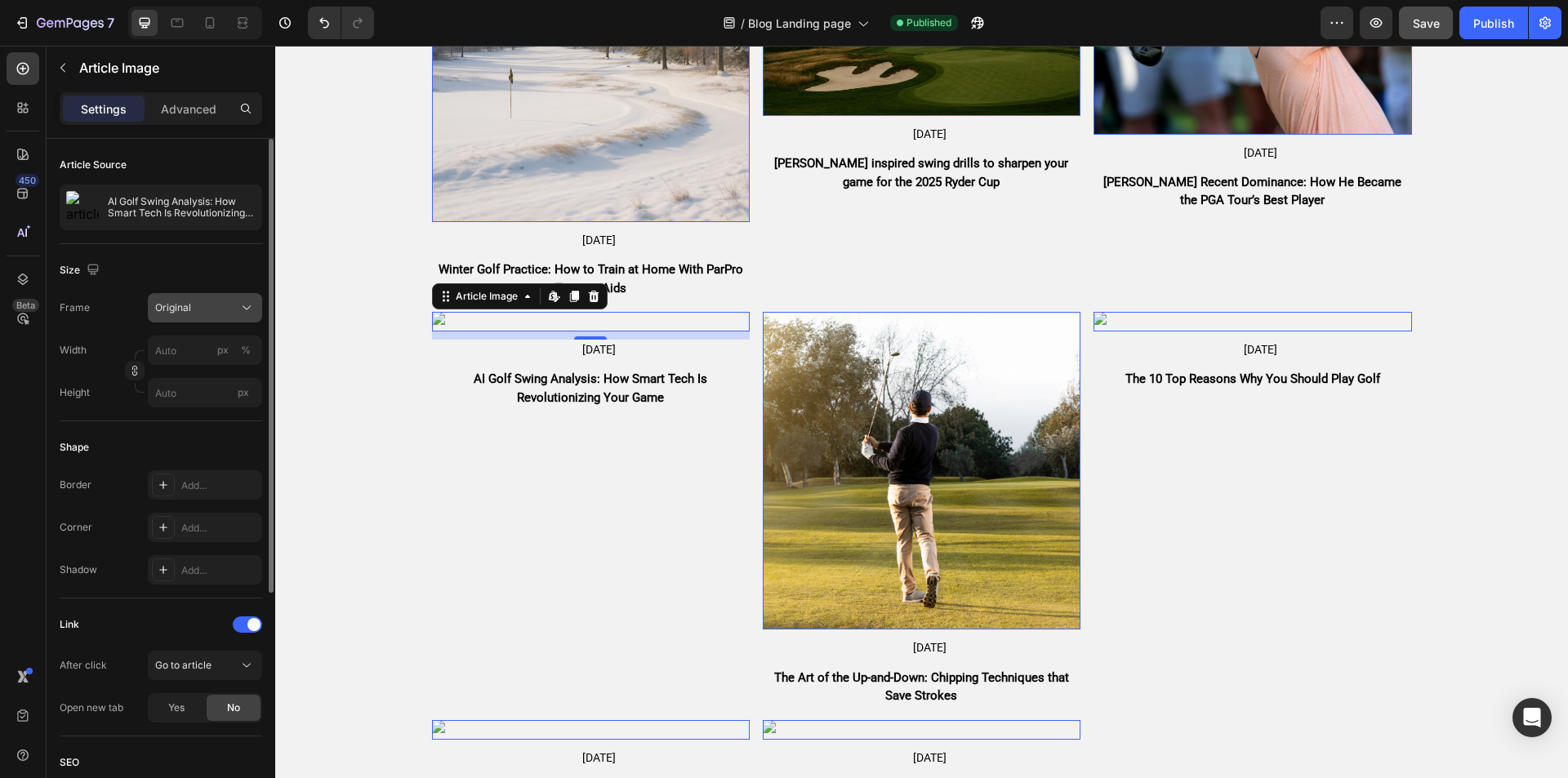
click at [205, 321] on button "Original" at bounding box center [205, 307] width 114 height 29
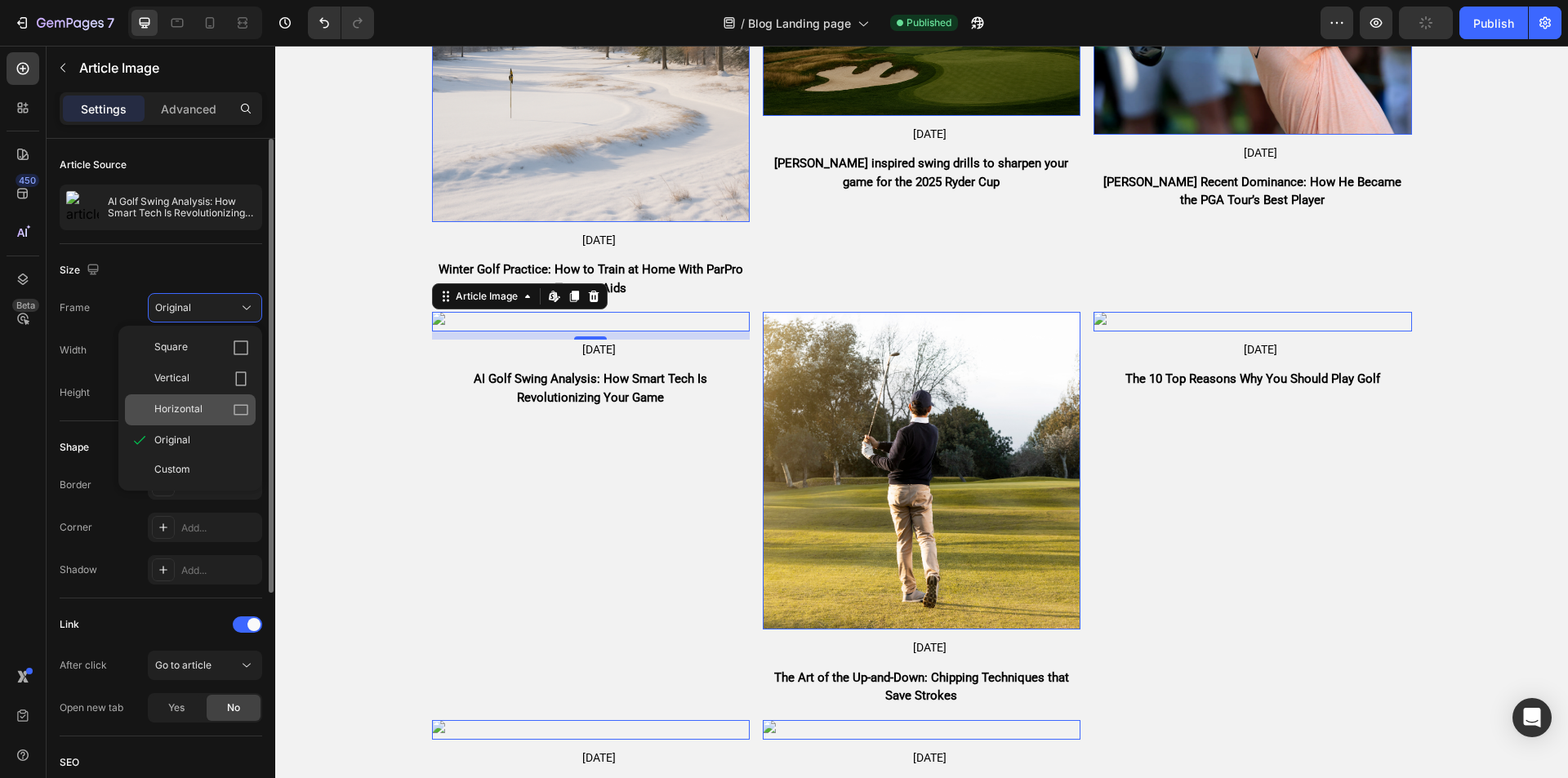
click at [217, 406] on div "Horizontal" at bounding box center [201, 410] width 95 height 16
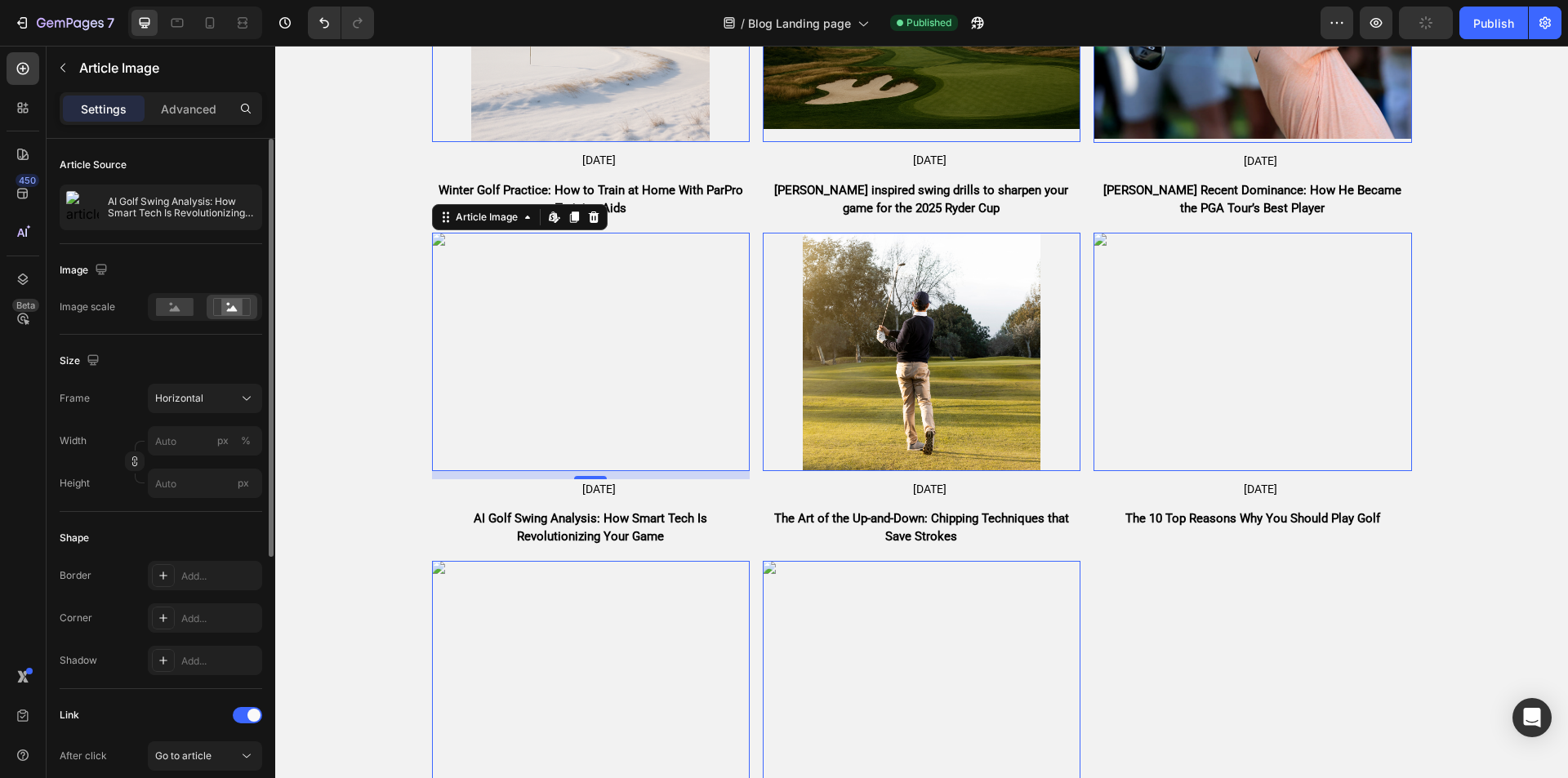
scroll to position [175, 0]
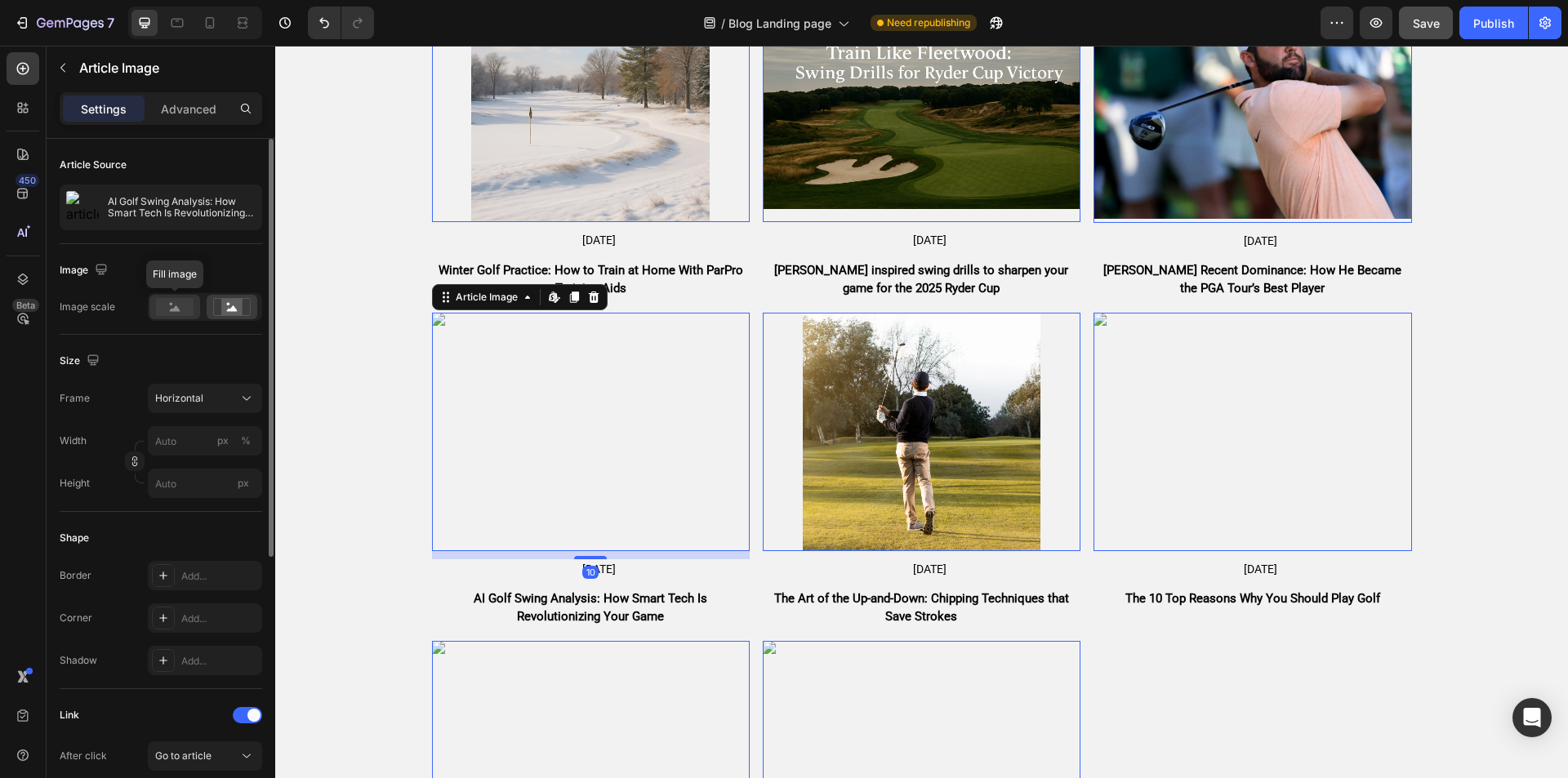
click at [172, 317] on div at bounding box center [175, 306] width 50 height 24
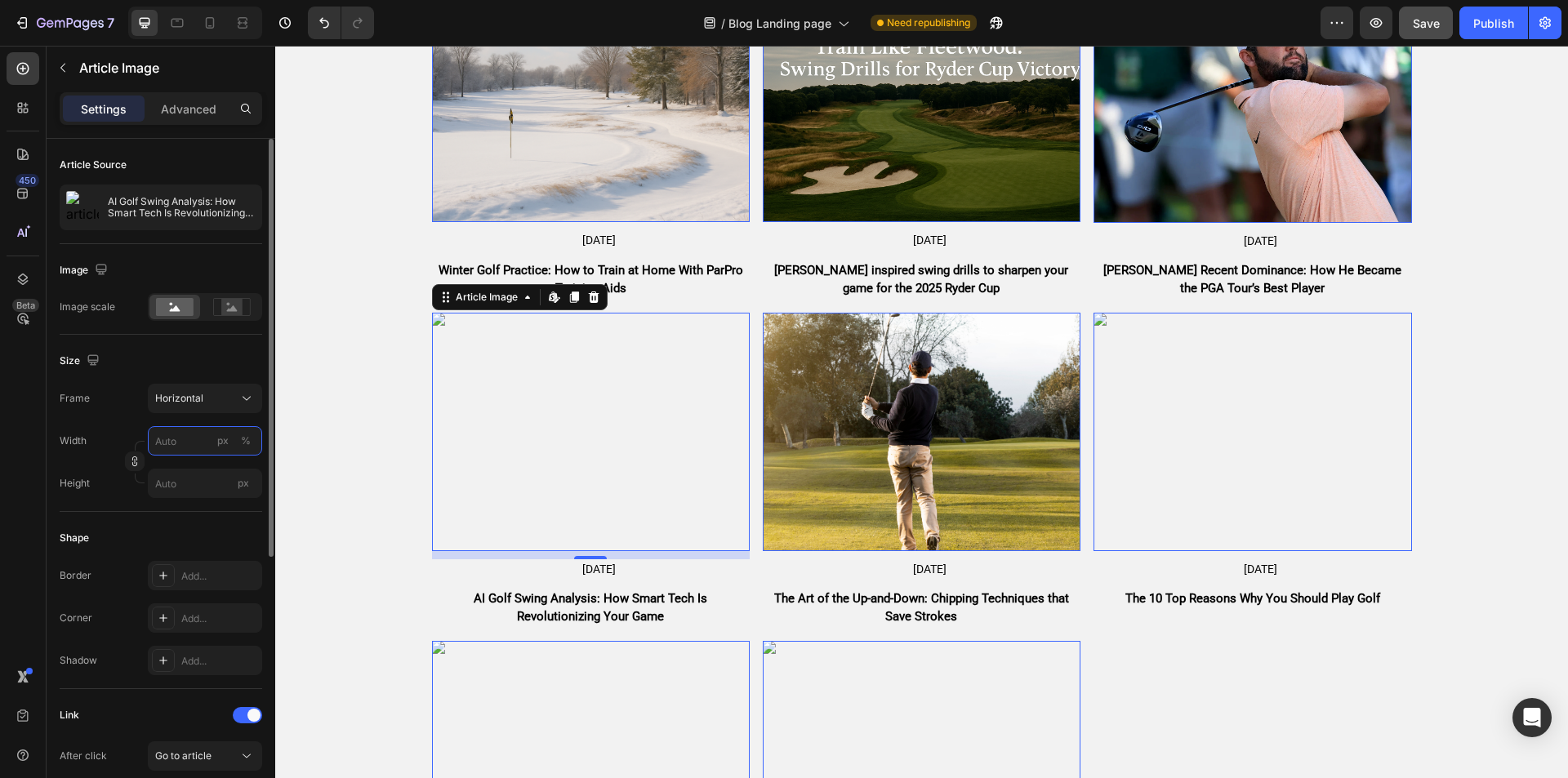
click at [149, 447] on input "px %" at bounding box center [205, 441] width 114 height 29
type input "8"
type input "6"
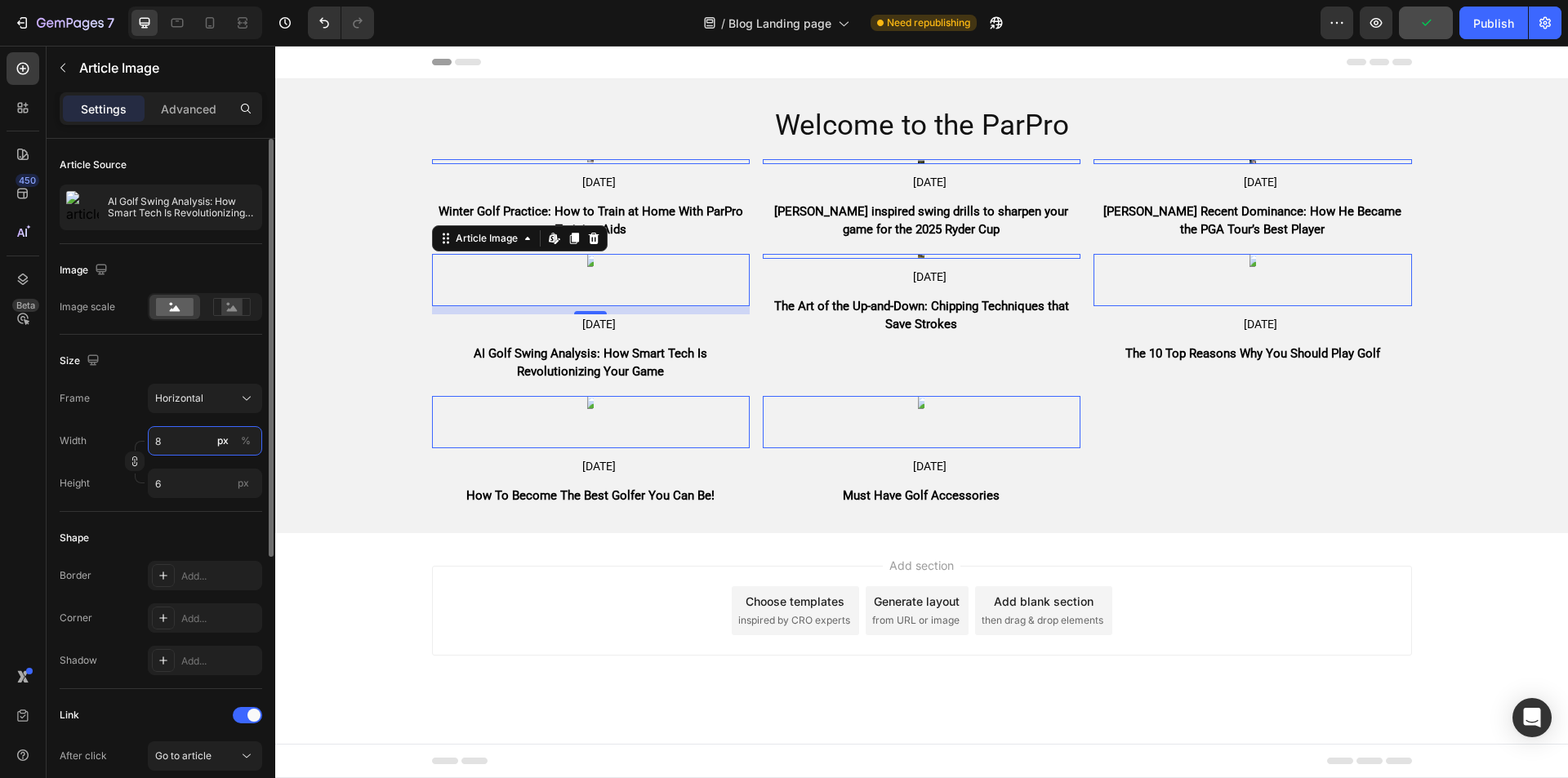
scroll to position [0, 0]
type input "80"
type input "60"
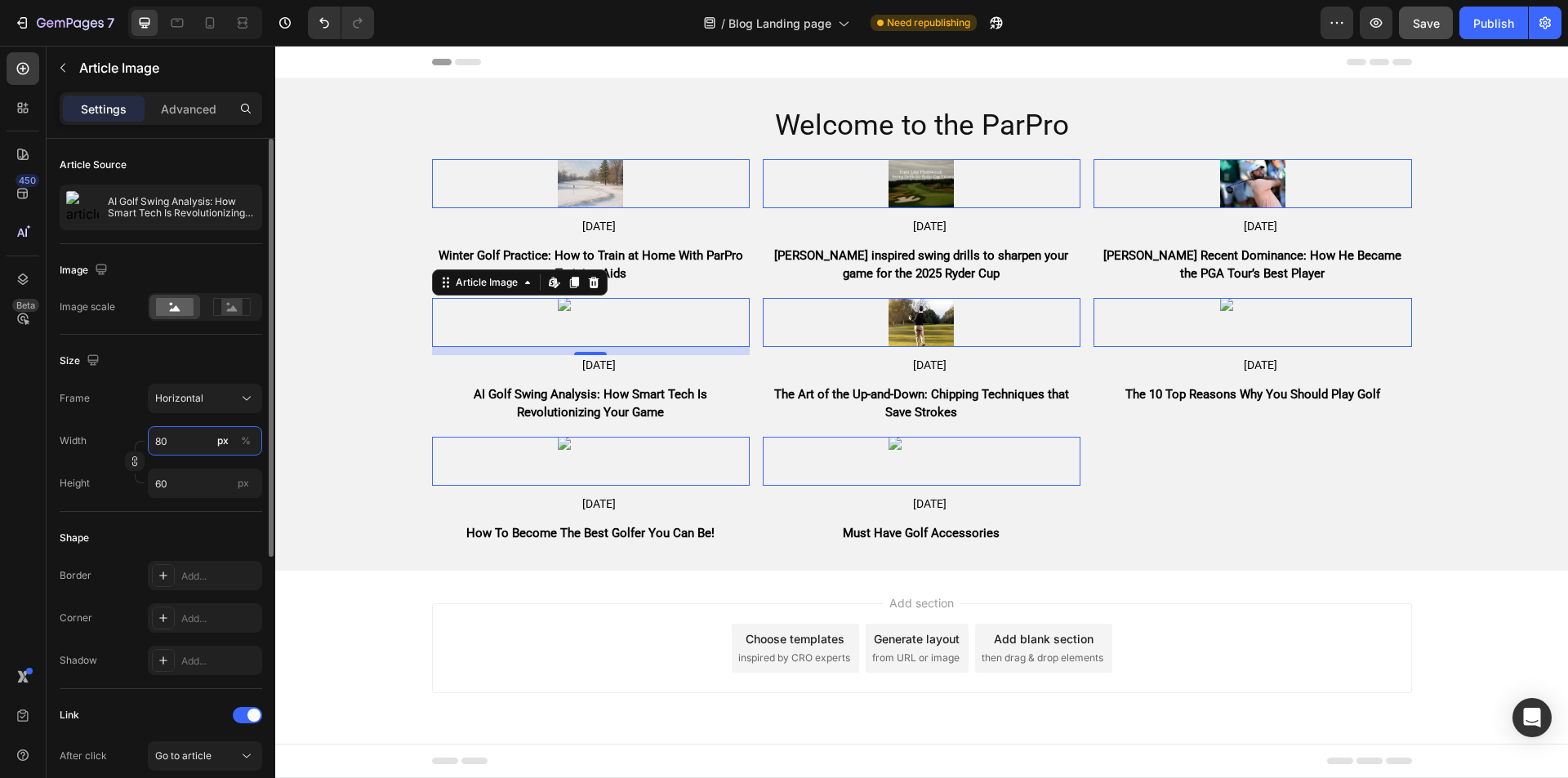
type input "80"
drag, startPoint x: 249, startPoint y: 429, endPoint x: 246, endPoint y: 441, distance: 12.4
click at [246, 441] on div "px %" at bounding box center [234, 441] width 43 height 29
click at [246, 441] on input "80" at bounding box center [205, 441] width 114 height 29
click at [246, 441] on div "%" at bounding box center [246, 441] width 10 height 15
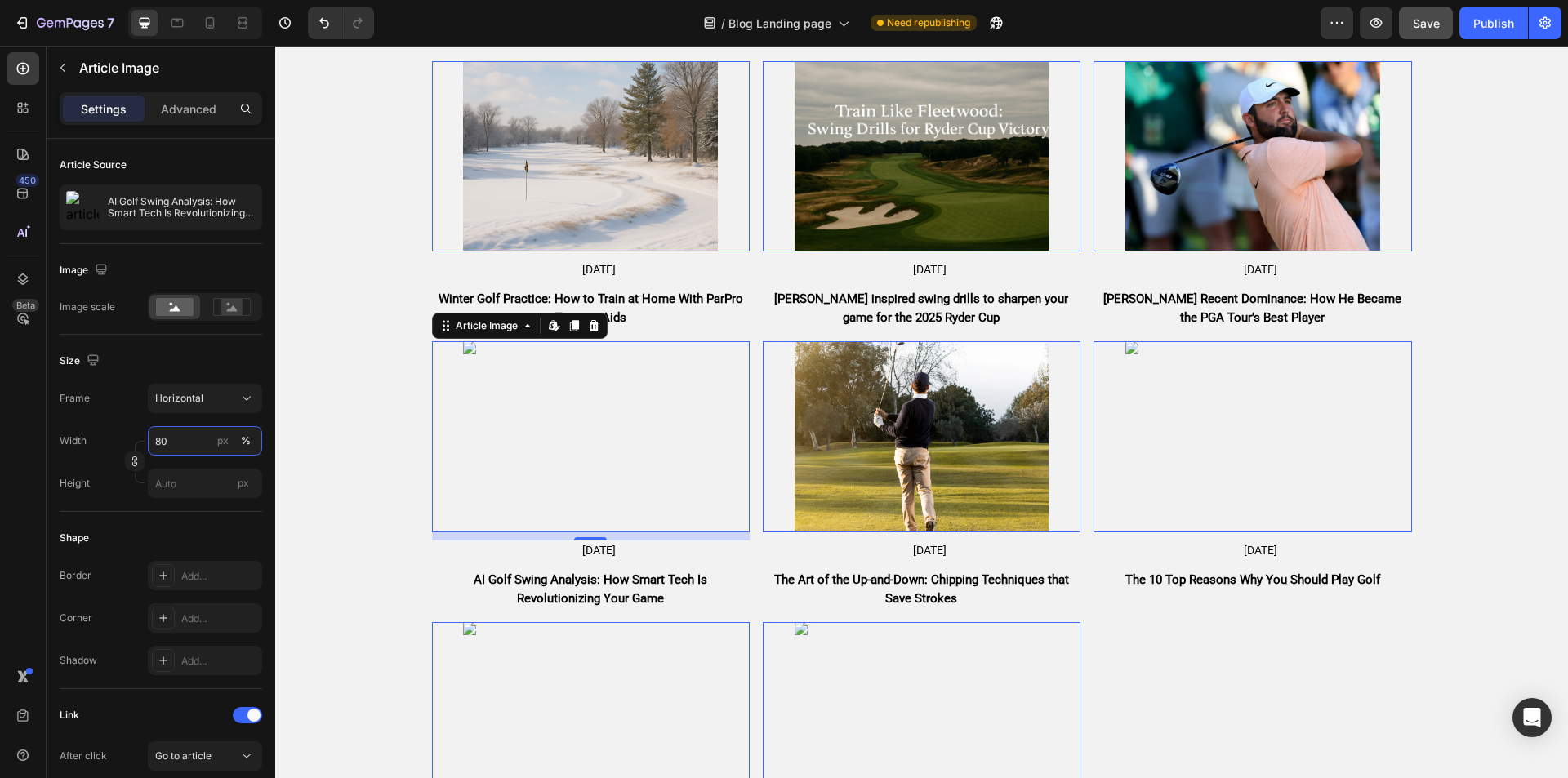
scroll to position [105, 0]
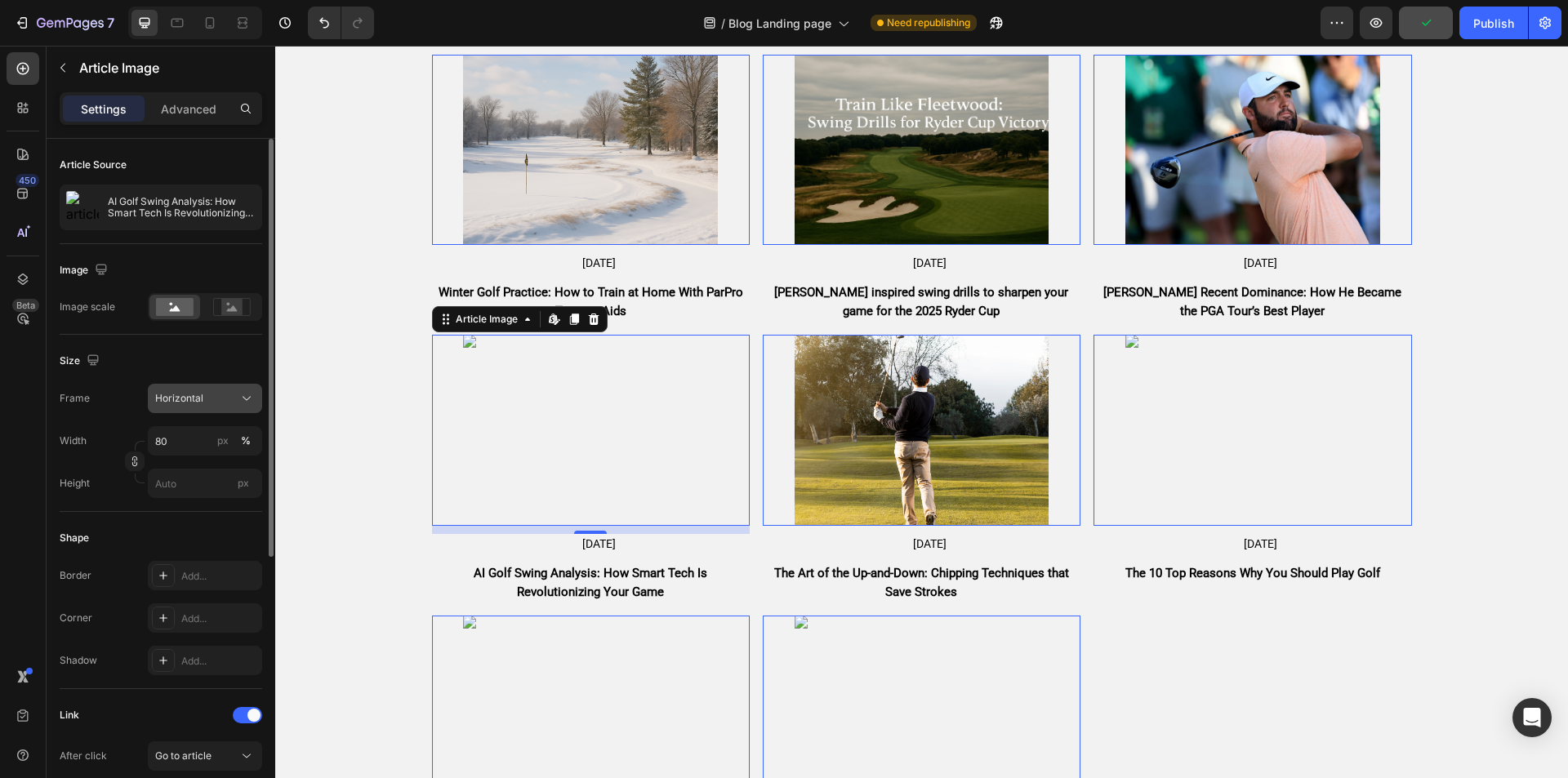
click at [195, 409] on button "Horizontal" at bounding box center [205, 398] width 114 height 29
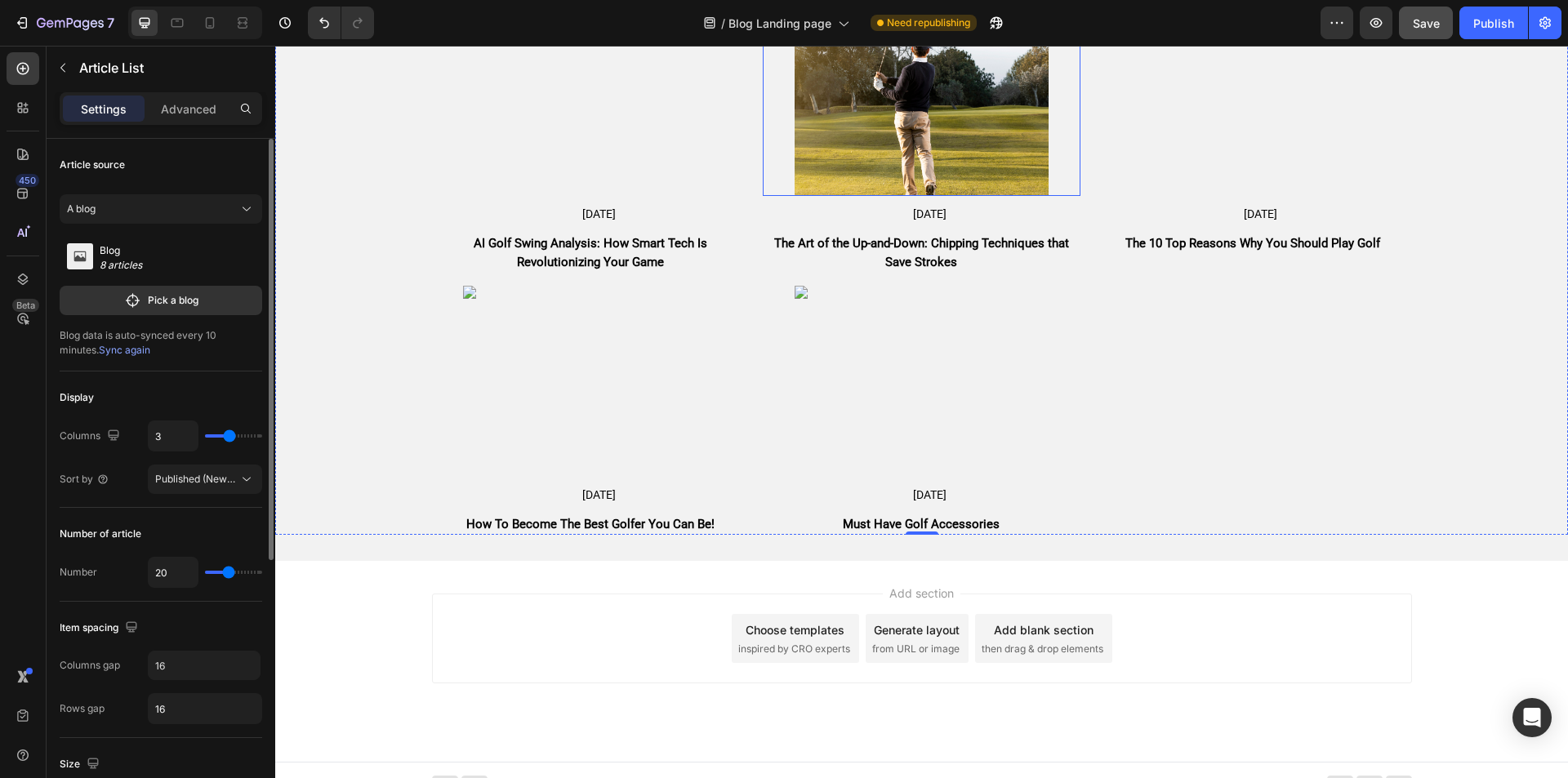
scroll to position [452, 0]
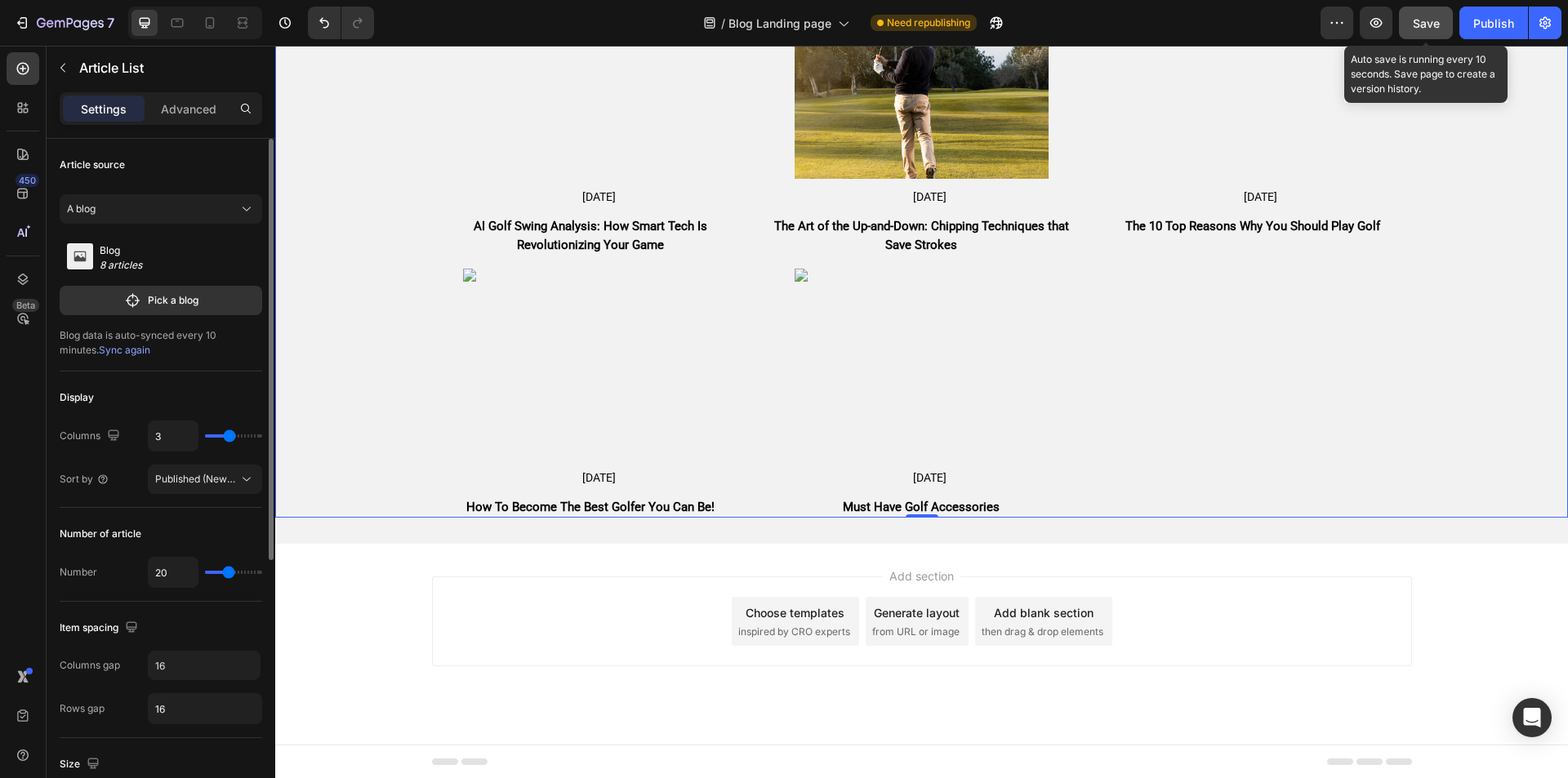
click at [1421, 27] on span "Save" at bounding box center [1426, 23] width 27 height 14
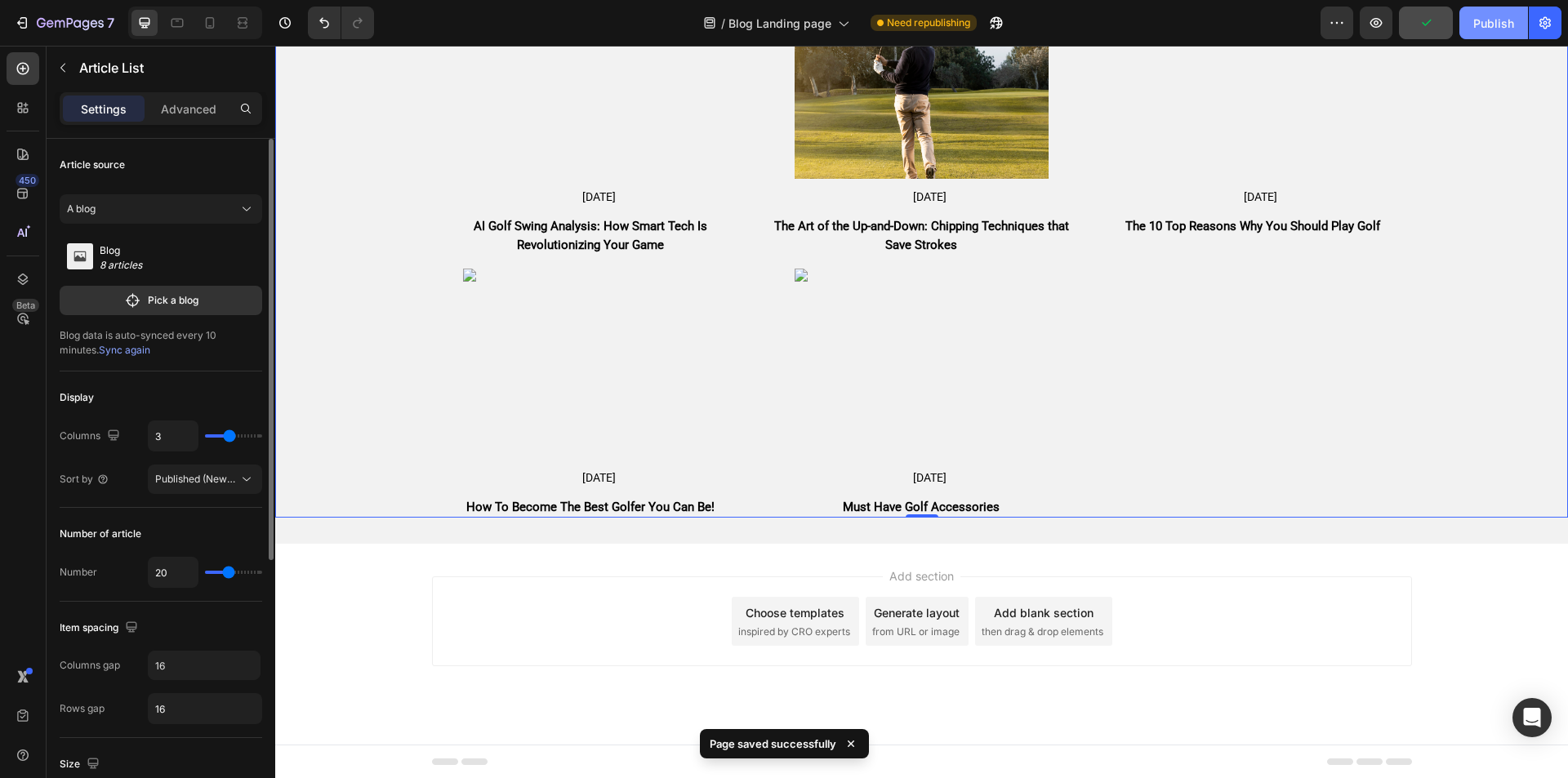
click at [1486, 21] on div "Publish" at bounding box center [1493, 23] width 41 height 17
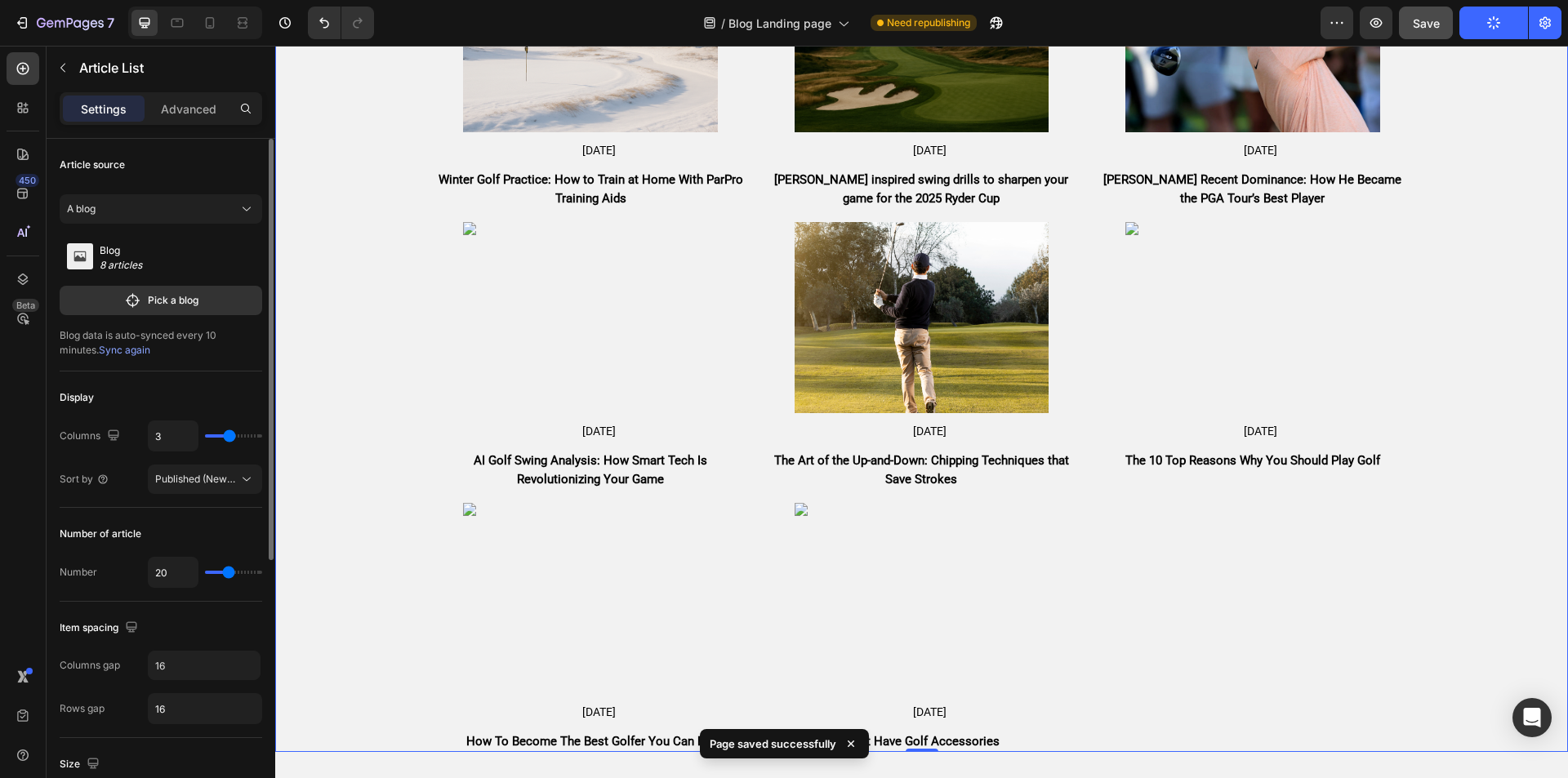
scroll to position [253, 0]
